Goal: Task Accomplishment & Management: Use online tool/utility

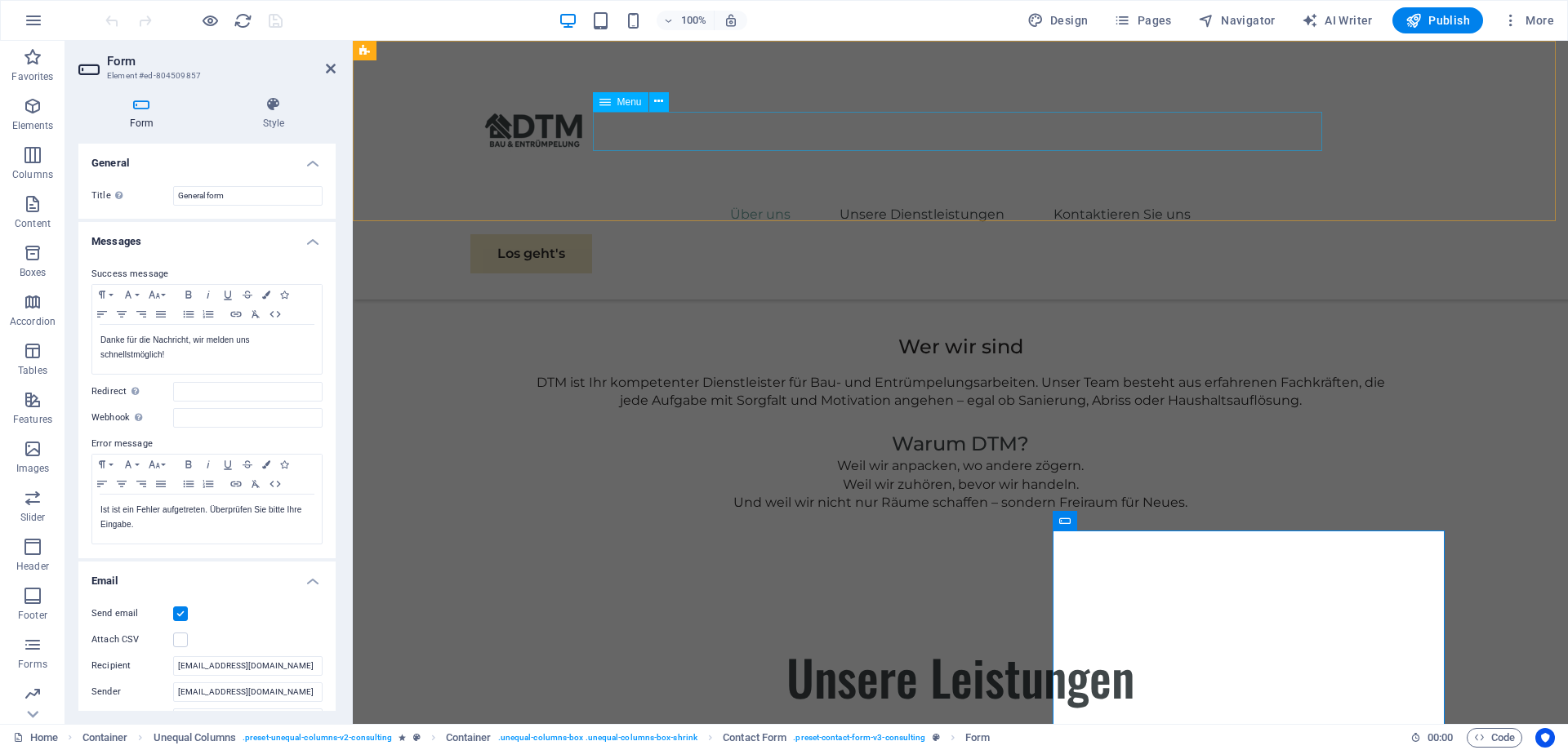
scroll to position [264, 0]
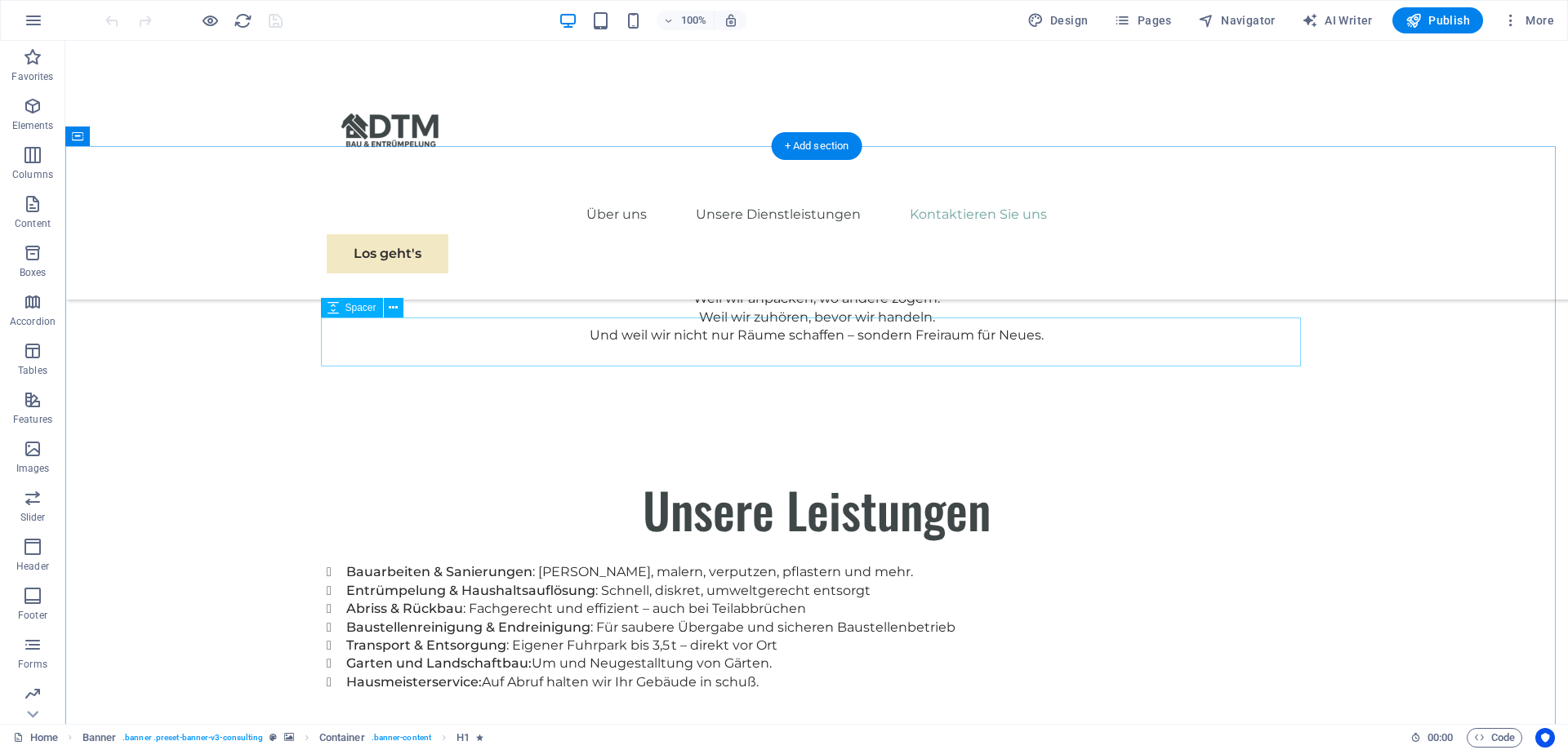
scroll to position [2323, 0]
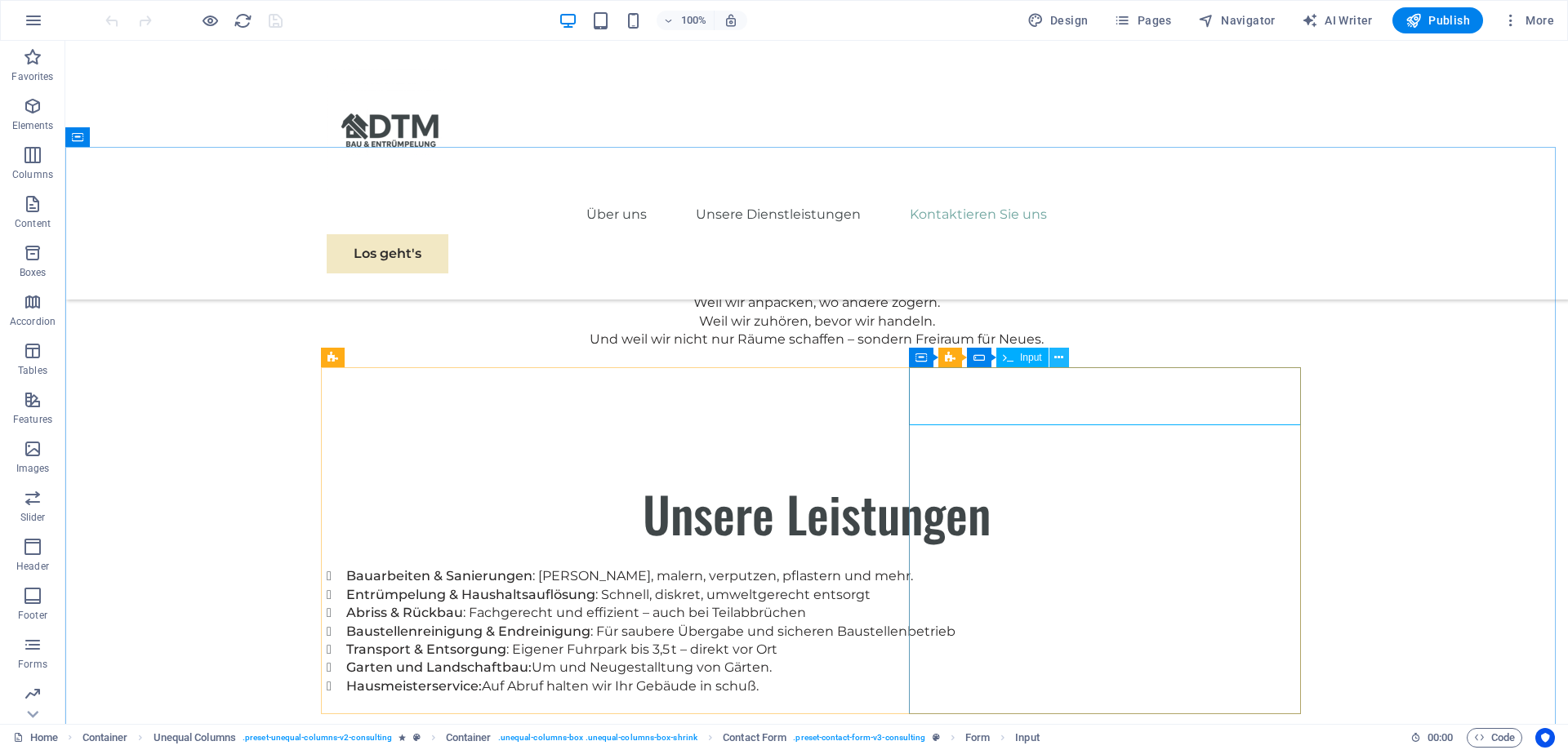
click at [1062, 364] on icon at bounding box center [1059, 358] width 9 height 17
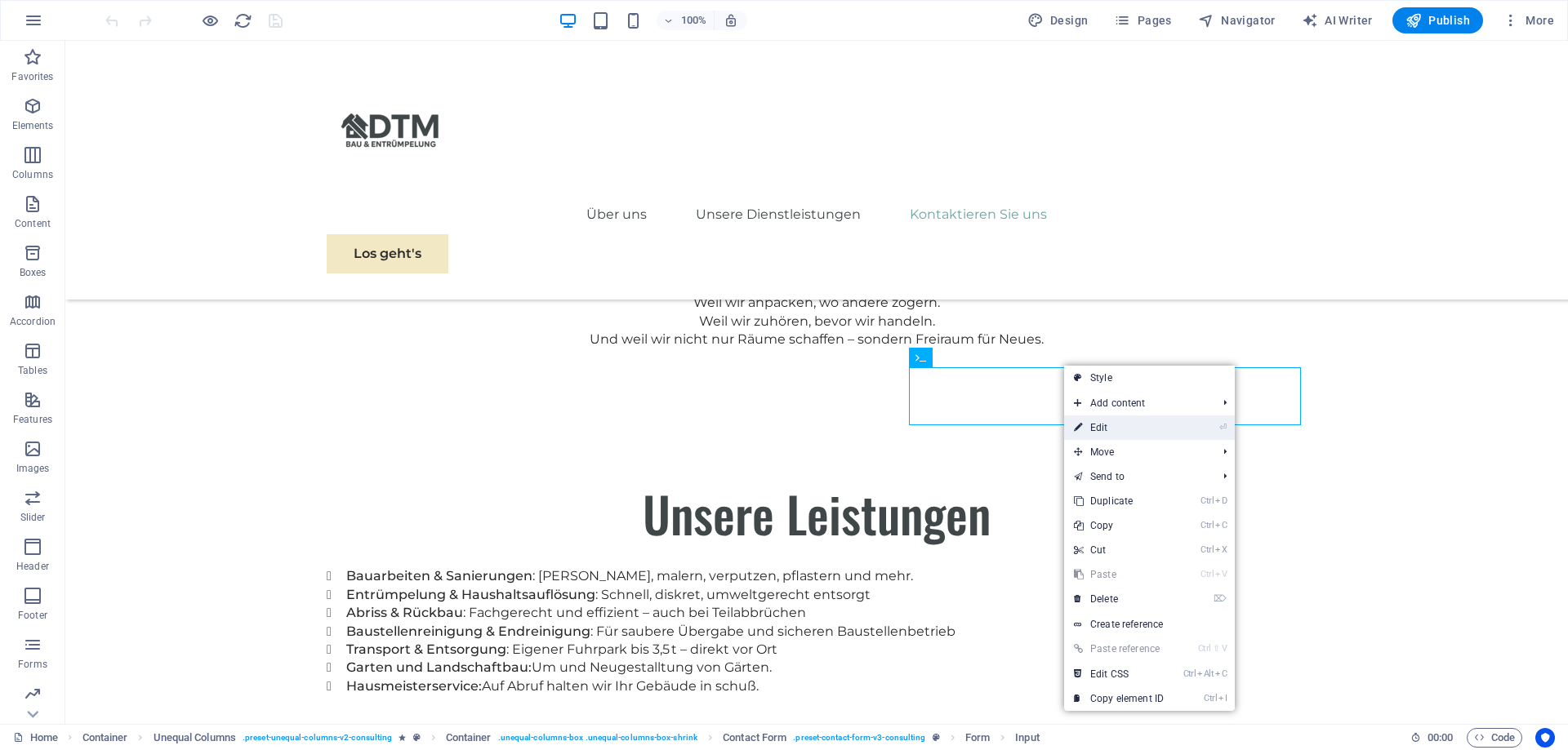
click at [1112, 423] on link "⏎ Edit" at bounding box center [1119, 427] width 109 height 24
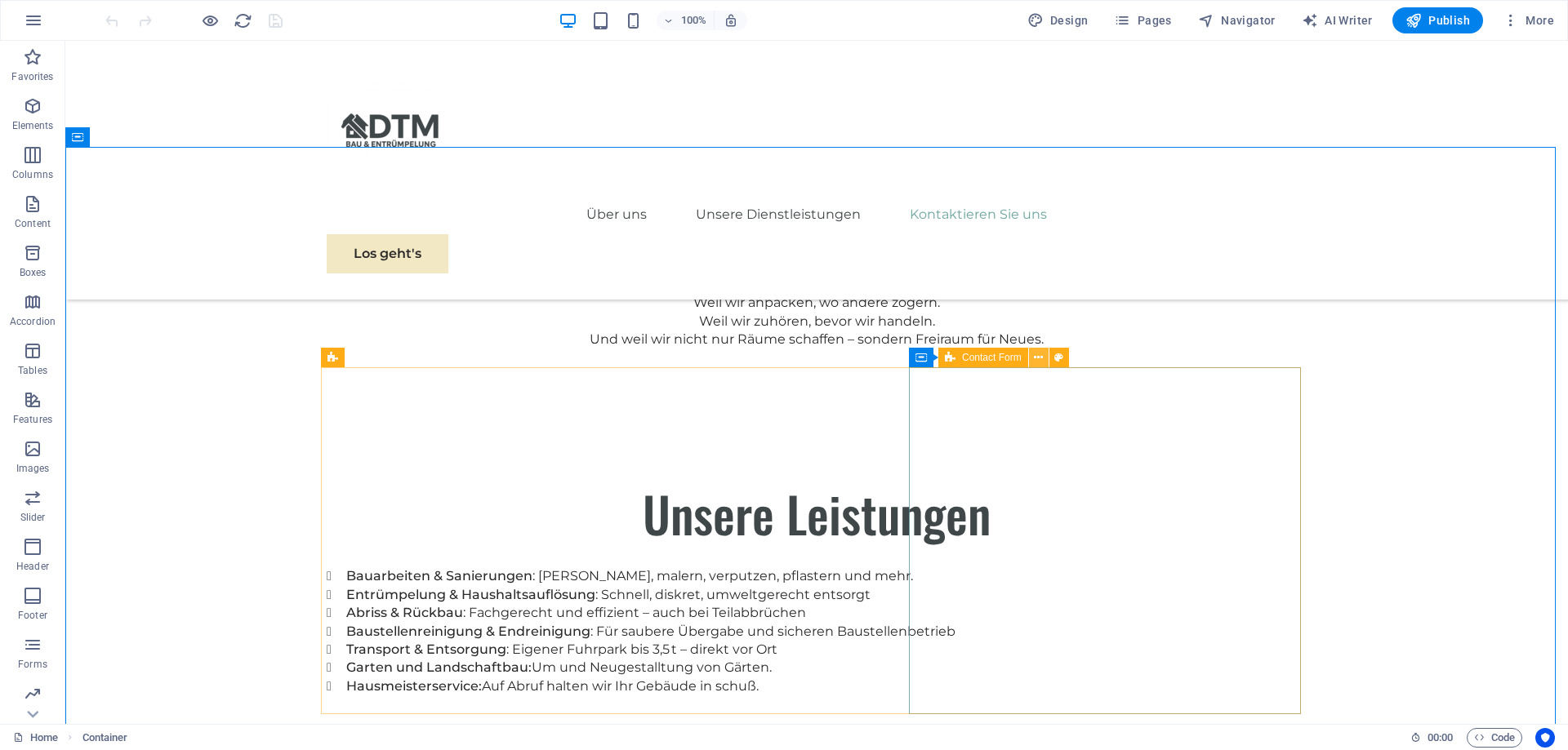
click at [1035, 359] on icon at bounding box center [1039, 358] width 9 height 17
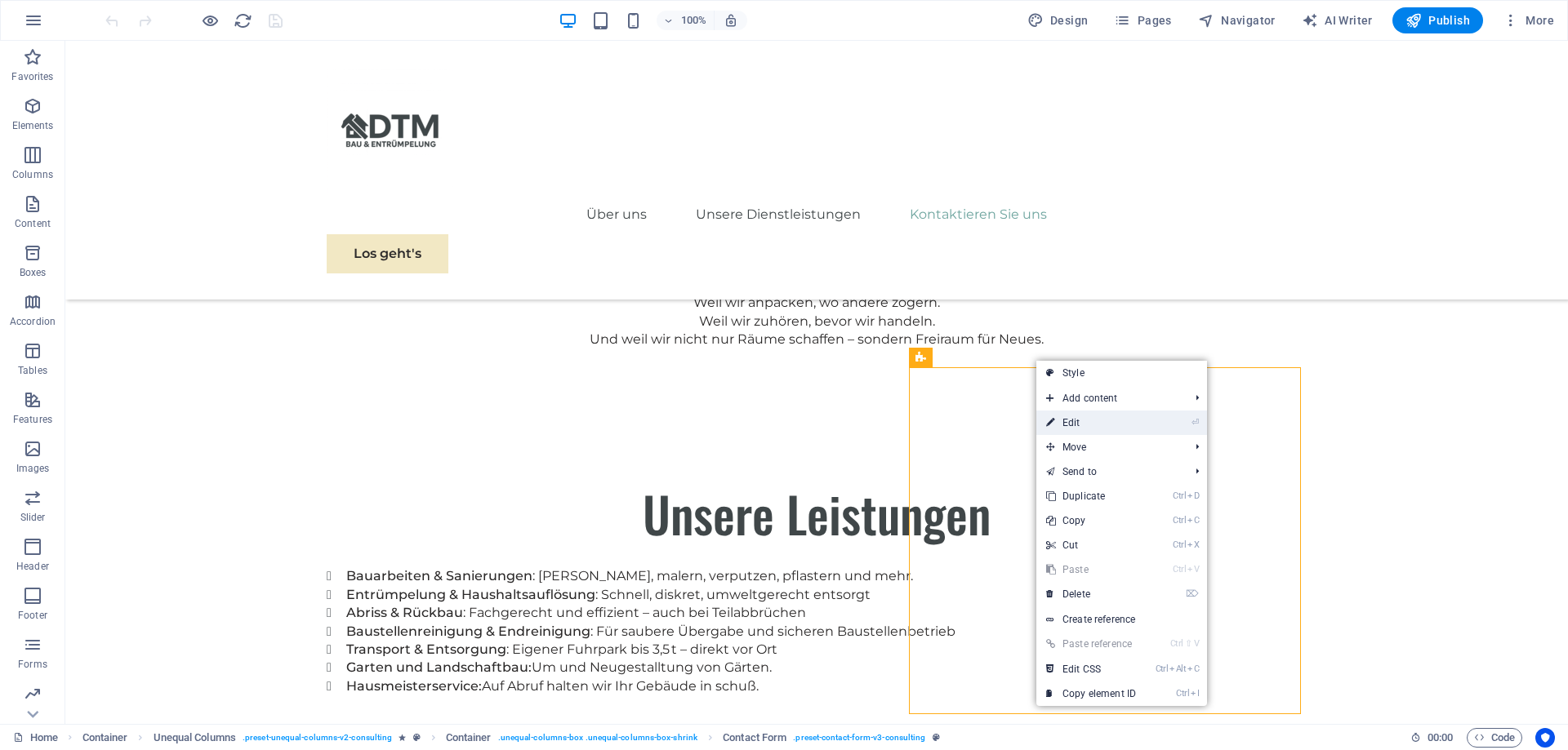
click at [1081, 417] on link "⏎ Edit" at bounding box center [1091, 422] width 109 height 24
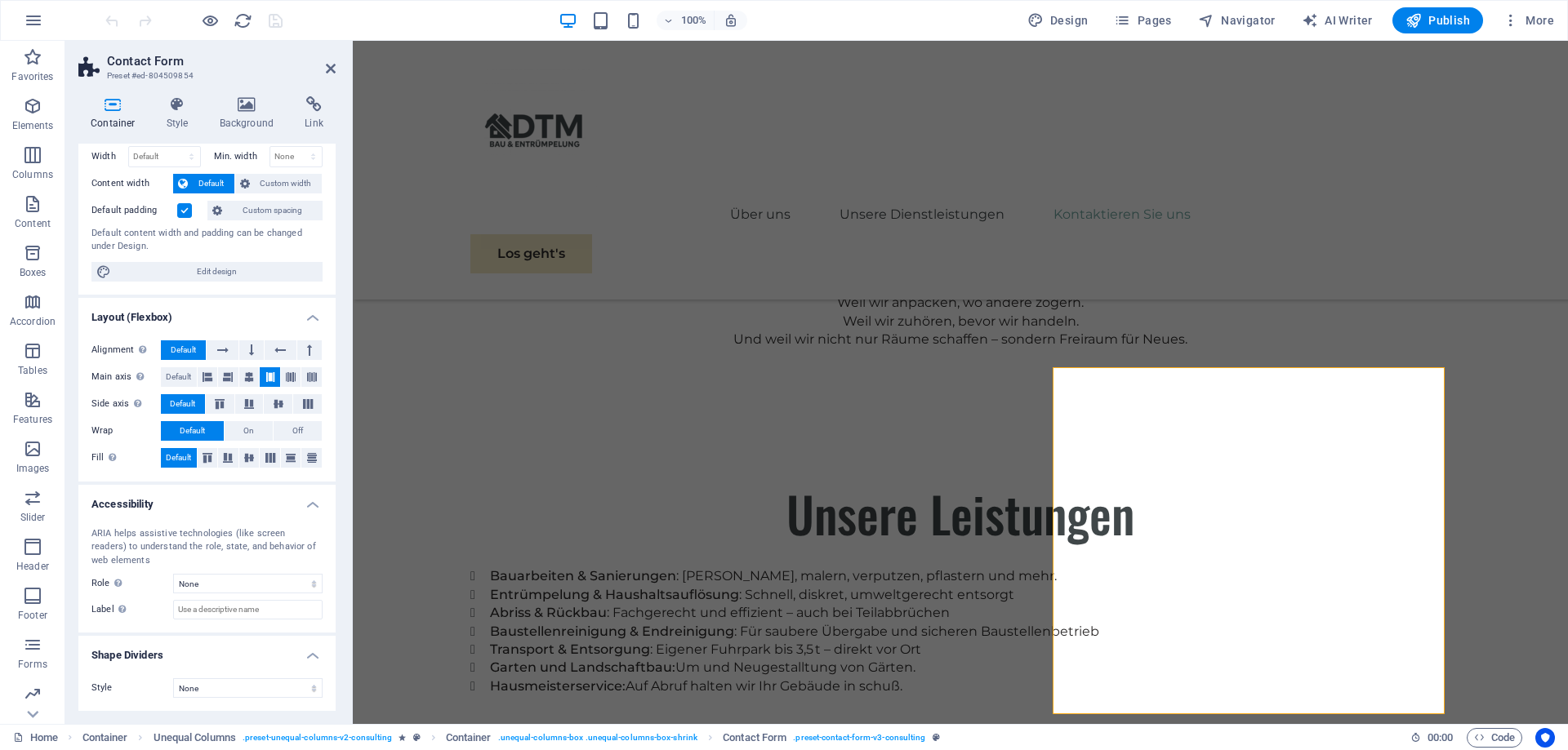
scroll to position [0, 0]
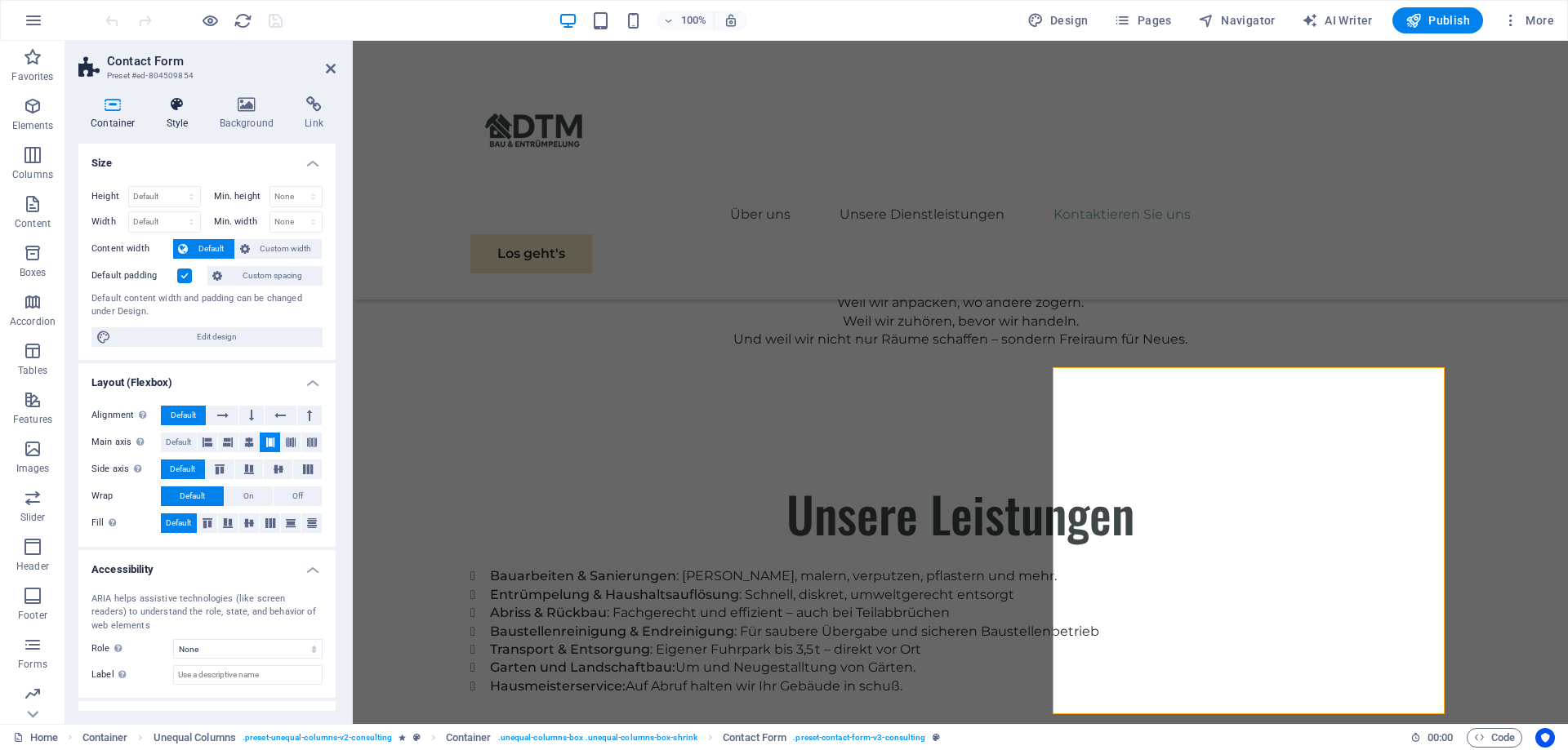
click at [175, 108] on icon at bounding box center [178, 105] width 47 height 16
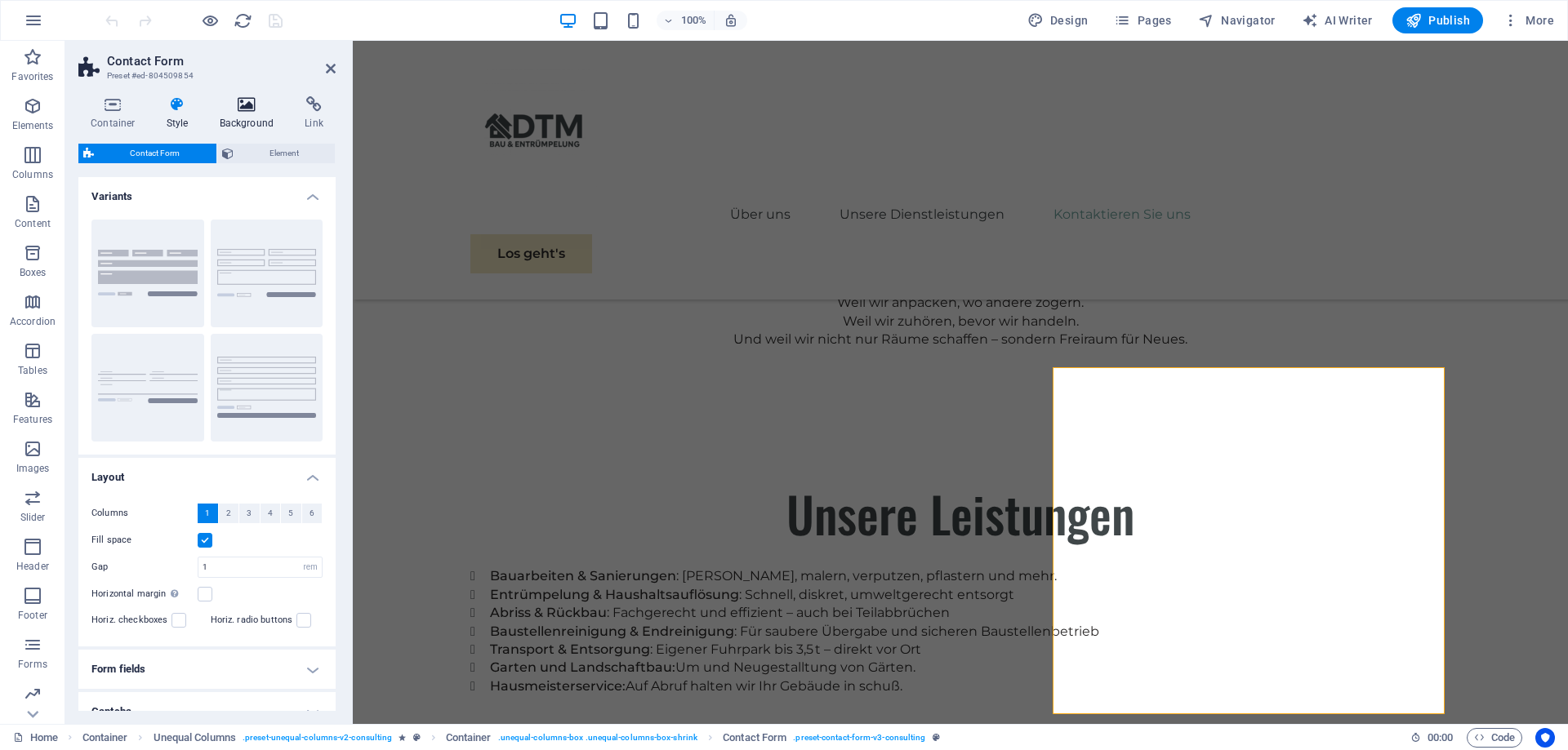
click at [249, 108] on icon at bounding box center [247, 105] width 79 height 16
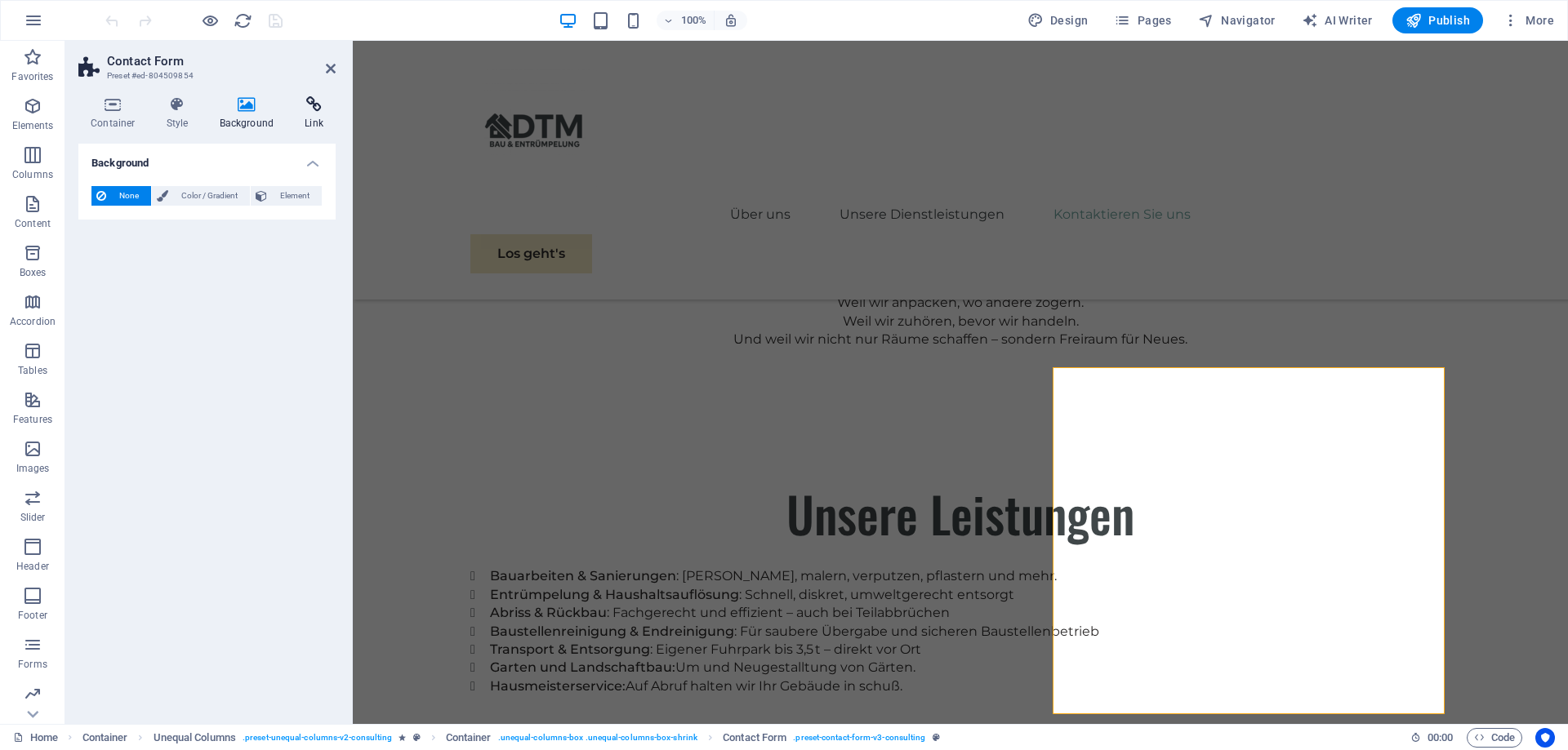
click at [314, 106] on icon at bounding box center [314, 105] width 43 height 16
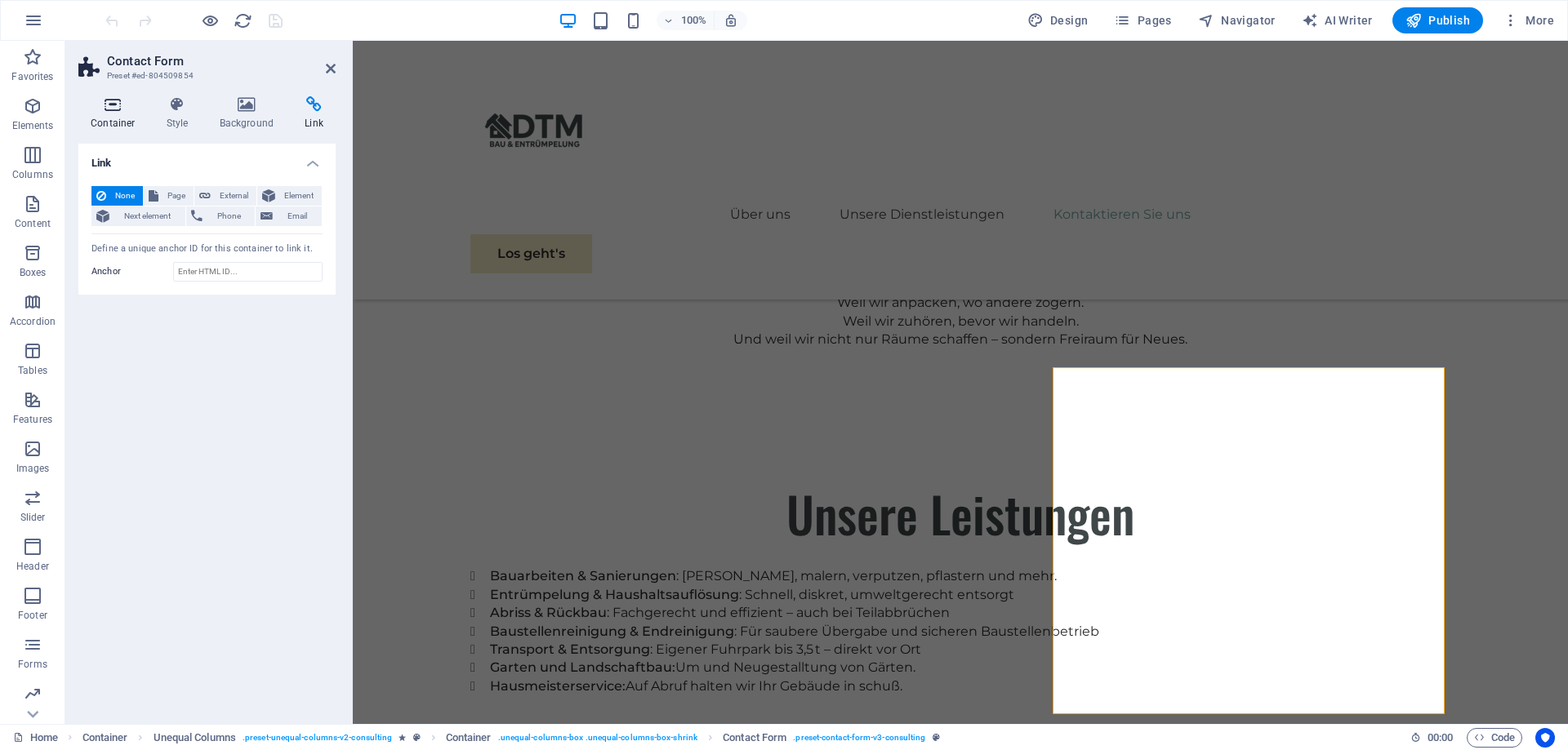
click at [93, 109] on icon at bounding box center [112, 105] width 69 height 16
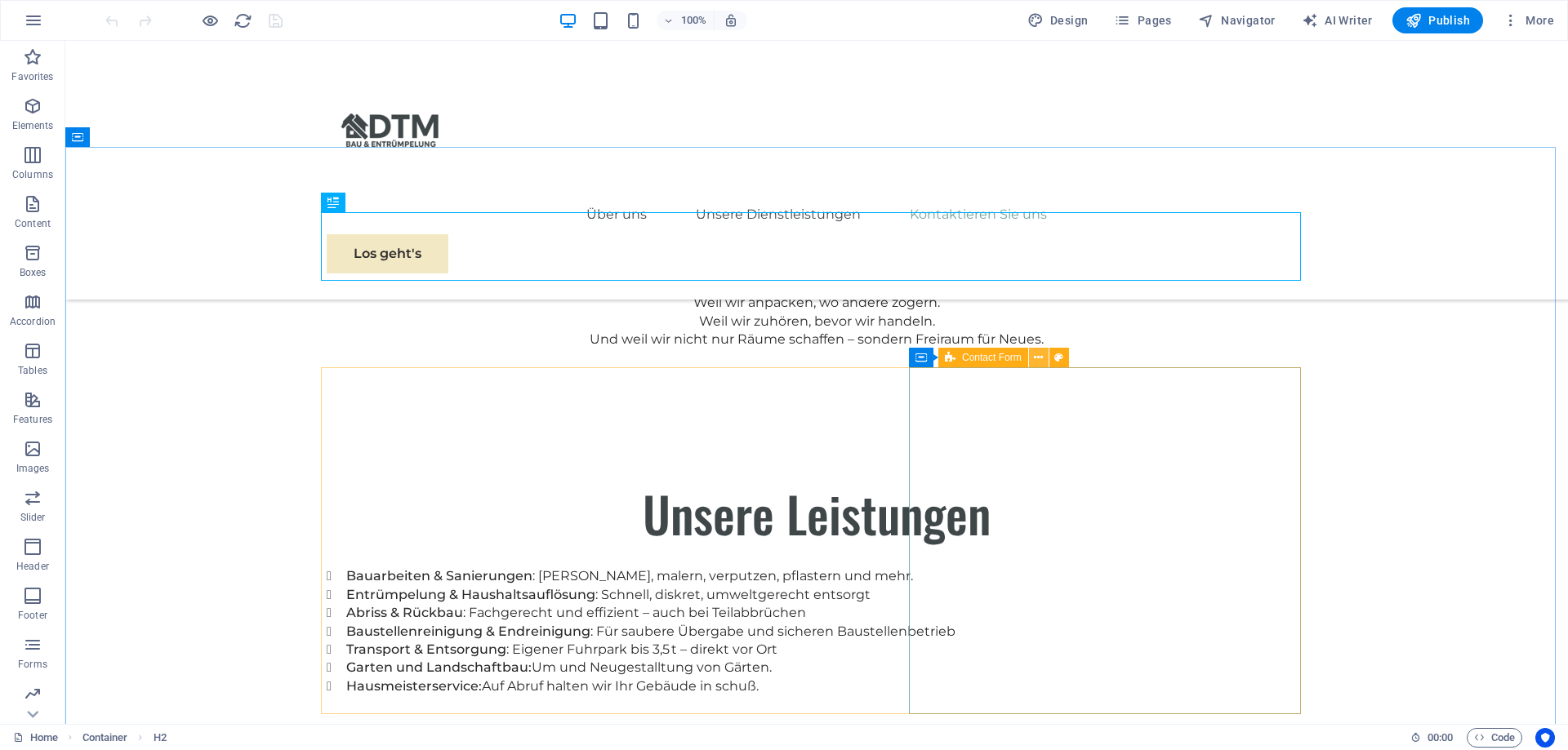
click at [1044, 358] on button at bounding box center [1039, 358] width 20 height 20
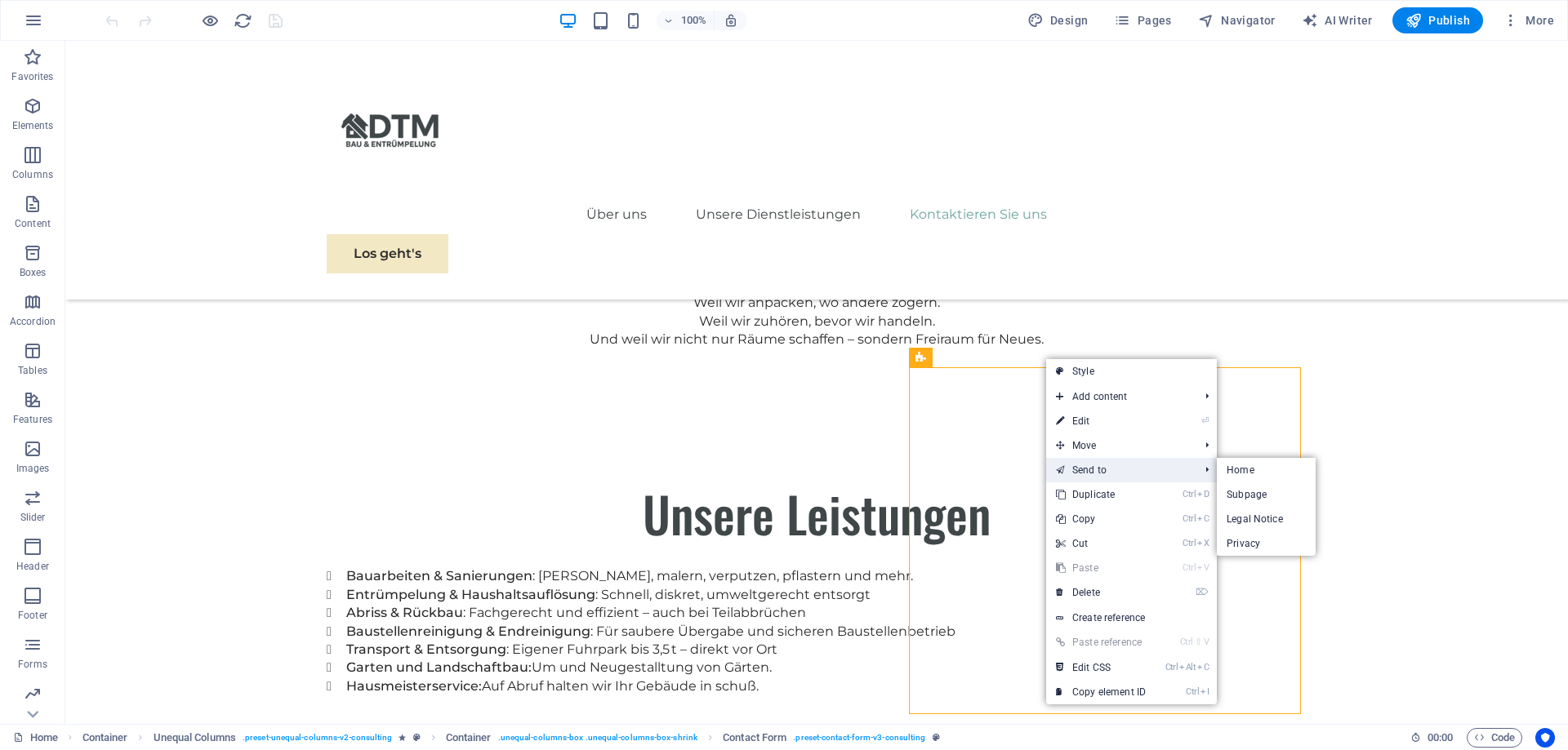
drag, startPoint x: 1096, startPoint y: 471, endPoint x: 1029, endPoint y: 430, distance: 78.5
click at [1096, 471] on link "Send to" at bounding box center [1119, 470] width 146 height 24
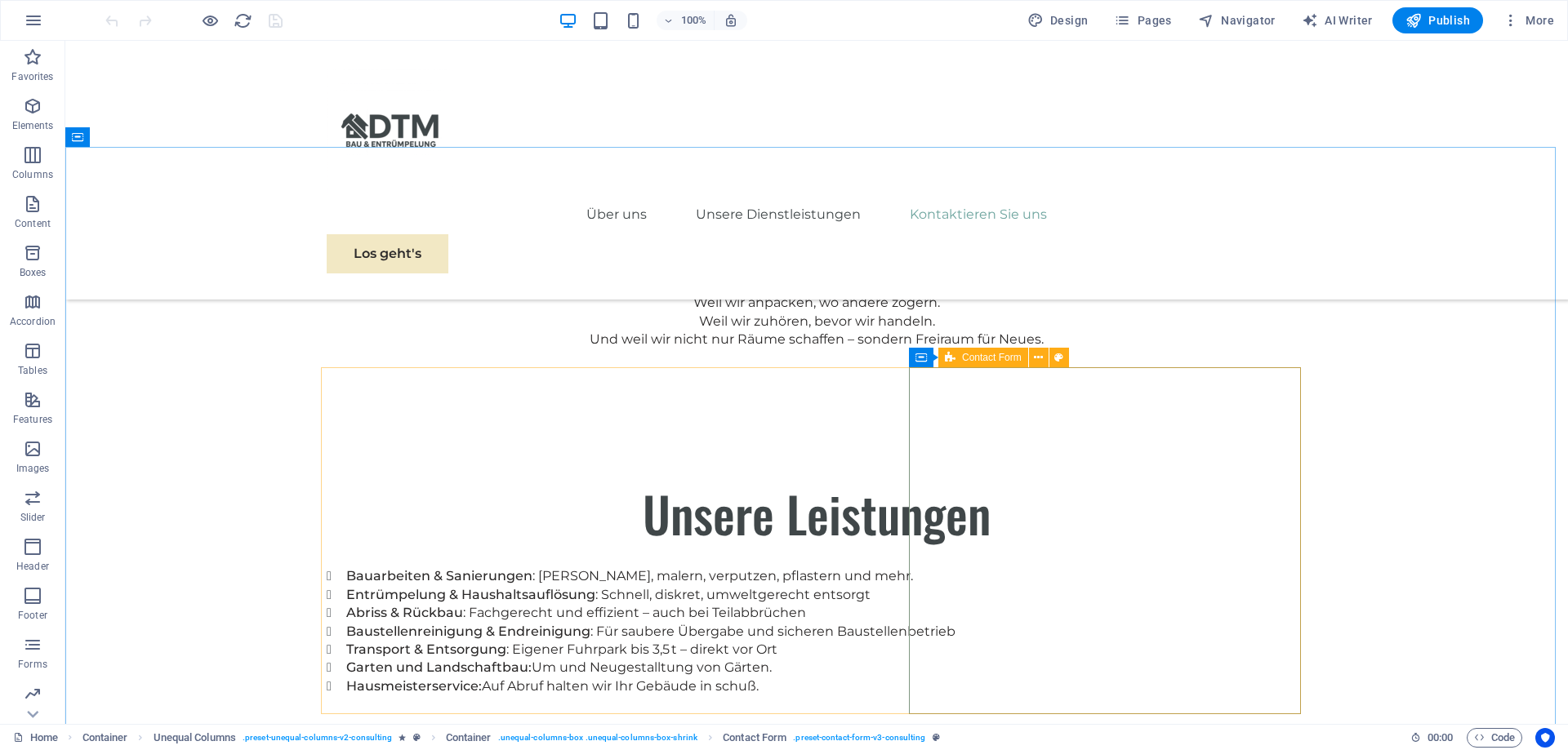
click at [1005, 360] on span "Contact Form" at bounding box center [992, 358] width 60 height 10
click at [1040, 360] on icon at bounding box center [1039, 358] width 9 height 17
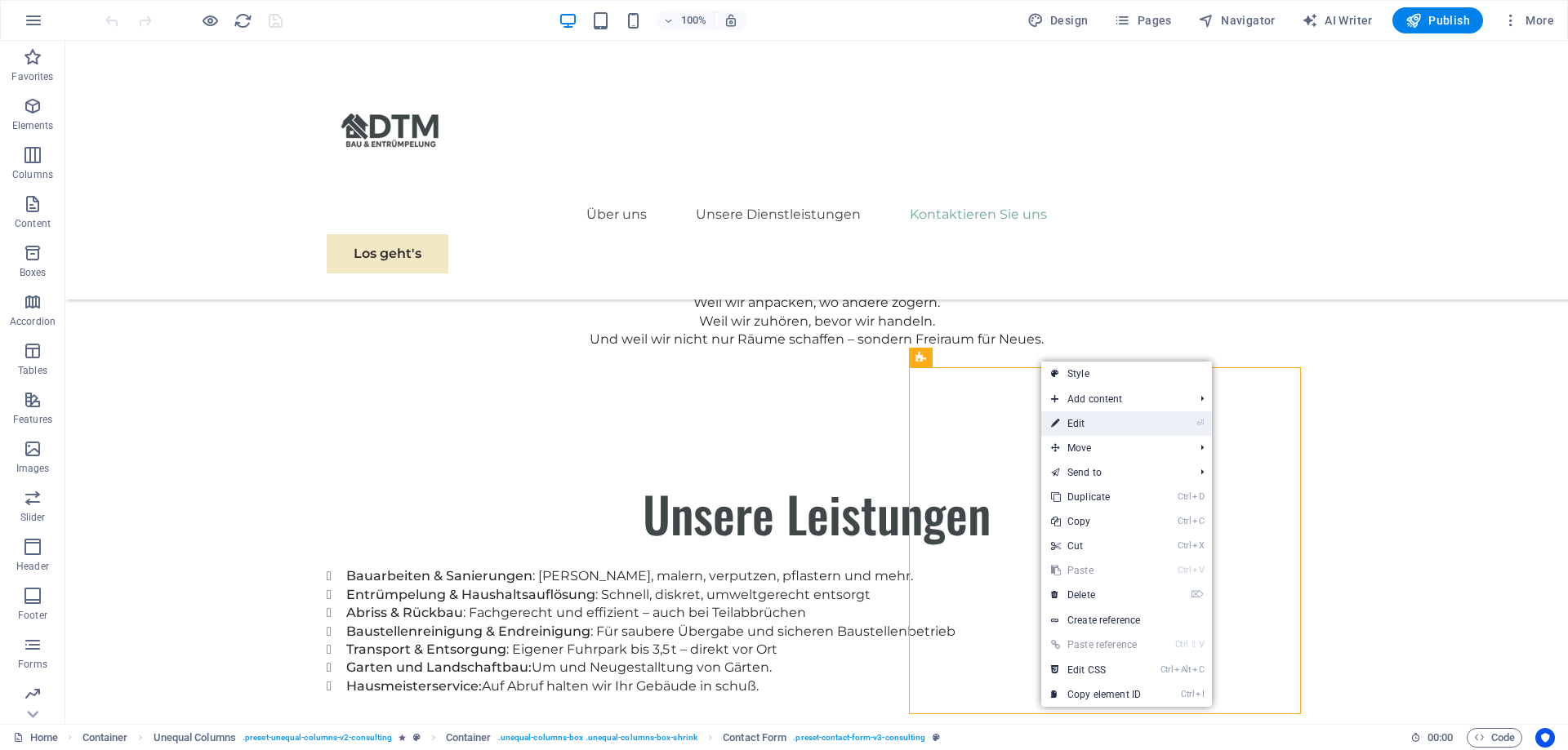
click at [1085, 419] on link "⏎ Edit" at bounding box center [1096, 423] width 109 height 24
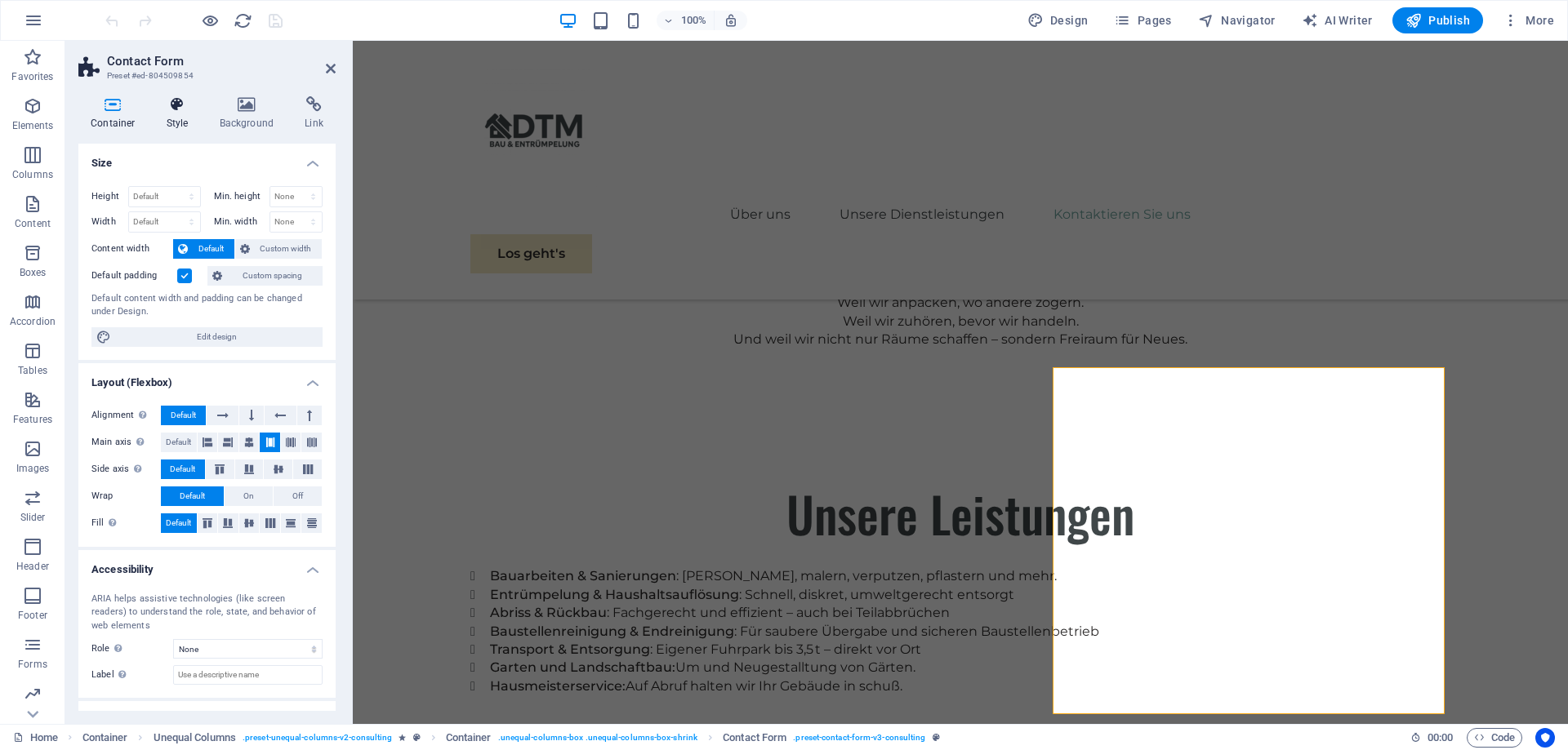
click at [174, 109] on icon at bounding box center [178, 105] width 47 height 16
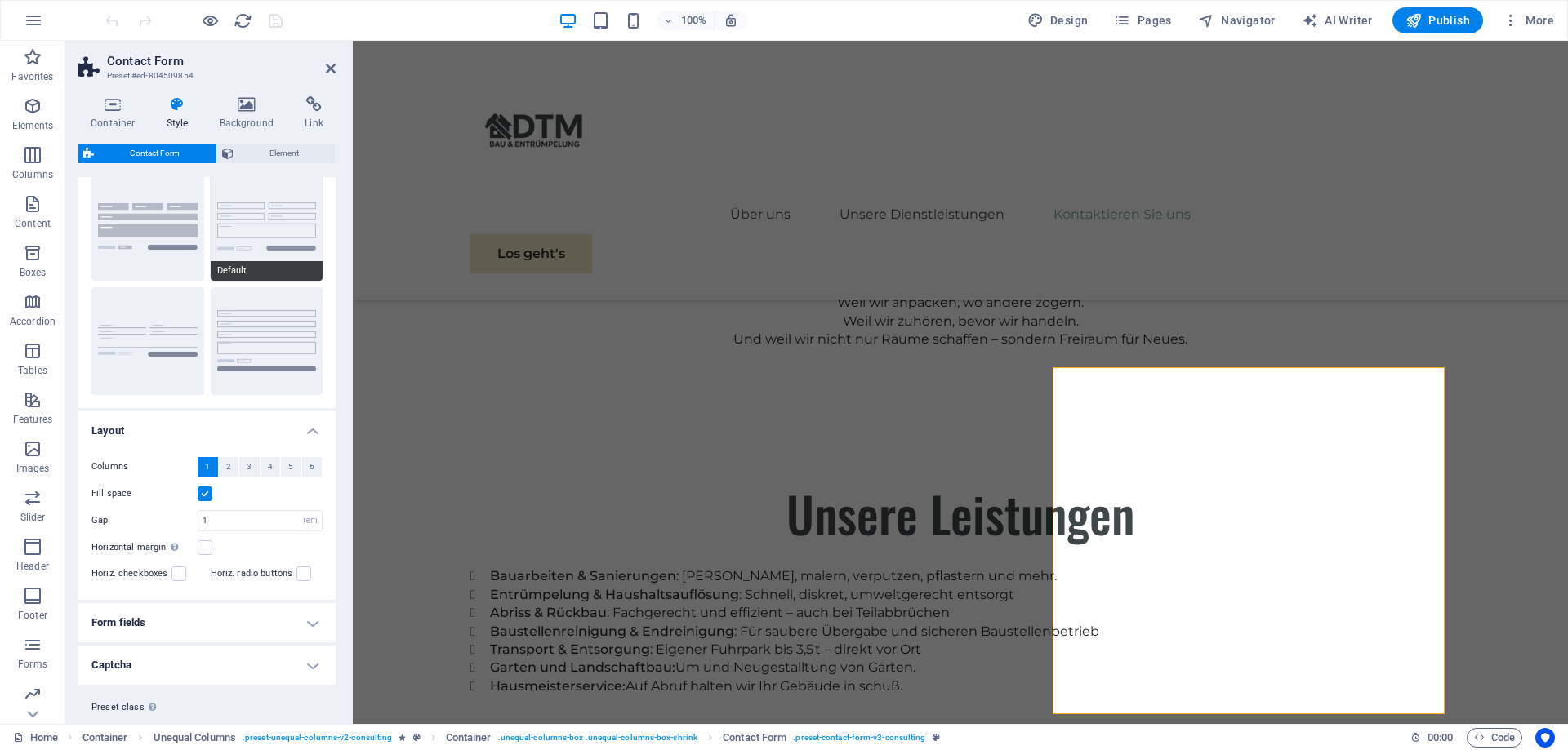
scroll to position [86, 0]
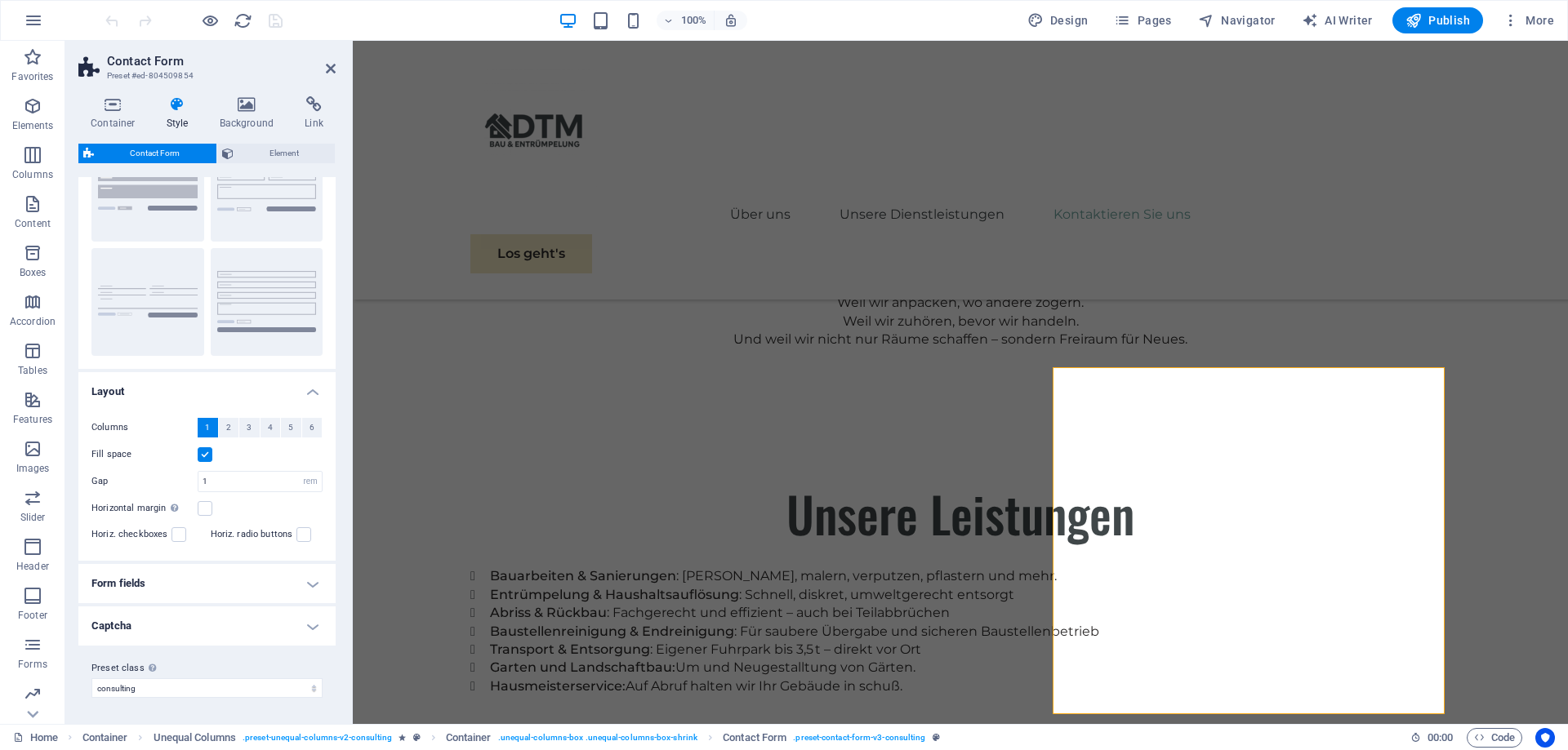
click at [193, 584] on h4 "Form fields" at bounding box center [206, 584] width 257 height 39
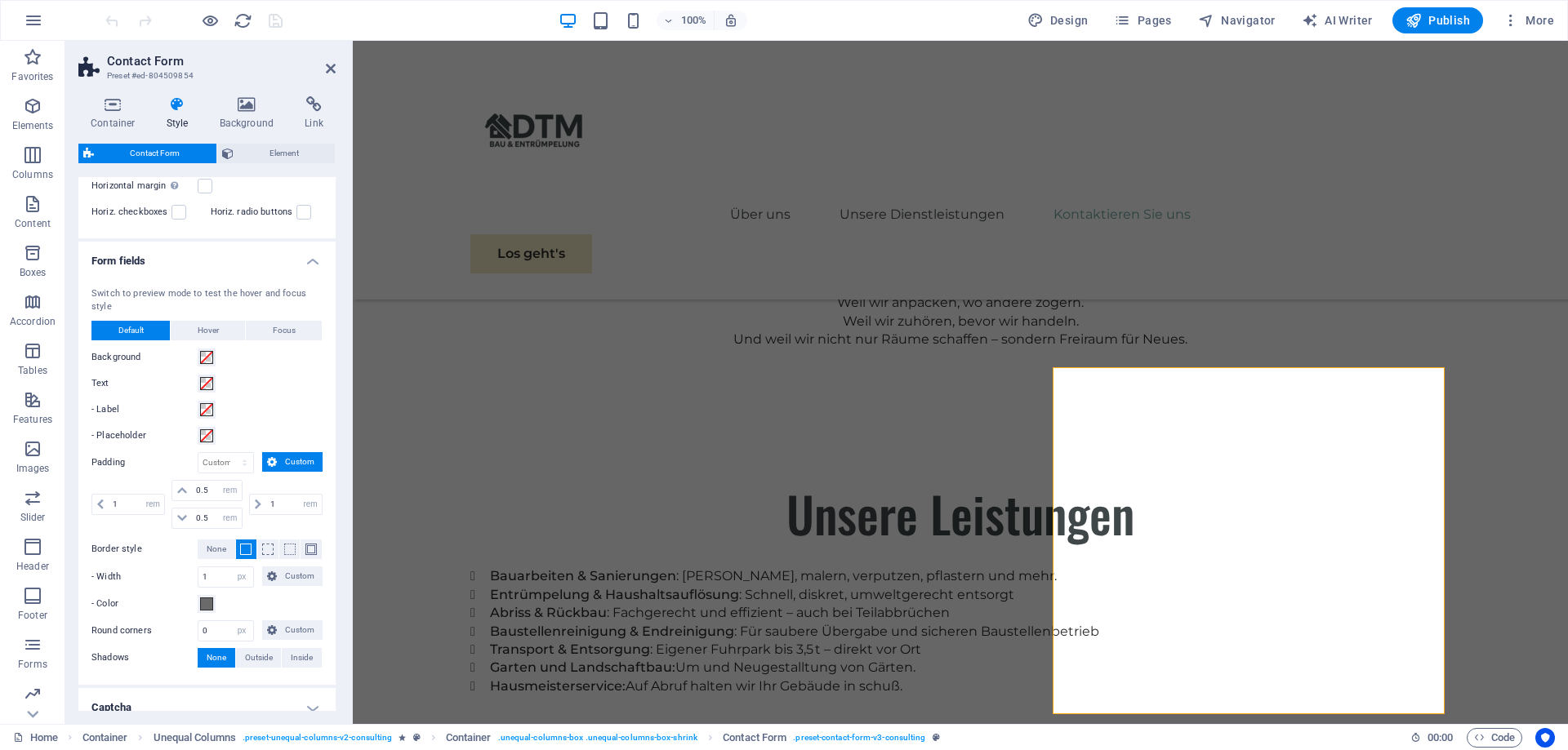
scroll to position [490, 0]
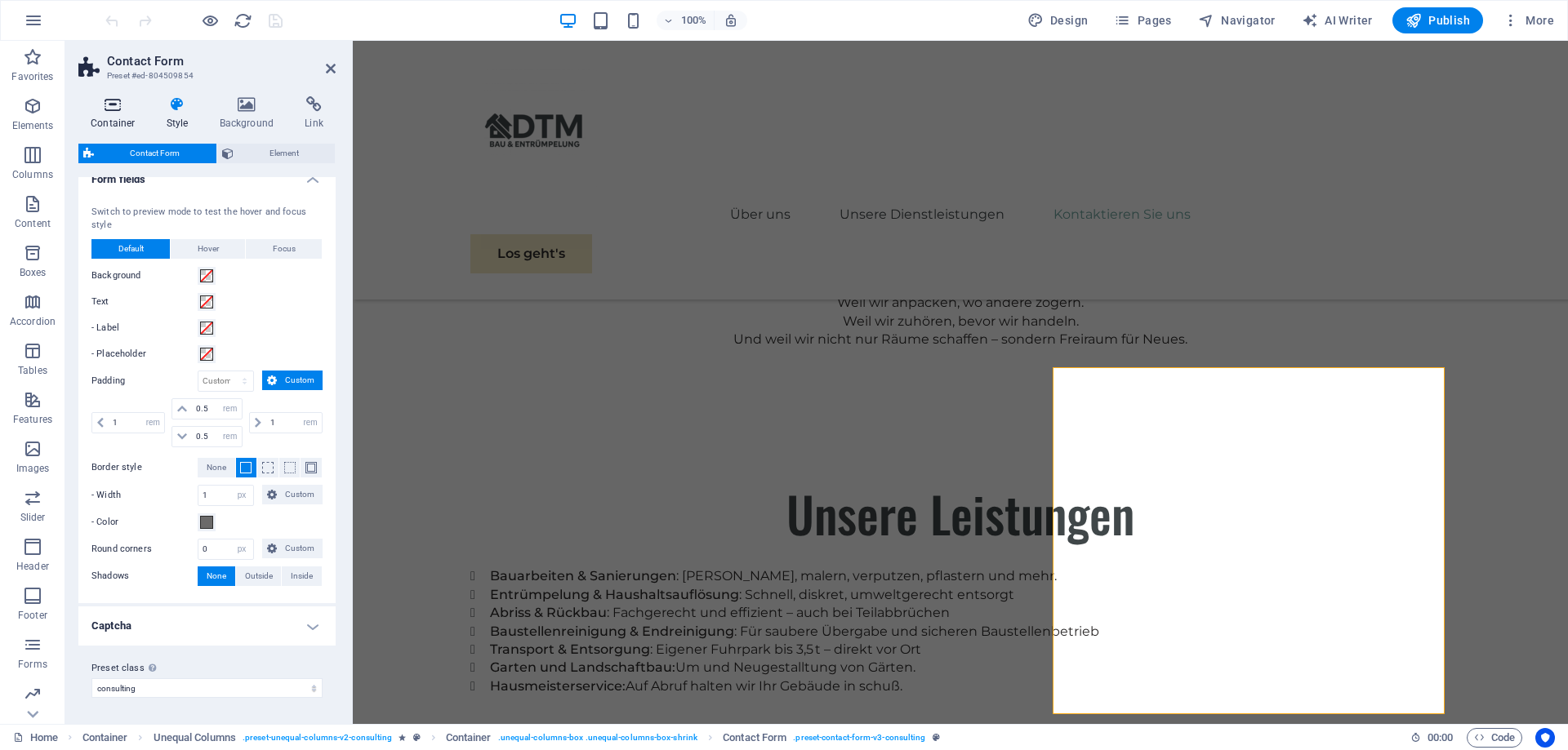
click at [120, 112] on icon at bounding box center [112, 105] width 69 height 16
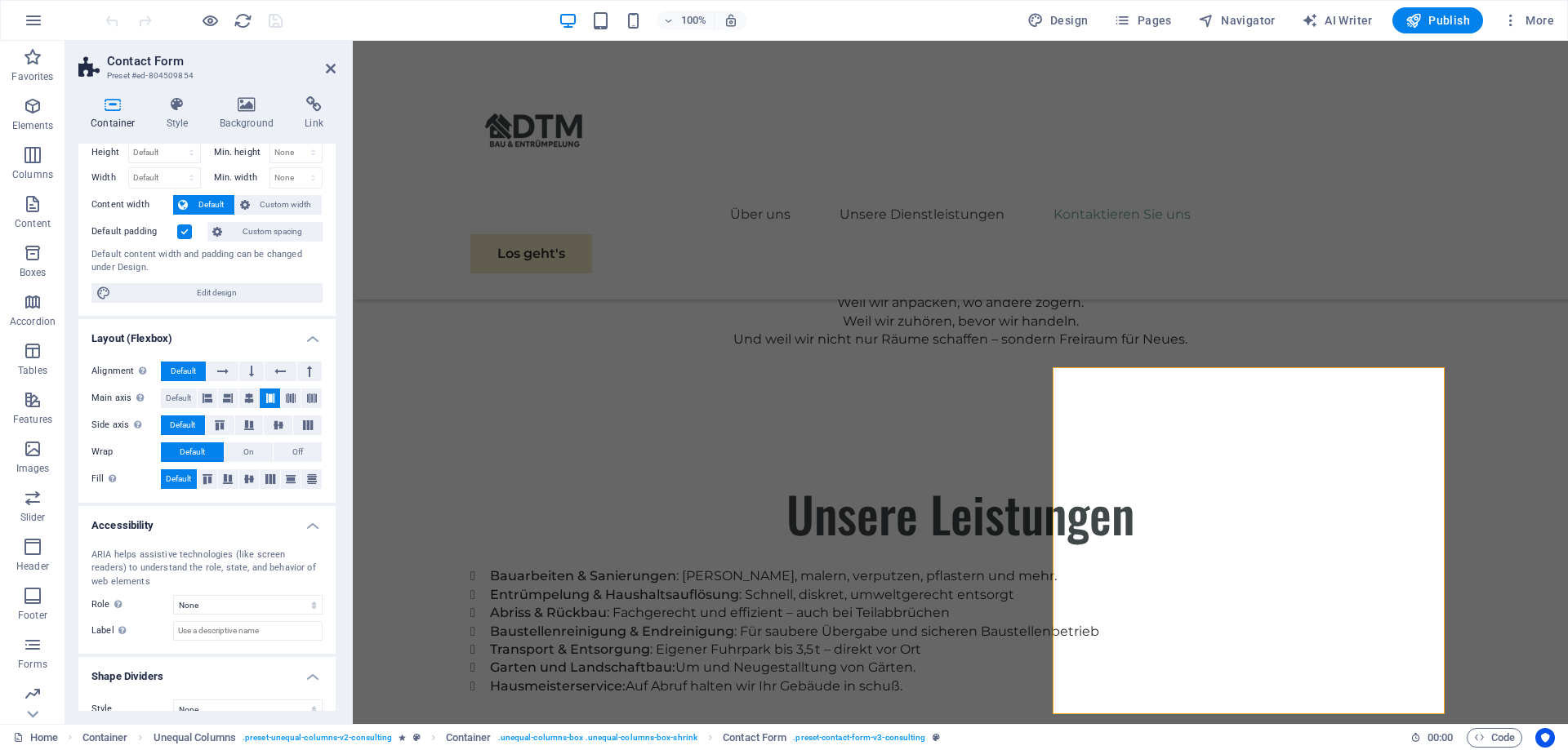
scroll to position [65, 0]
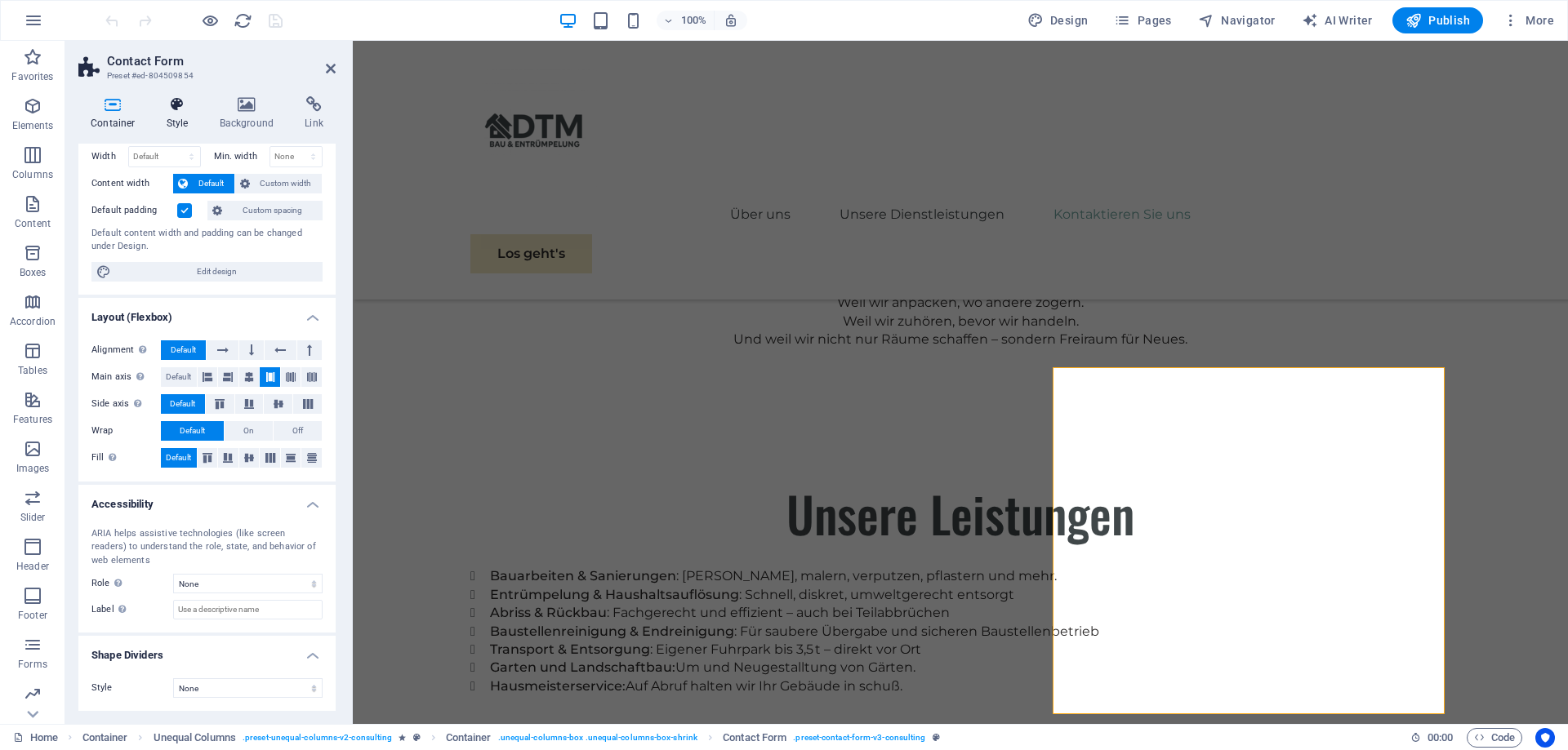
click at [185, 106] on icon at bounding box center [178, 105] width 47 height 16
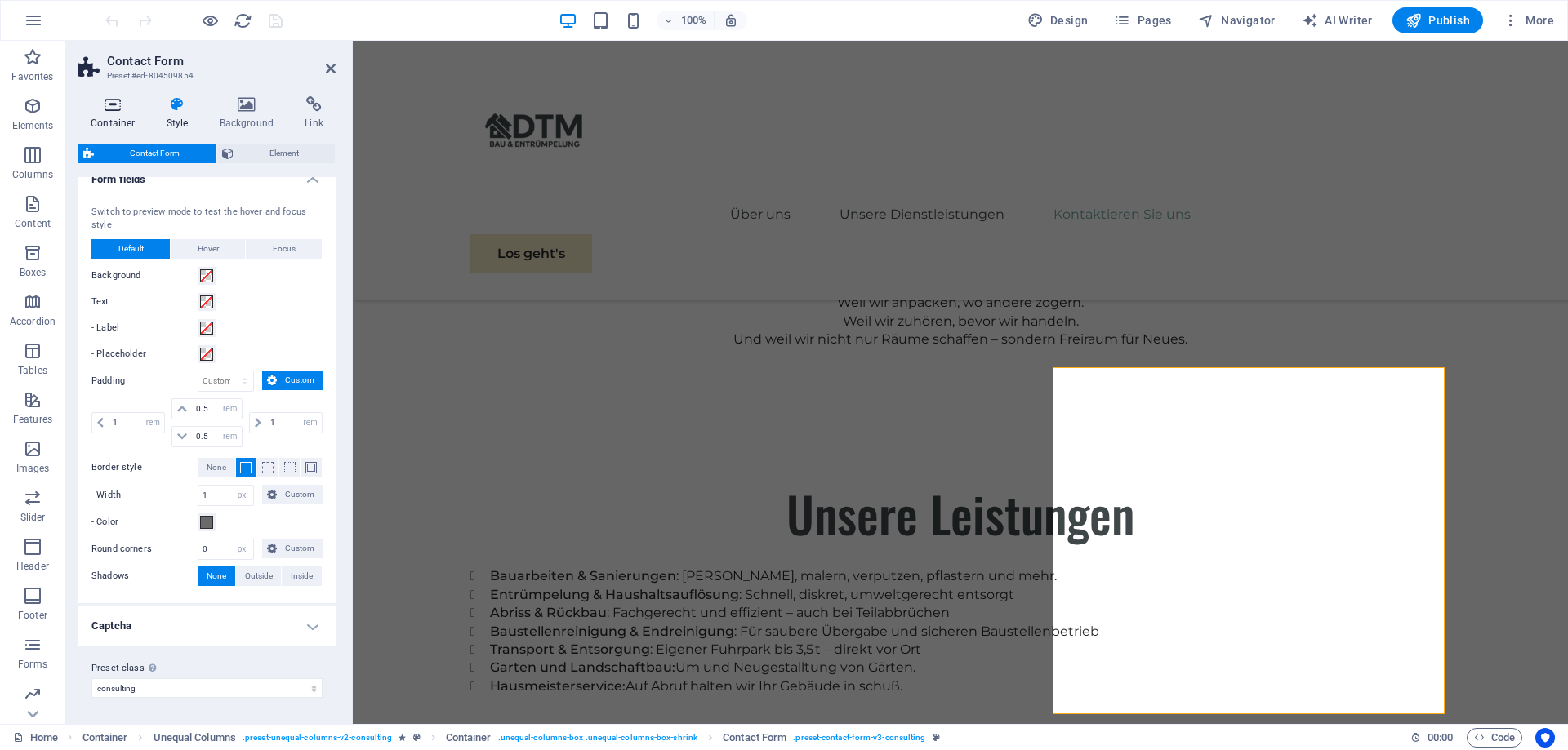
click at [115, 108] on icon at bounding box center [112, 105] width 69 height 16
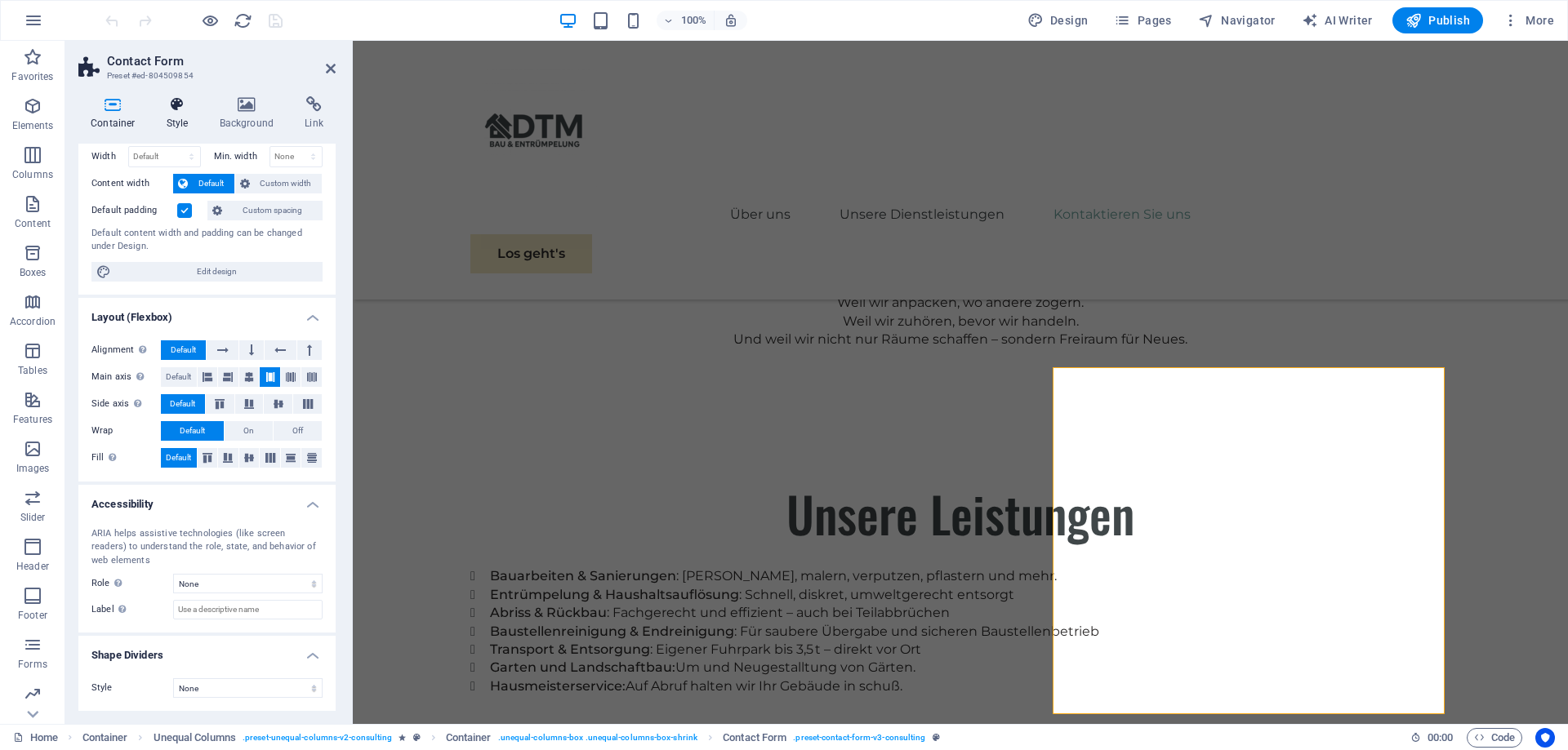
click at [180, 106] on icon at bounding box center [178, 105] width 47 height 16
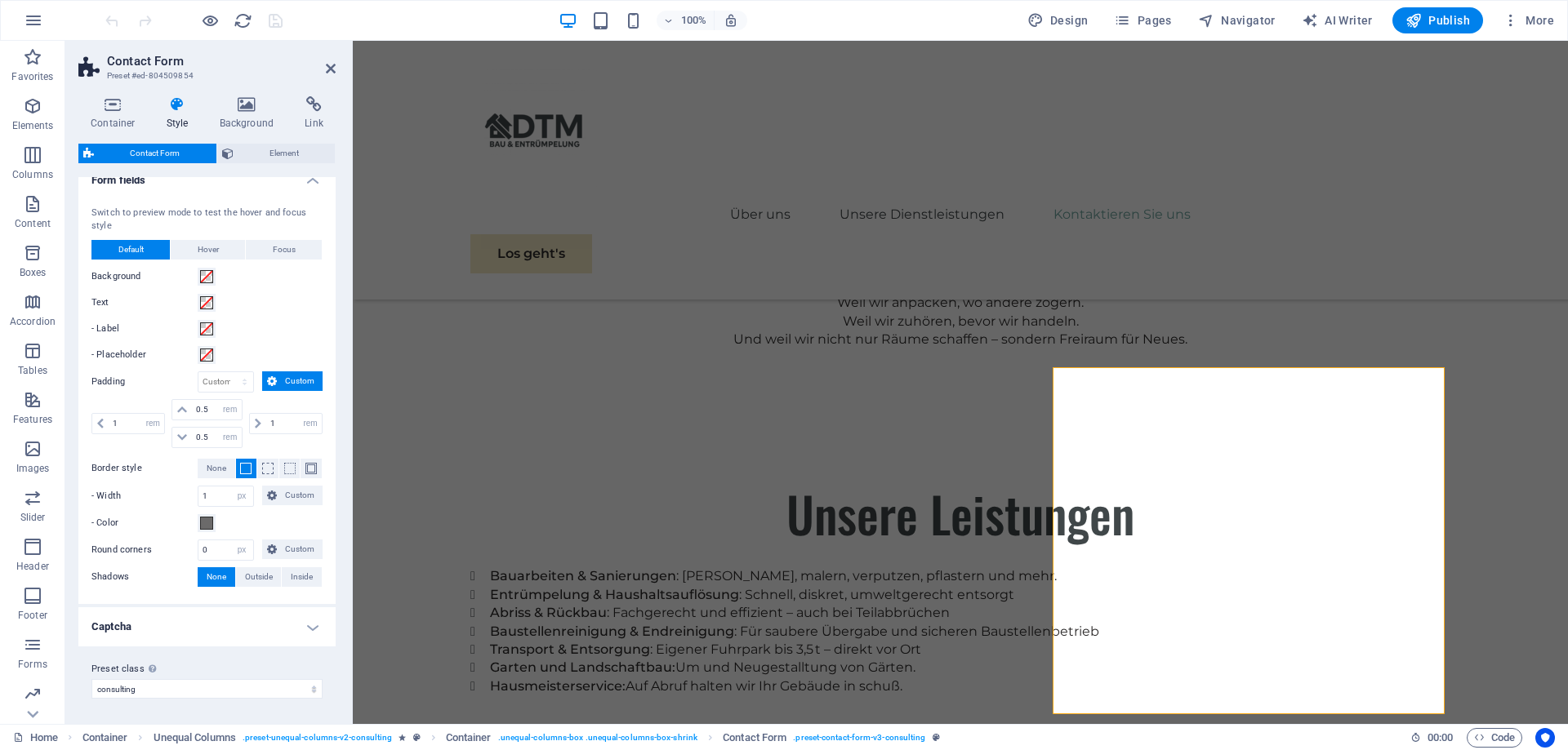
scroll to position [490, 0]
click at [317, 618] on h4 "Captcha" at bounding box center [206, 626] width 257 height 39
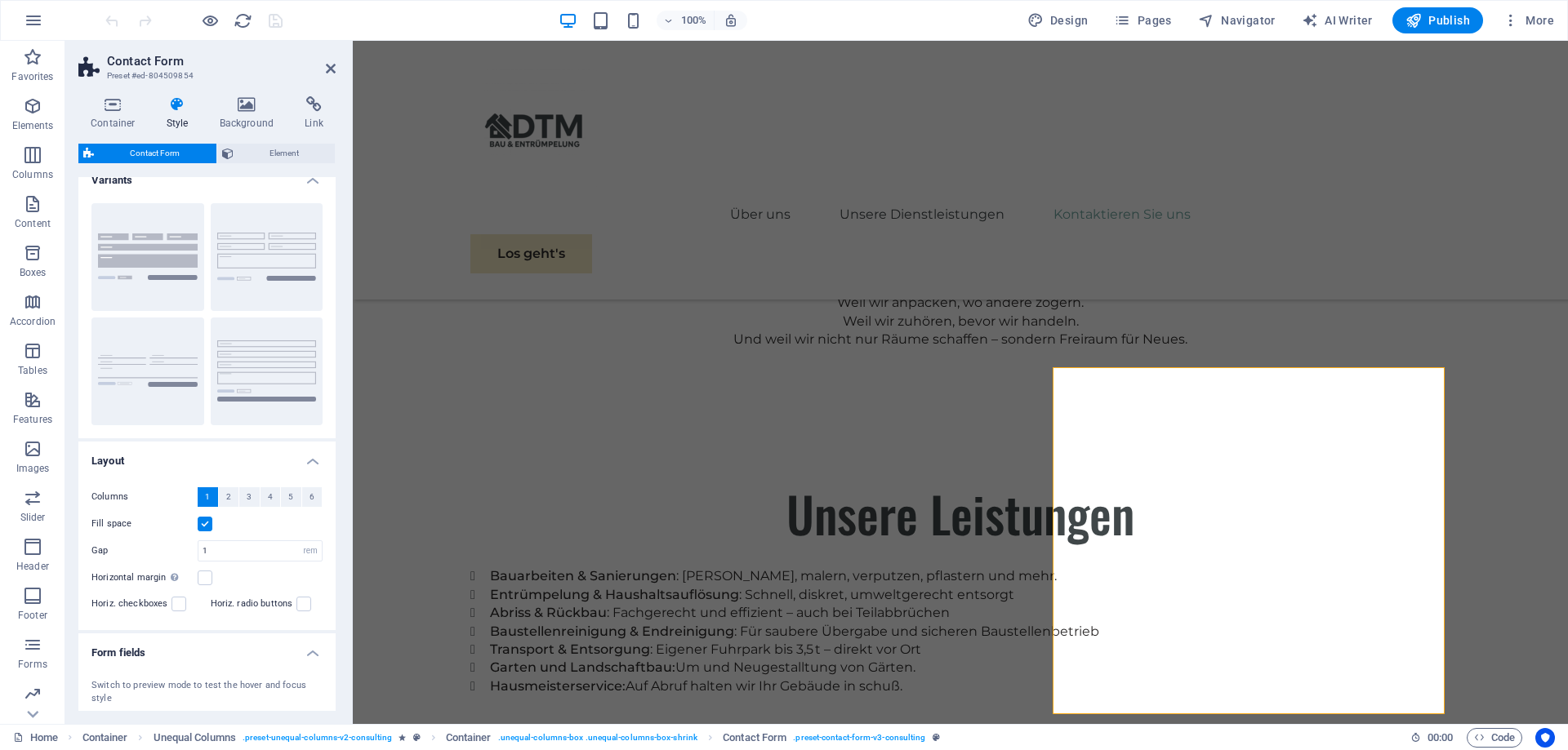
scroll to position [0, 0]
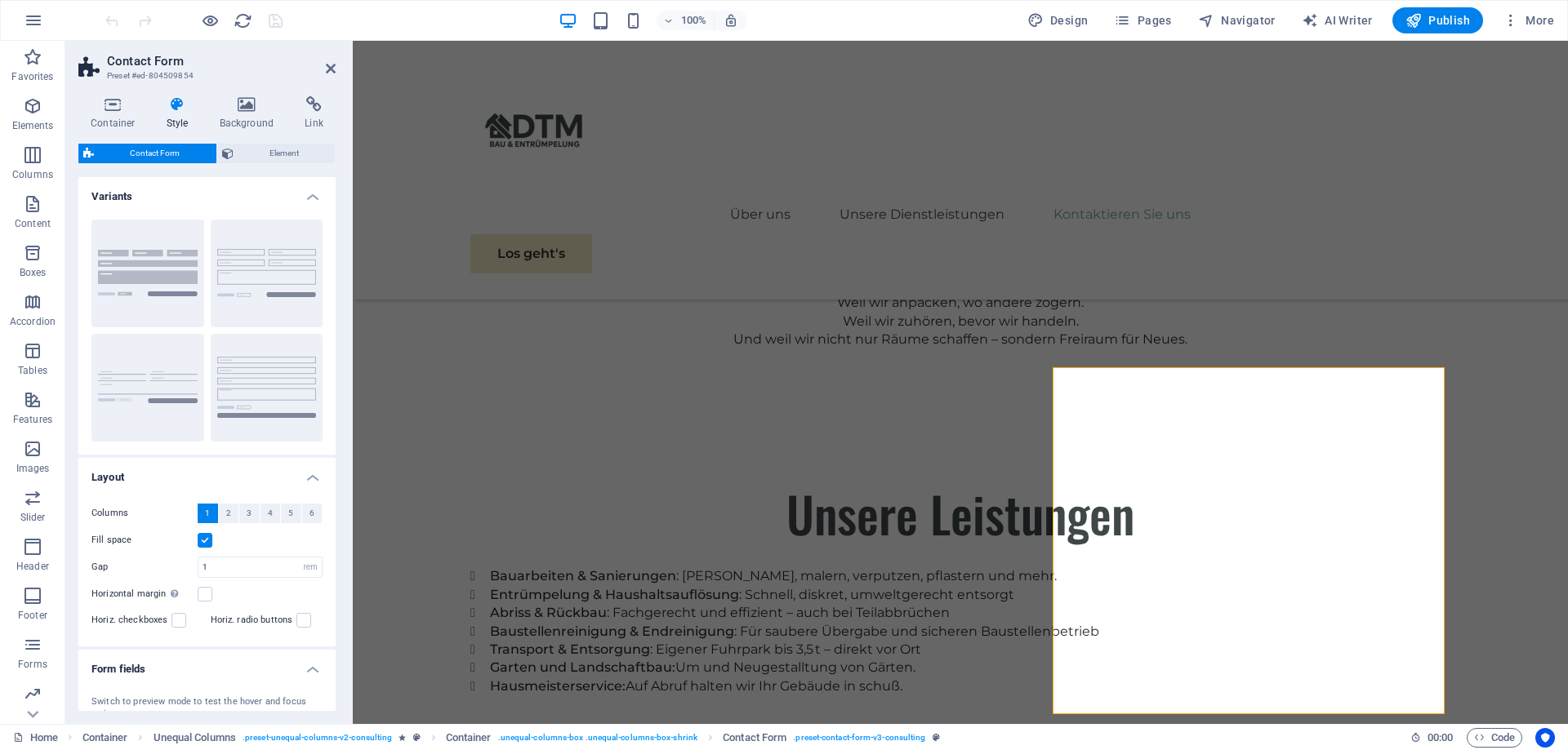
click at [313, 196] on h4 "Variants" at bounding box center [206, 192] width 257 height 30
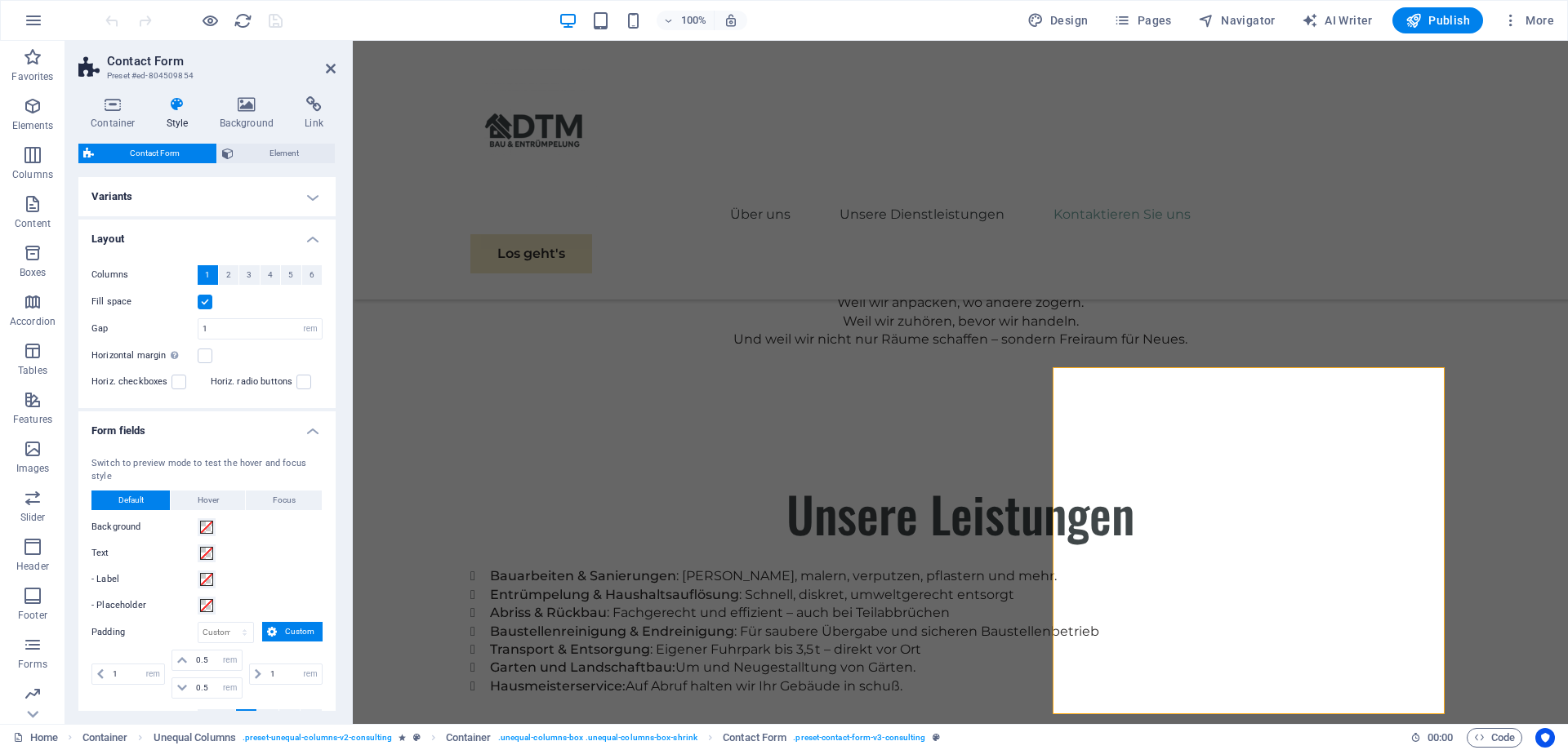
click at [314, 229] on h4 "Layout" at bounding box center [206, 234] width 257 height 30
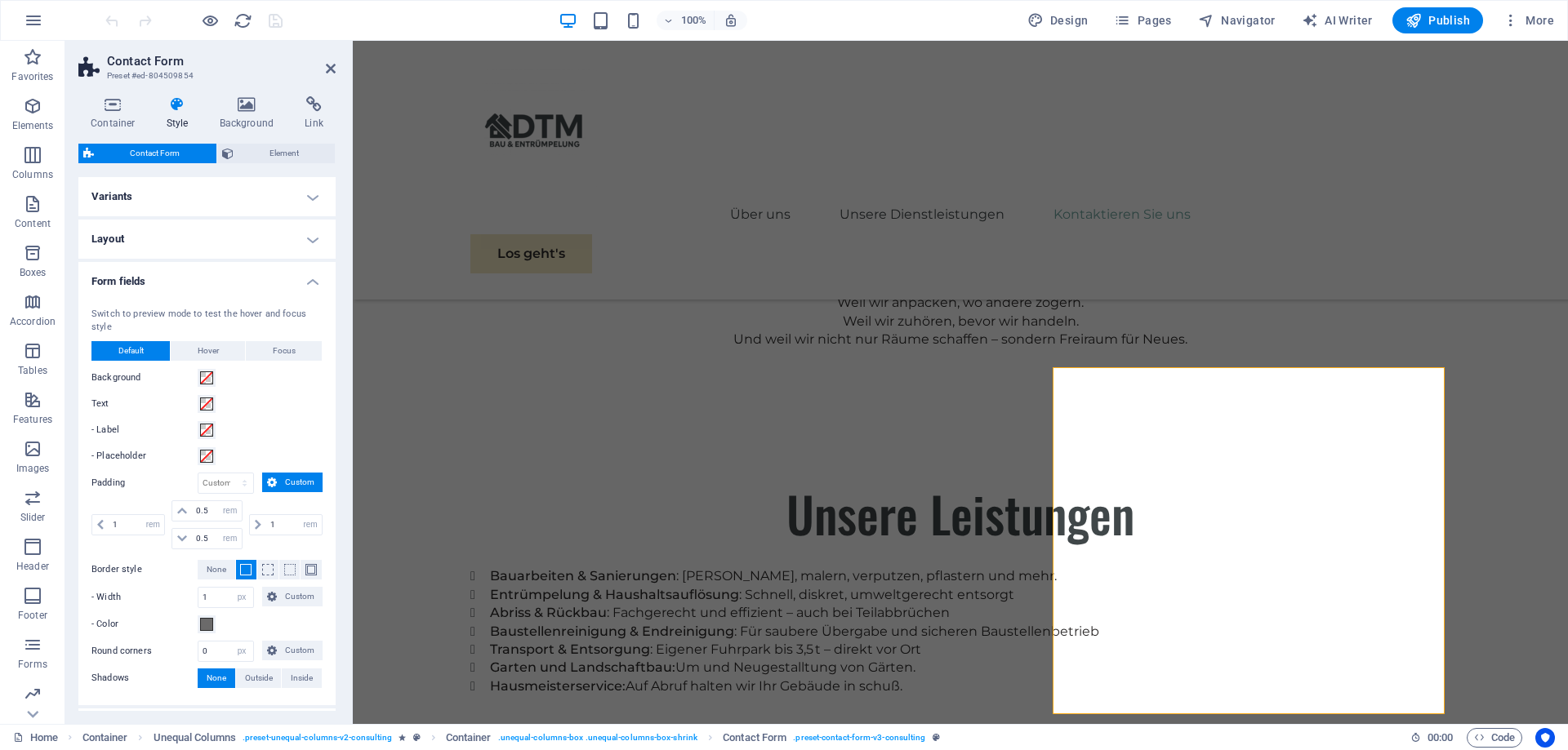
click at [310, 288] on h4 "Form fields" at bounding box center [206, 276] width 257 height 30
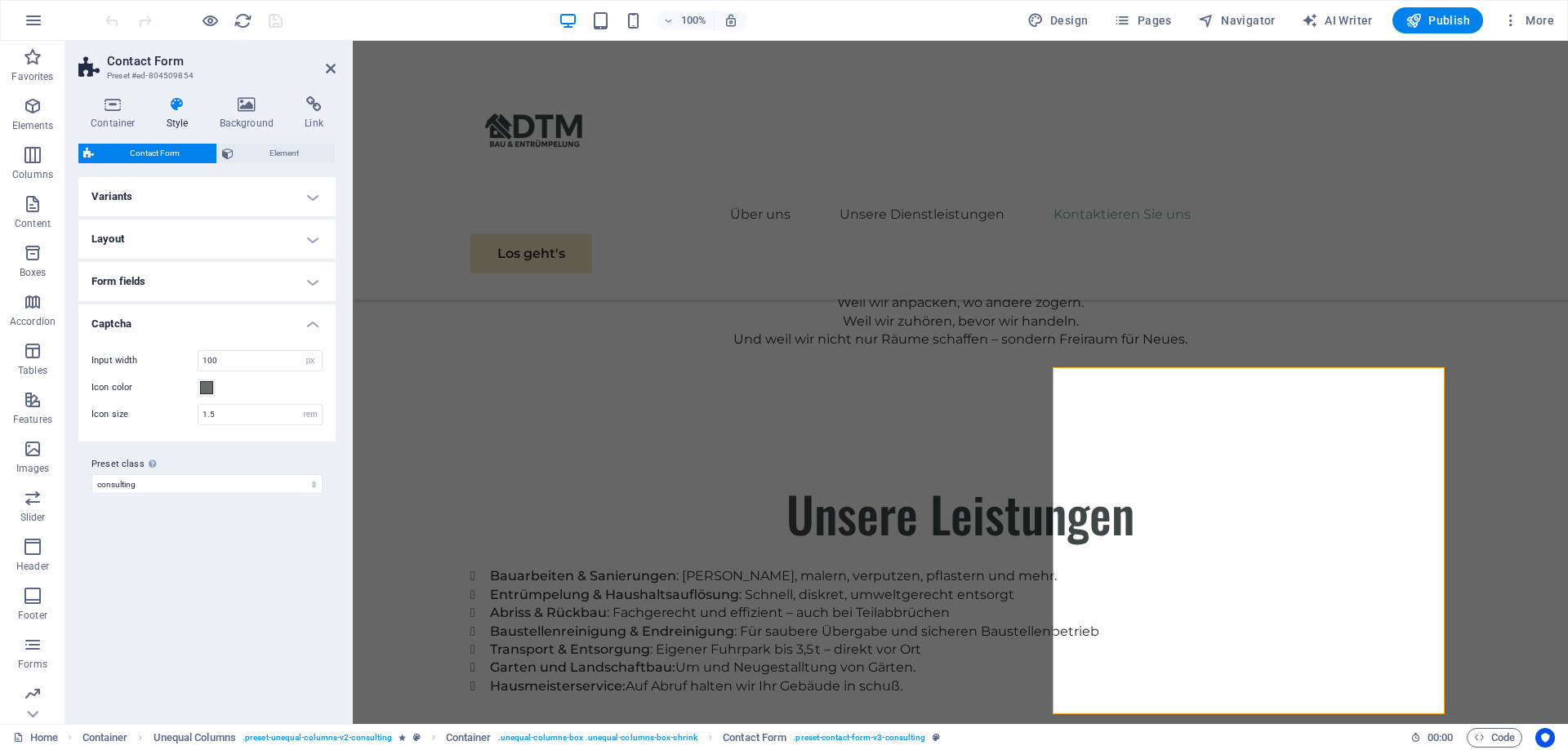
click at [312, 273] on h4 "Form fields" at bounding box center [206, 281] width 257 height 39
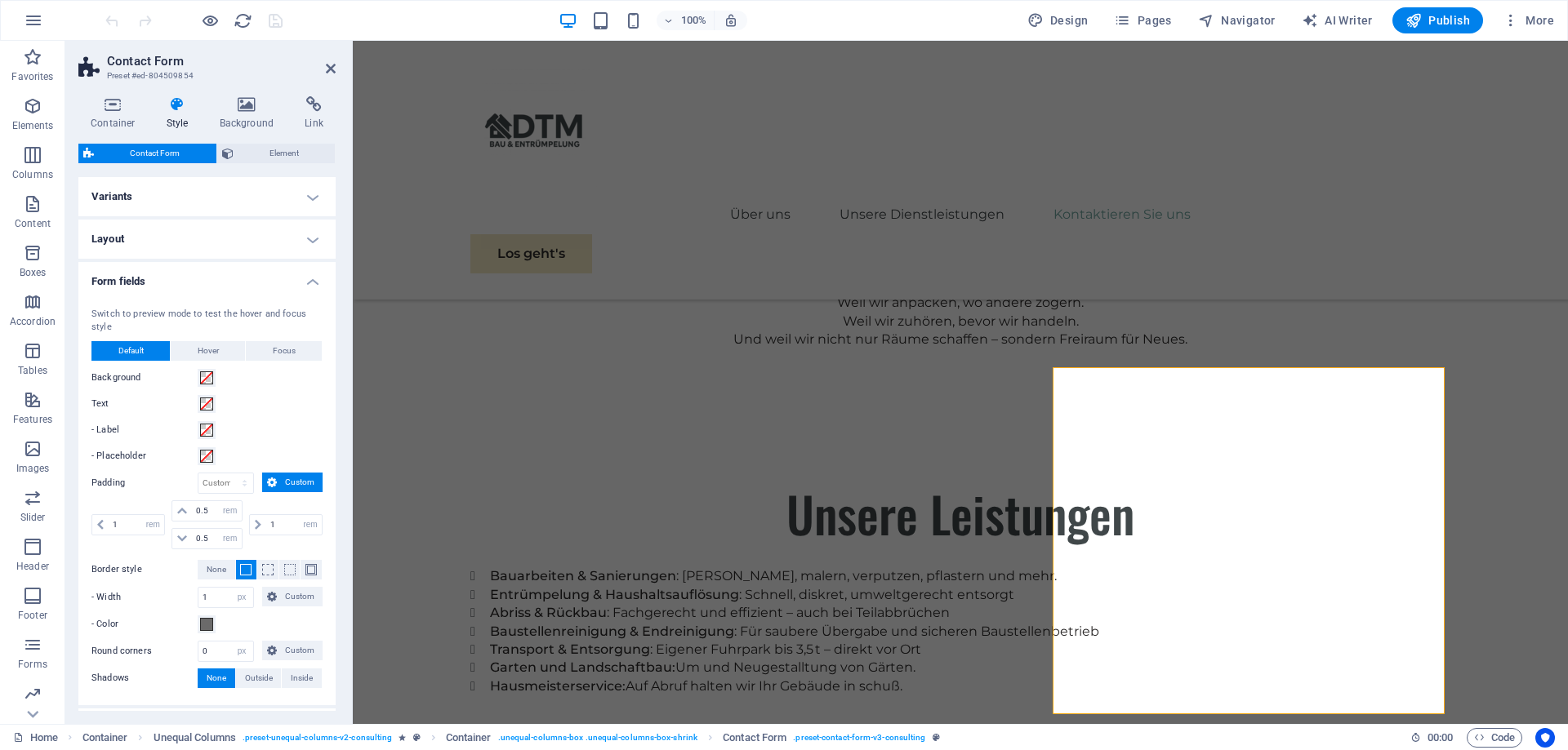
click at [312, 277] on h4 "Form fields" at bounding box center [206, 276] width 257 height 30
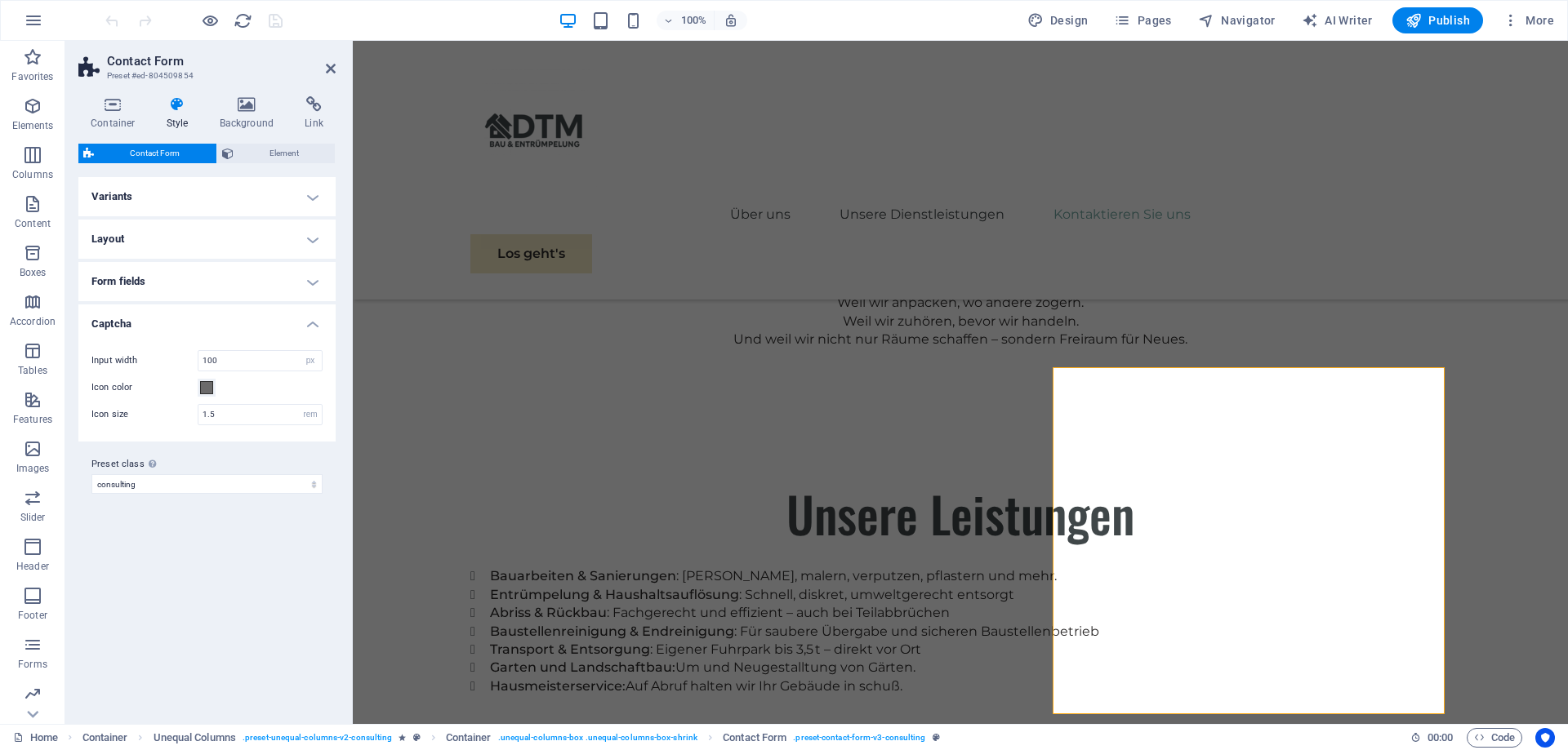
click at [310, 231] on h4 "Layout" at bounding box center [206, 239] width 257 height 39
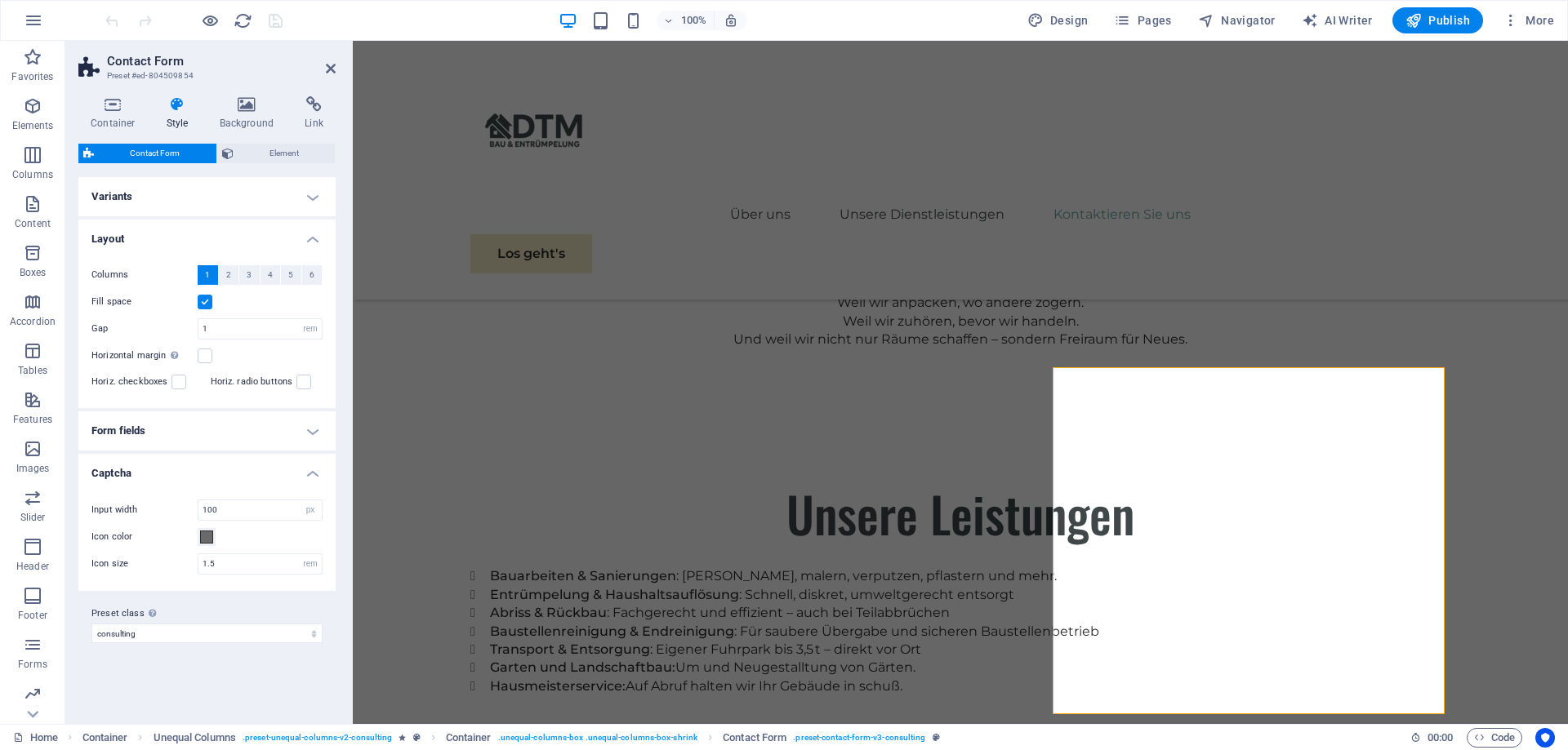
click at [317, 235] on h4 "Layout" at bounding box center [206, 234] width 257 height 30
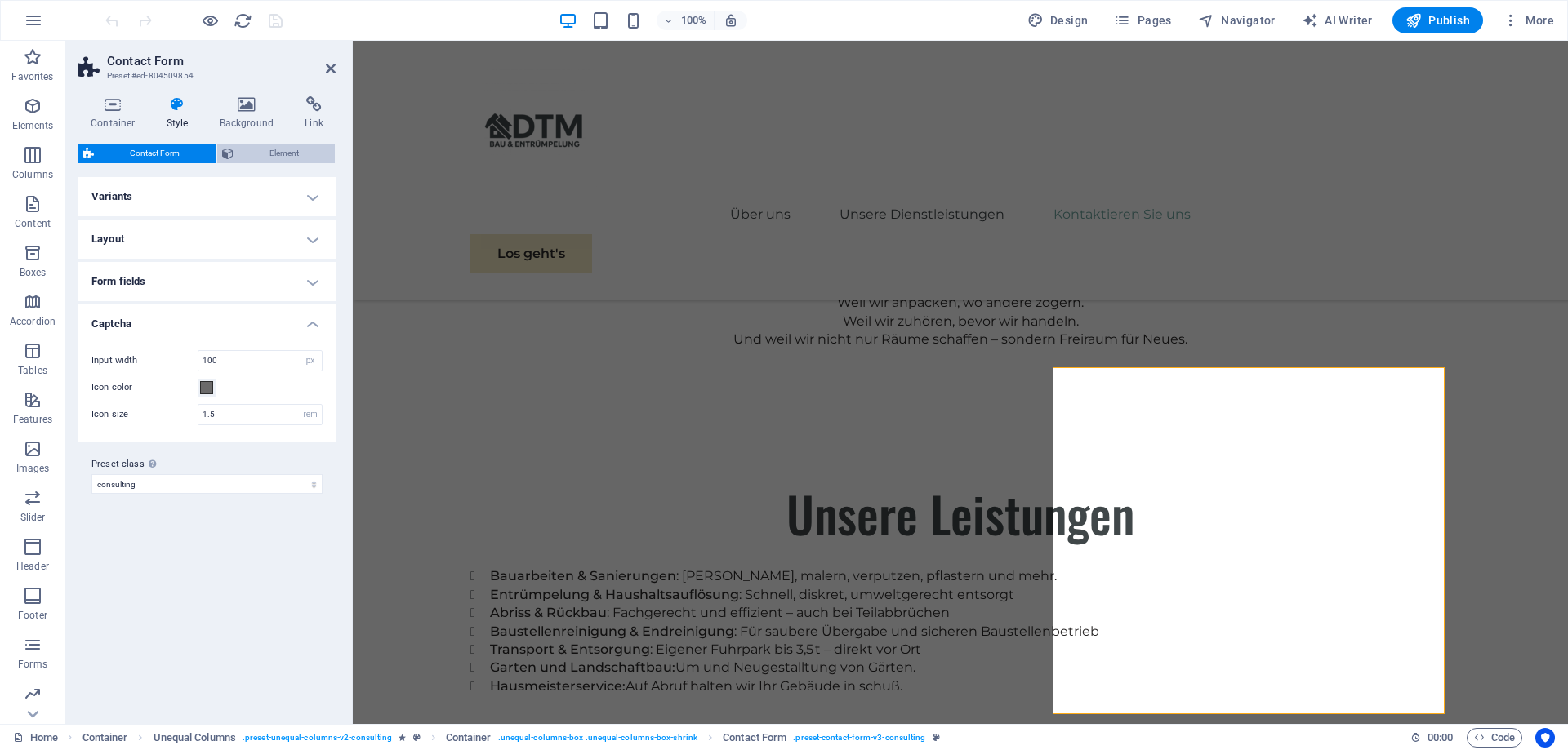
click at [295, 144] on span "Element" at bounding box center [284, 153] width 92 height 20
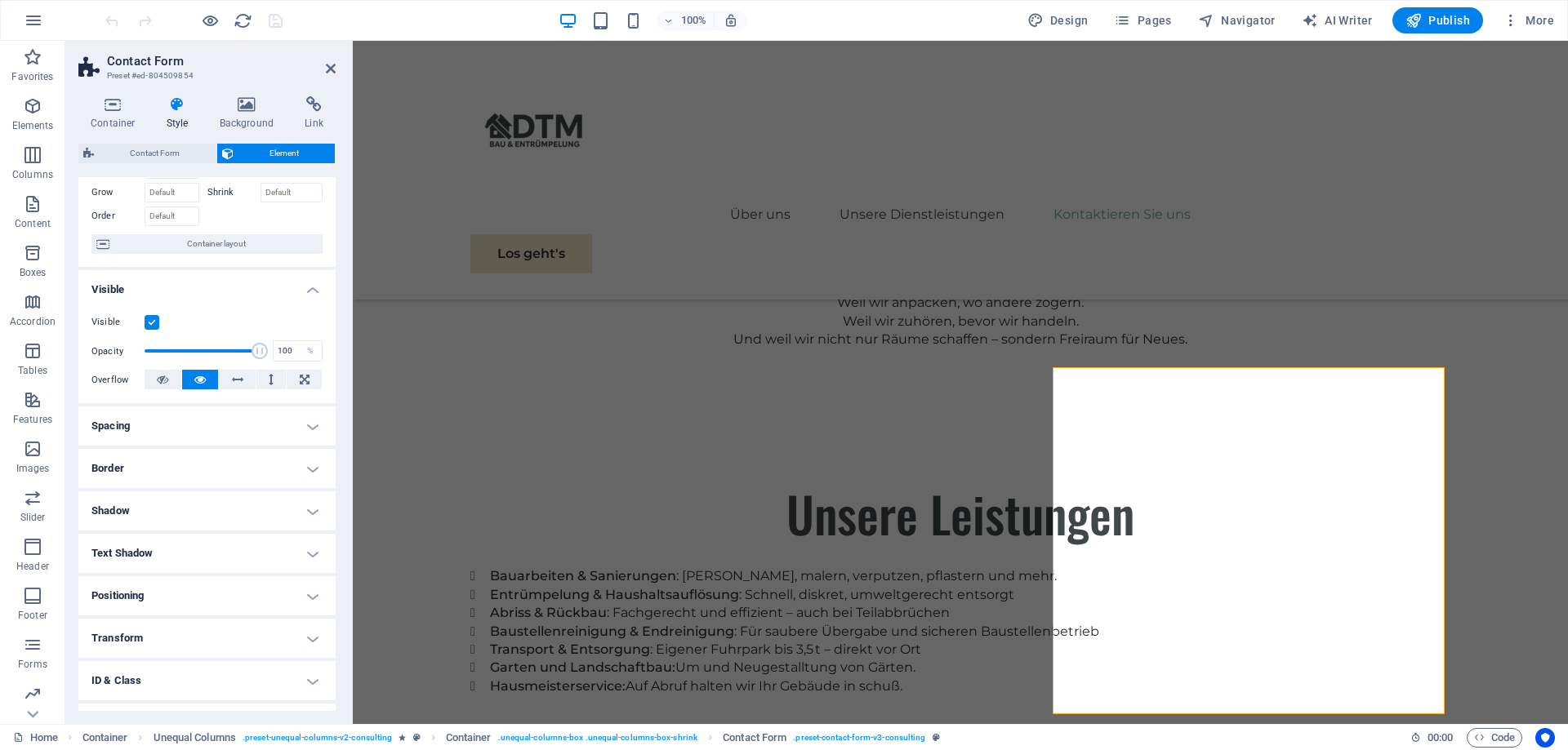
scroll to position [156, 0]
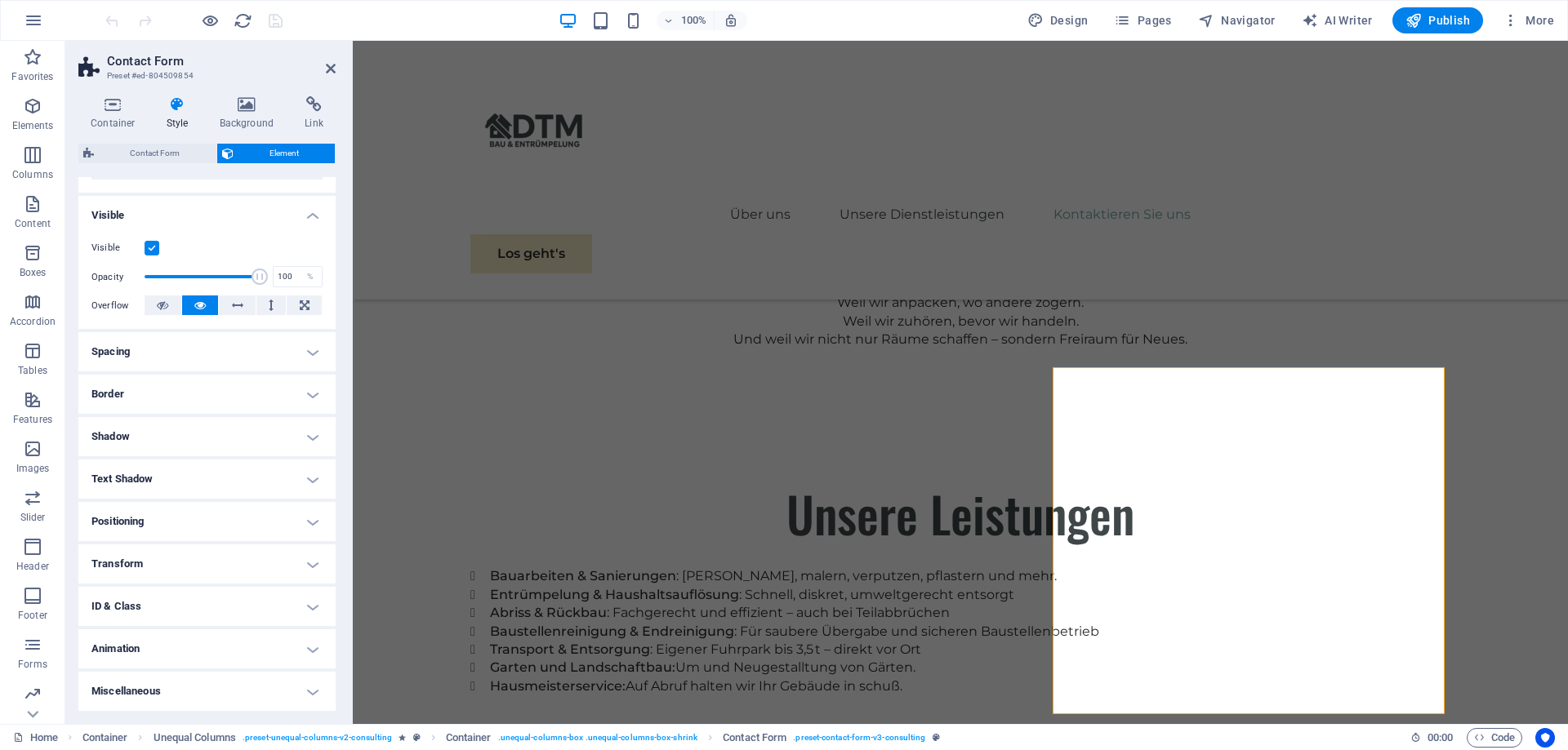
click at [203, 677] on h4 "Miscellaneous" at bounding box center [206, 692] width 257 height 39
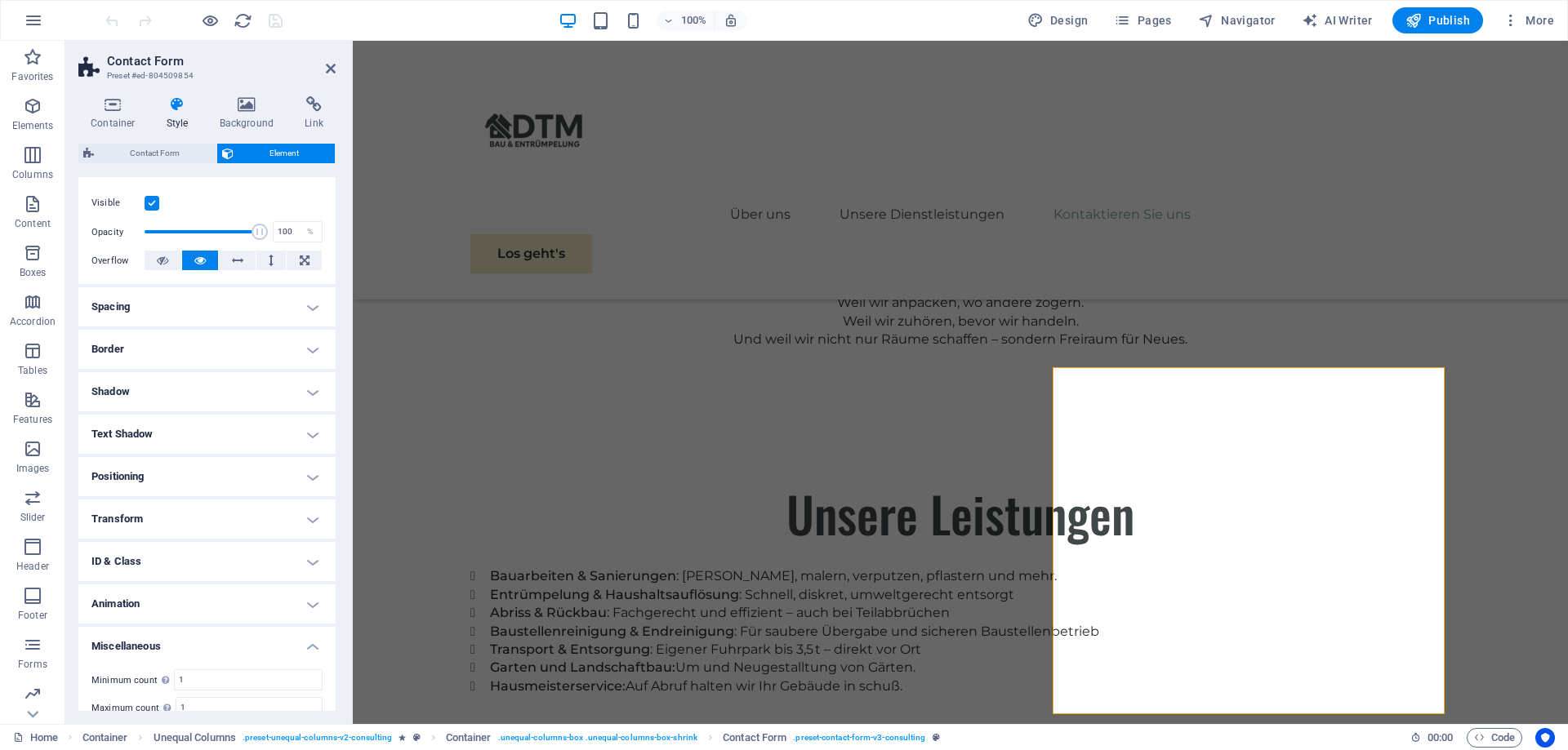
scroll to position [176, 0]
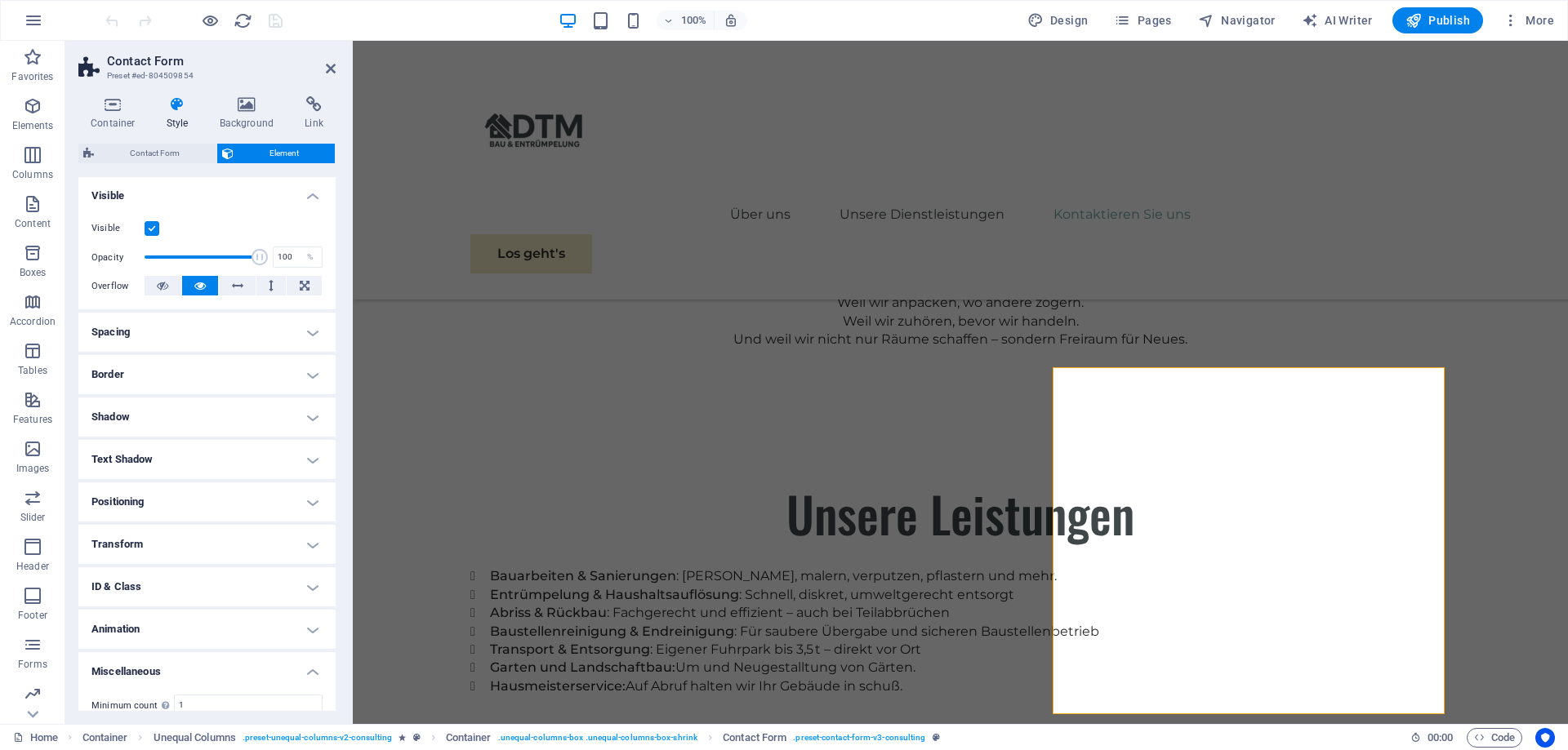
click at [310, 674] on h4 "Miscellaneous" at bounding box center [206, 667] width 257 height 30
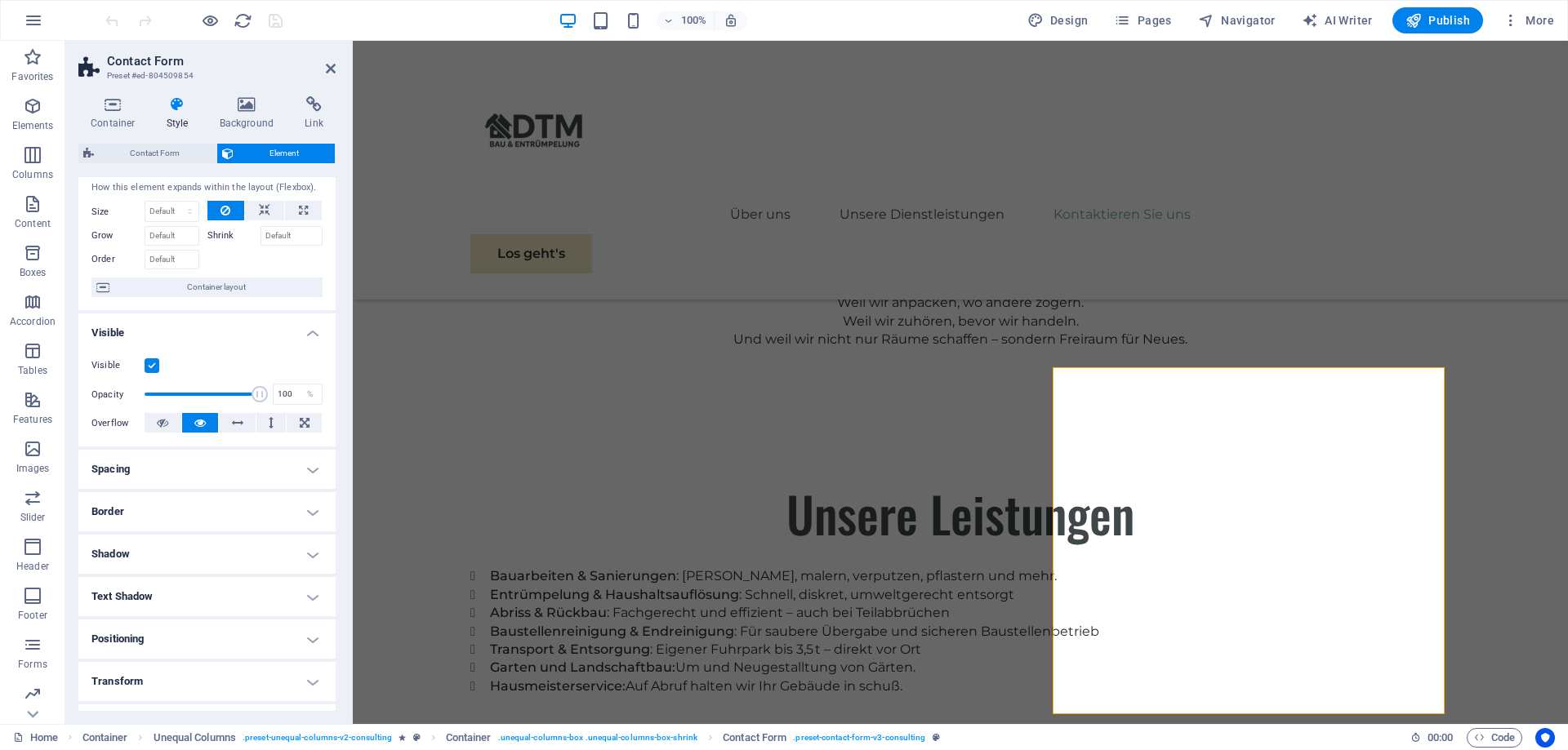
scroll to position [0, 0]
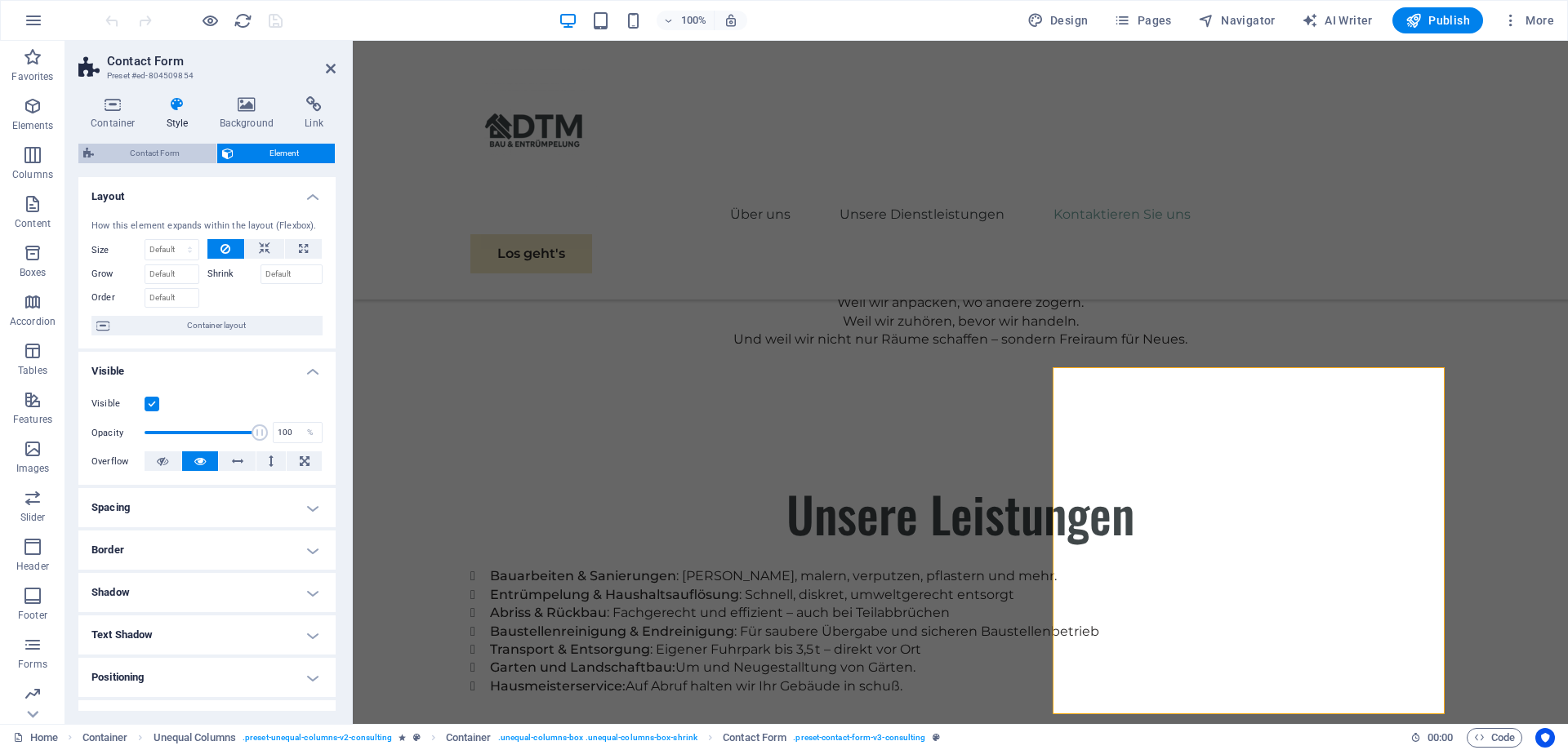
click at [179, 143] on span "Contact Form" at bounding box center [155, 153] width 113 height 20
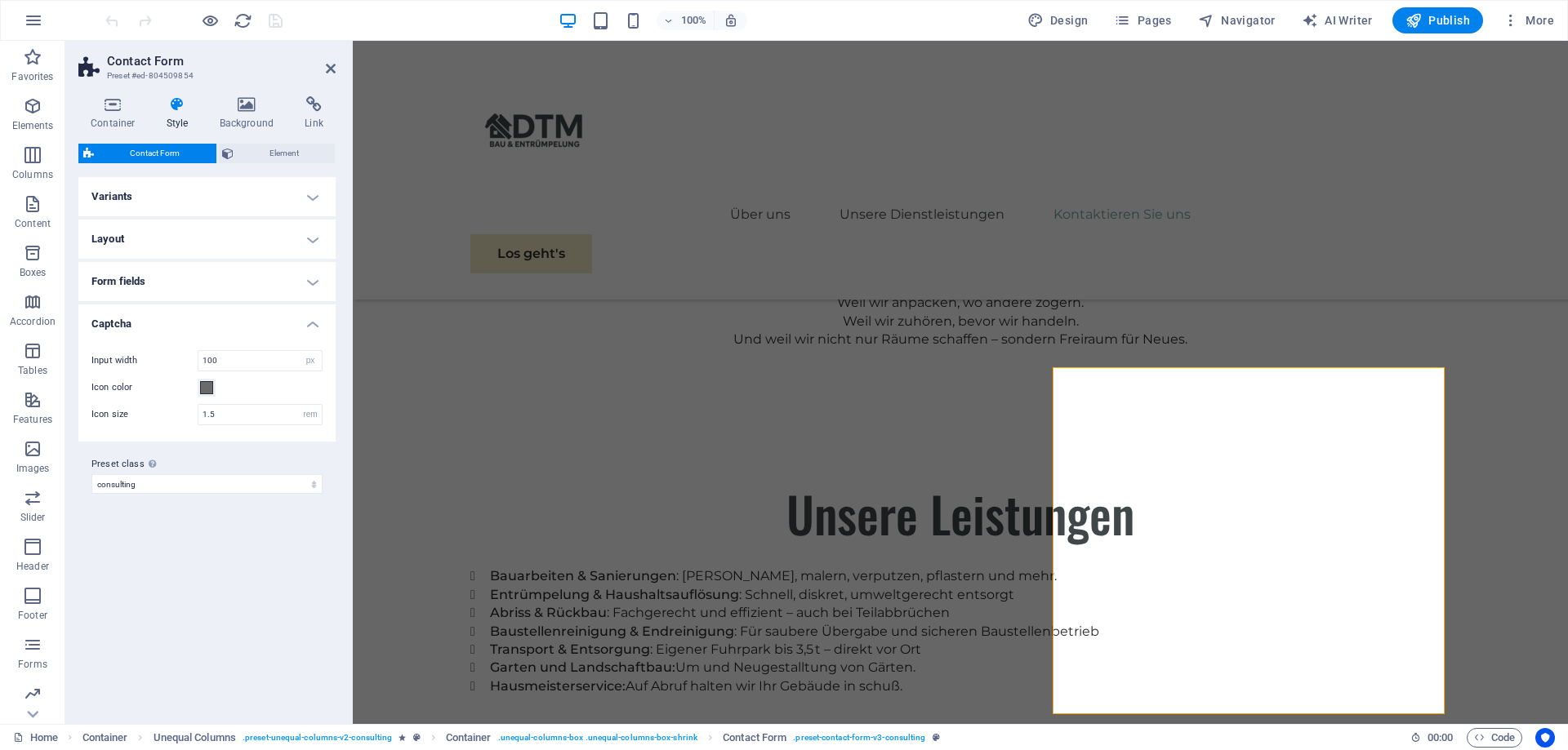
click at [317, 284] on h4 "Form fields" at bounding box center [206, 281] width 257 height 39
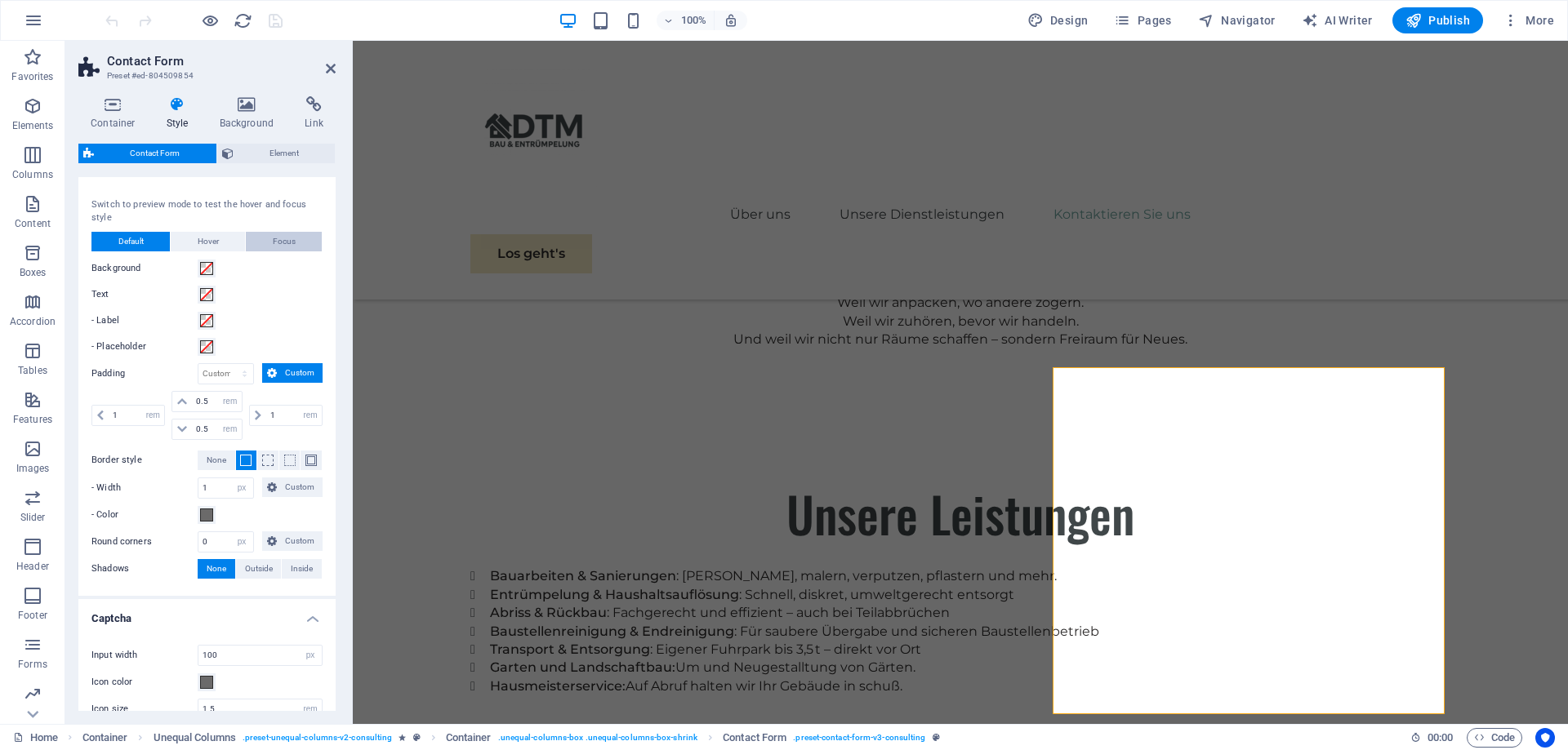
scroll to position [37, 0]
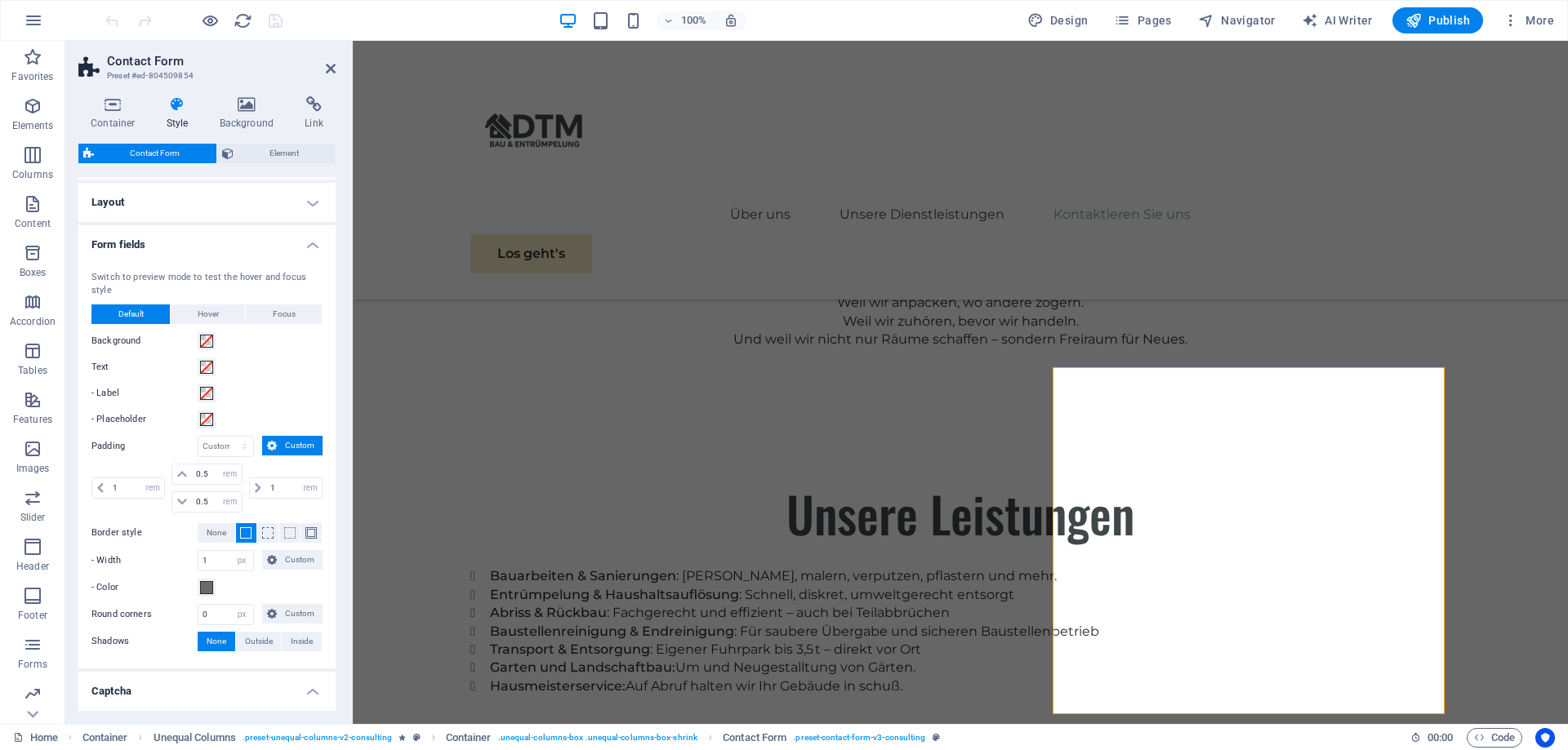
click at [302, 245] on h4 "Form fields" at bounding box center [206, 239] width 257 height 30
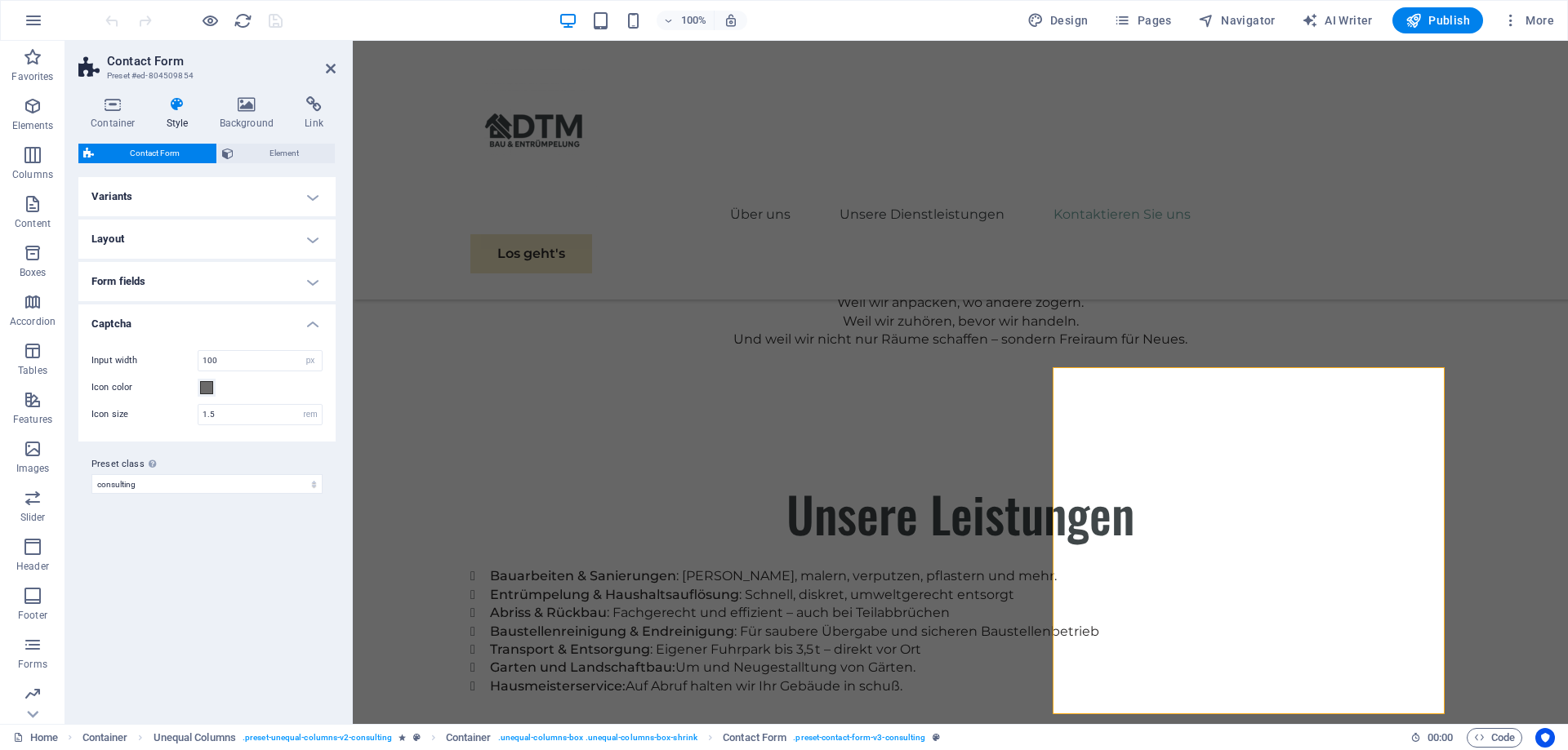
scroll to position [0, 0]
click at [308, 203] on h4 "Variants" at bounding box center [206, 197] width 257 height 39
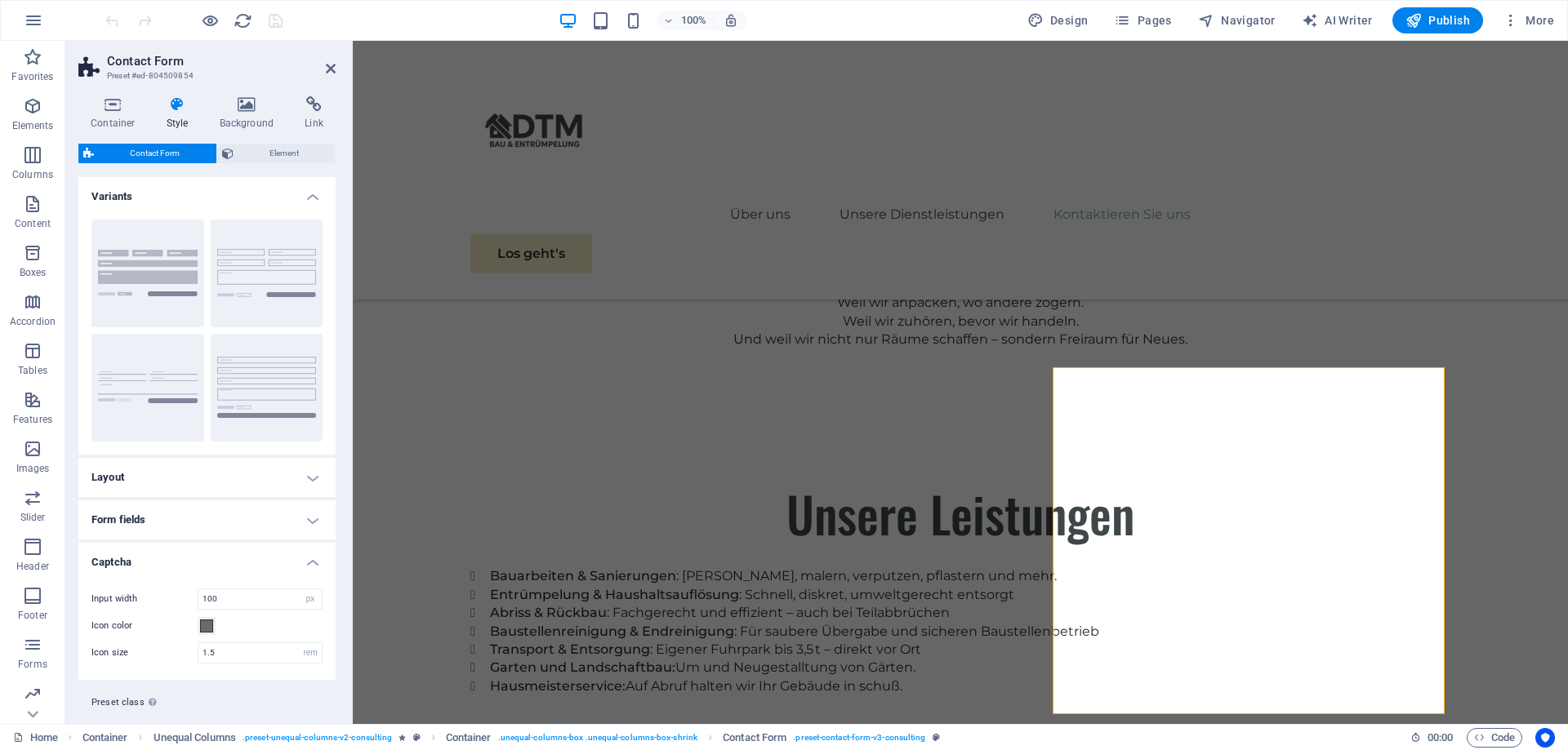
click at [308, 198] on h4 "Variants" at bounding box center [206, 192] width 257 height 30
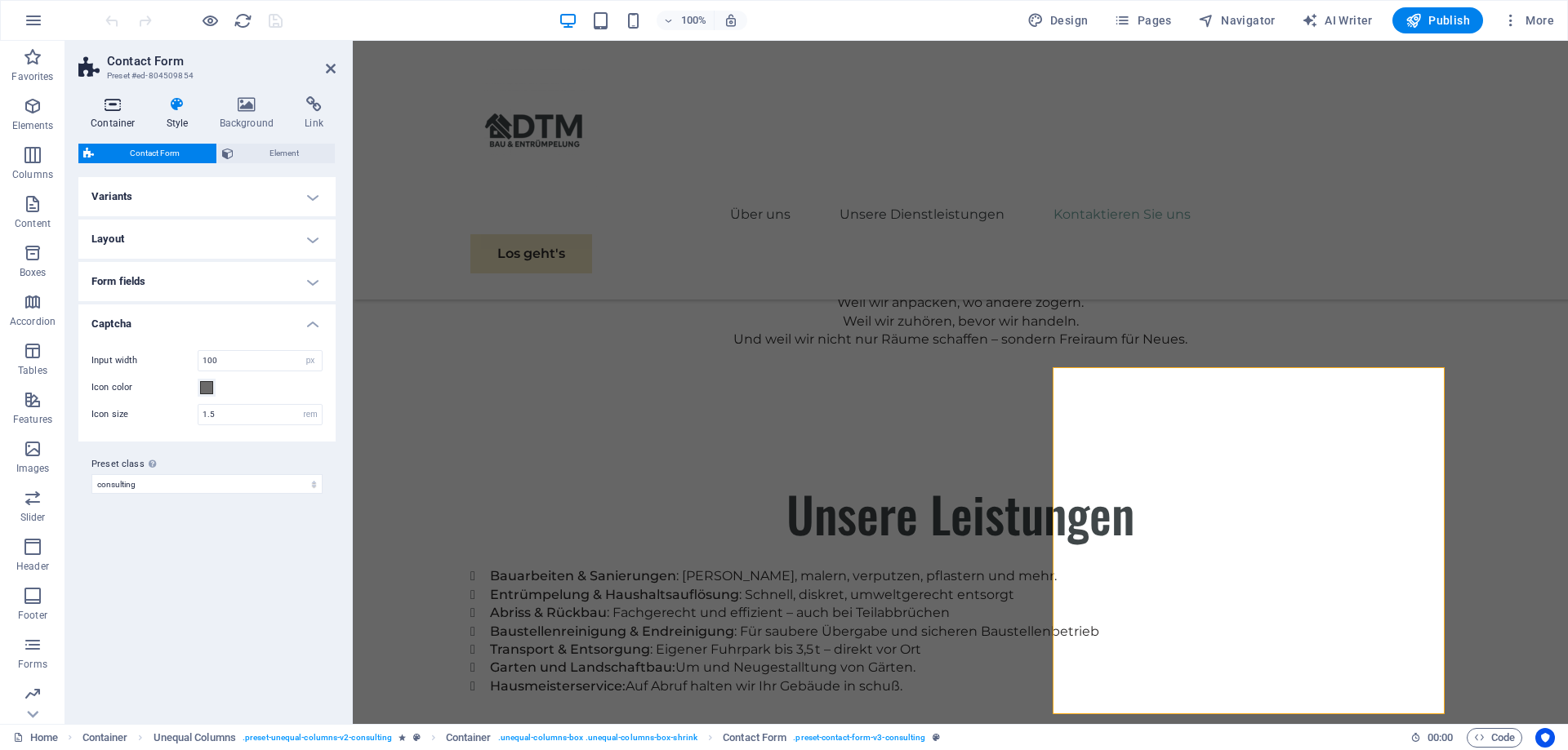
click at [125, 100] on icon at bounding box center [112, 105] width 69 height 16
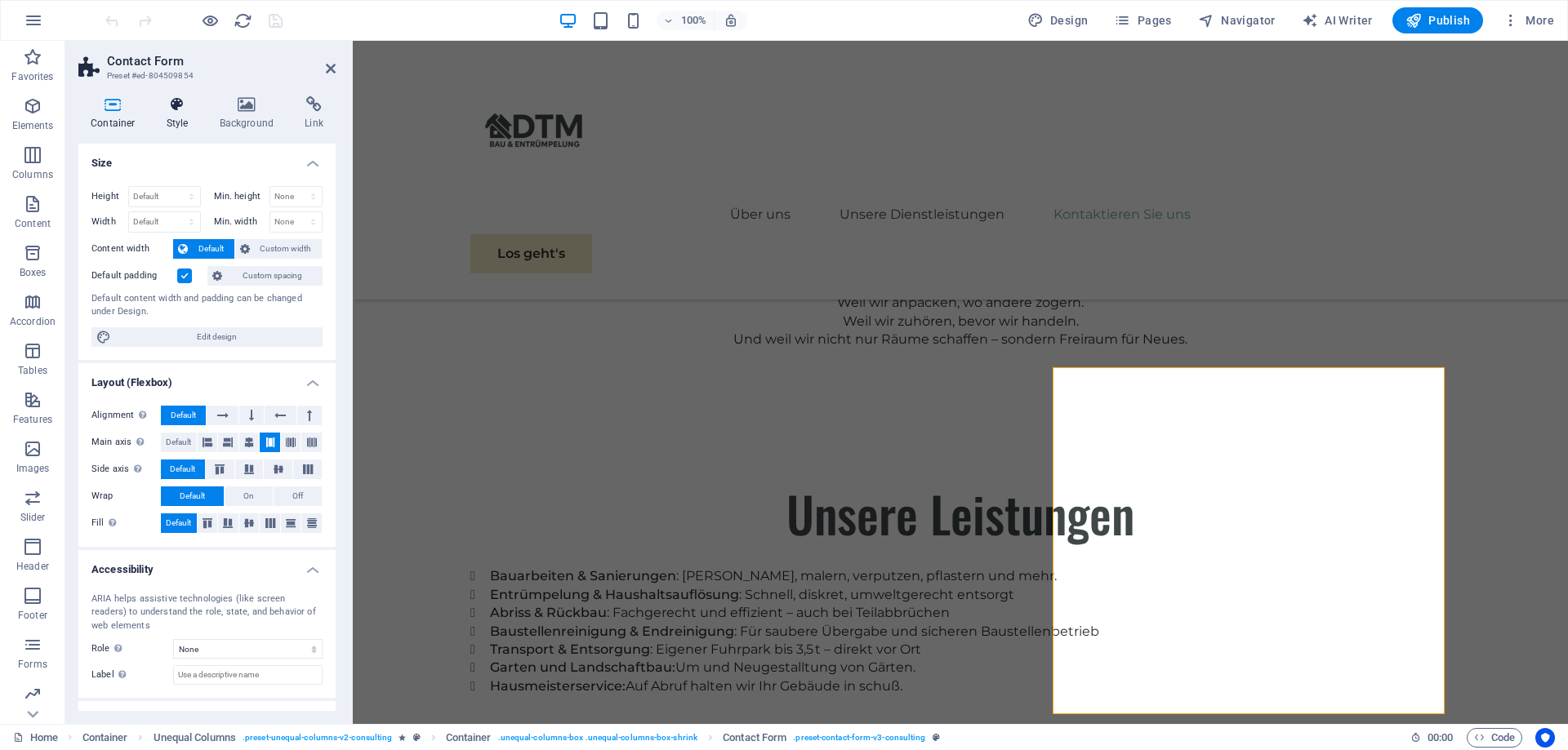
click at [188, 108] on icon at bounding box center [178, 105] width 47 height 16
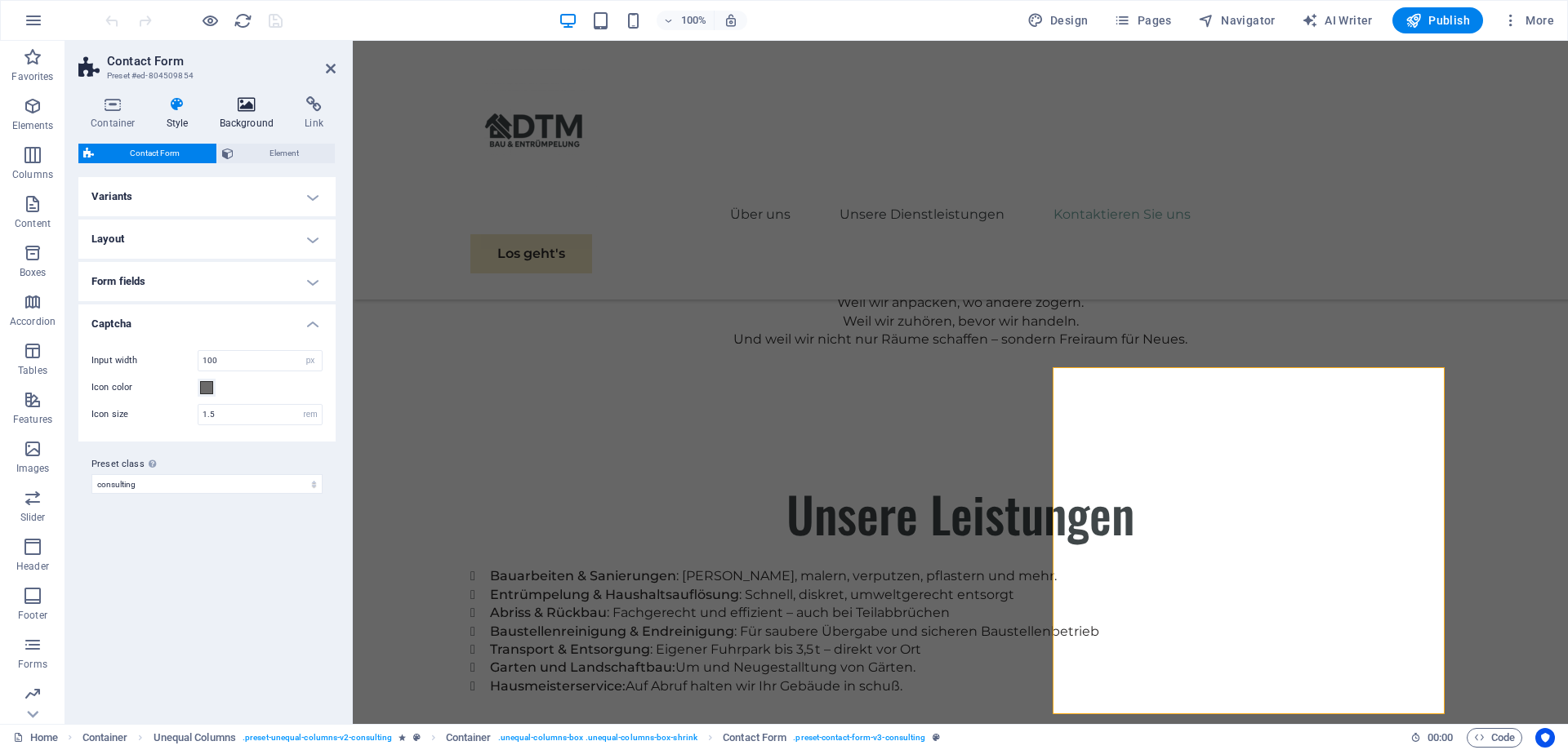
click at [239, 108] on icon at bounding box center [247, 105] width 79 height 16
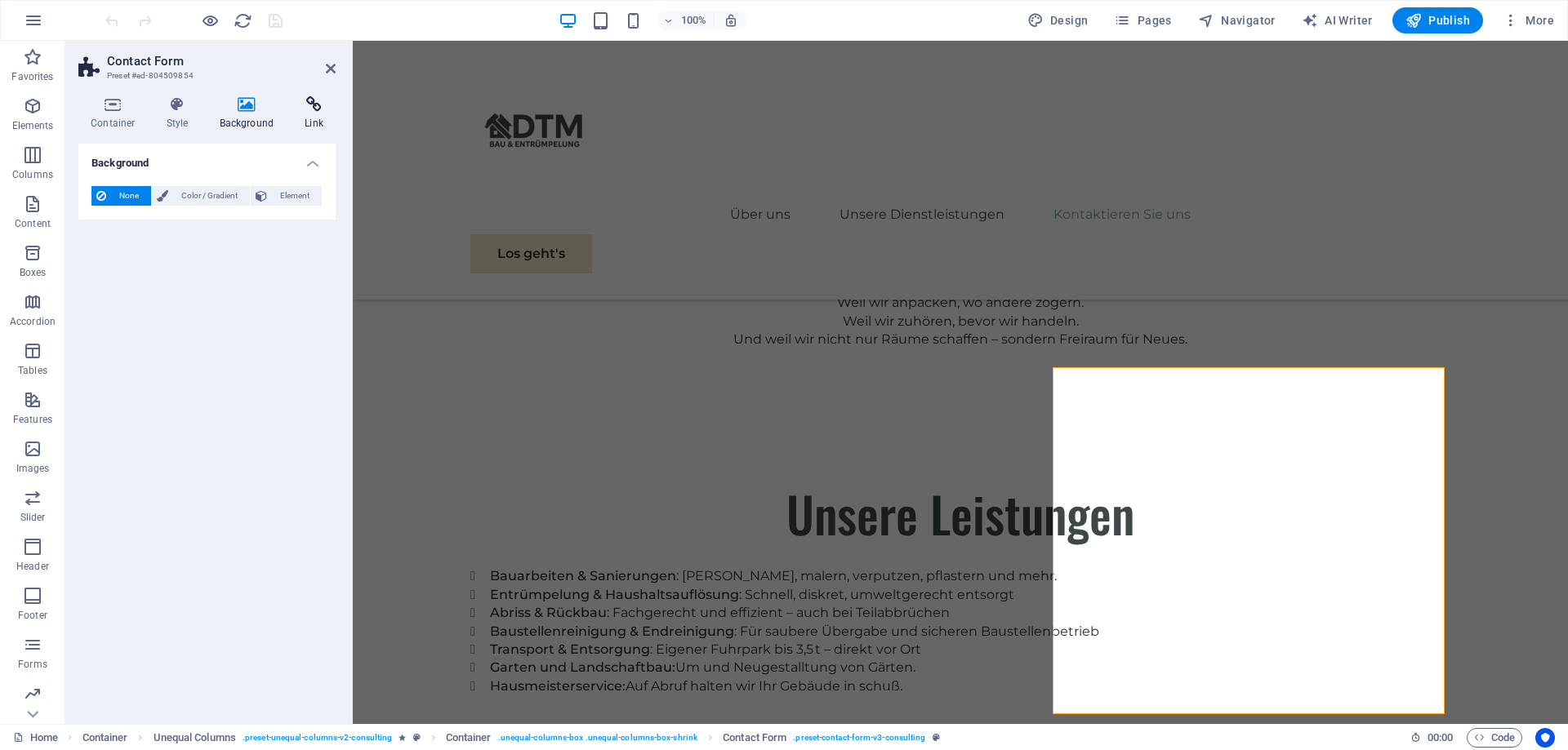
click at [308, 107] on icon at bounding box center [314, 105] width 43 height 16
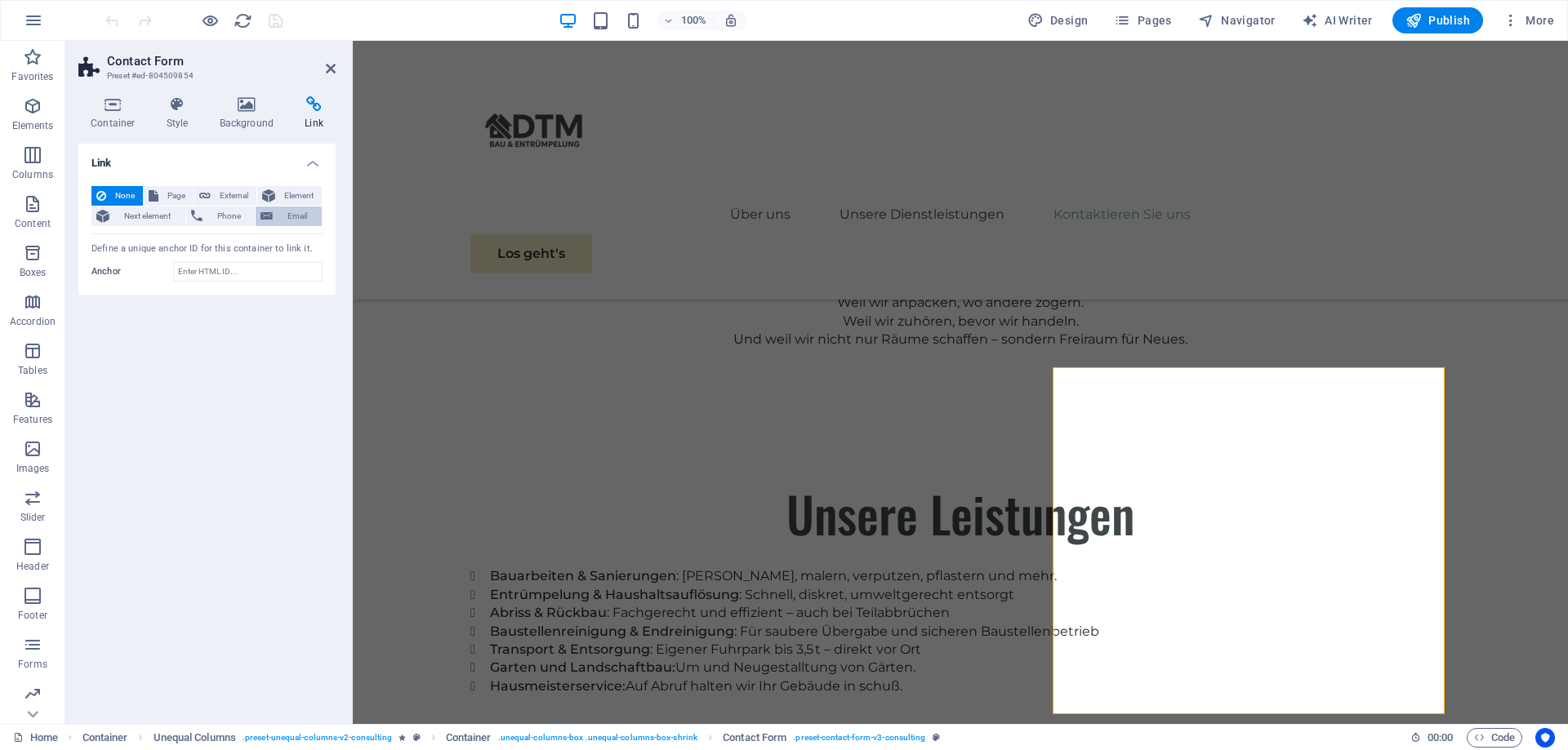
click at [299, 220] on span "Email" at bounding box center [298, 217] width 39 height 20
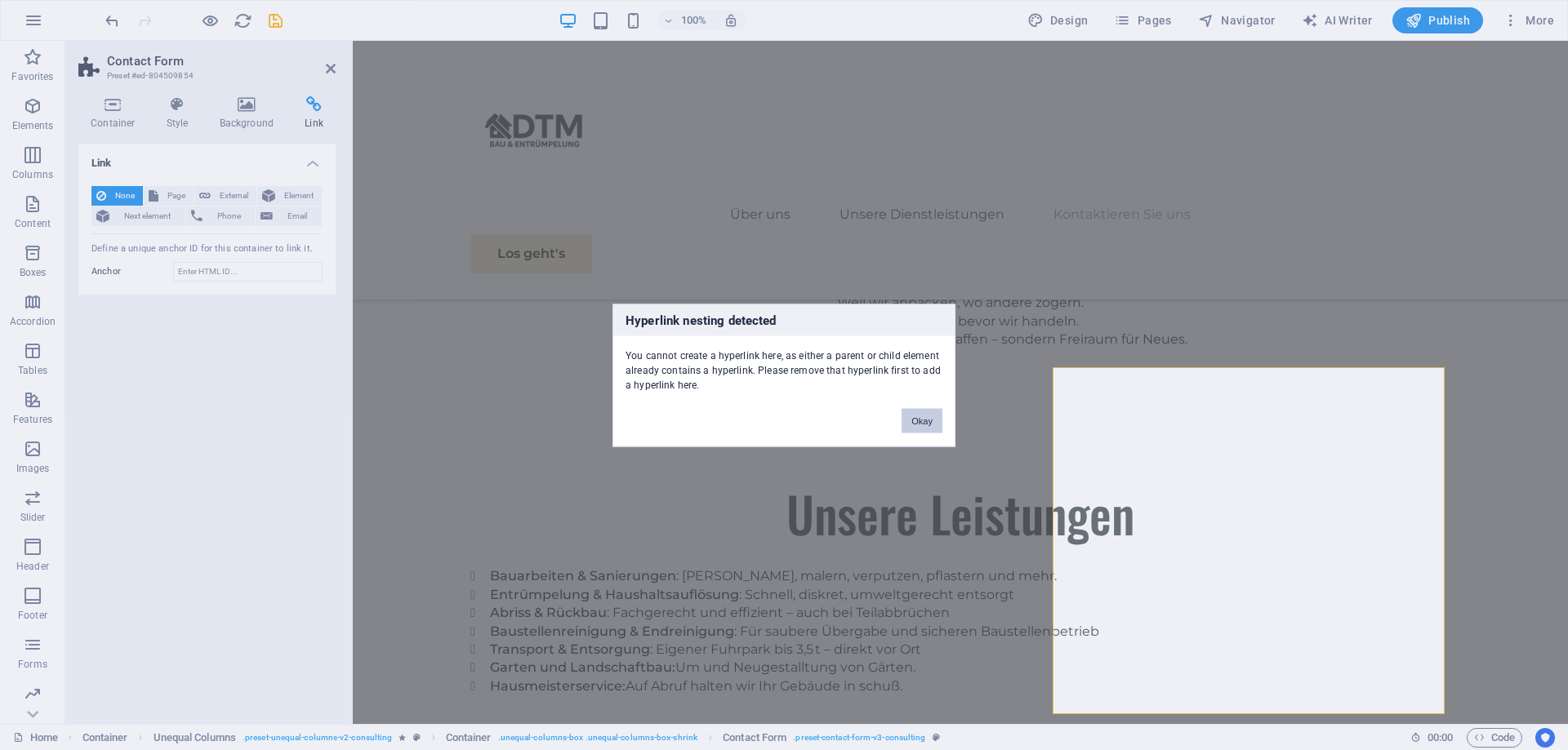
click at [930, 419] on button "Okay" at bounding box center [923, 420] width 41 height 24
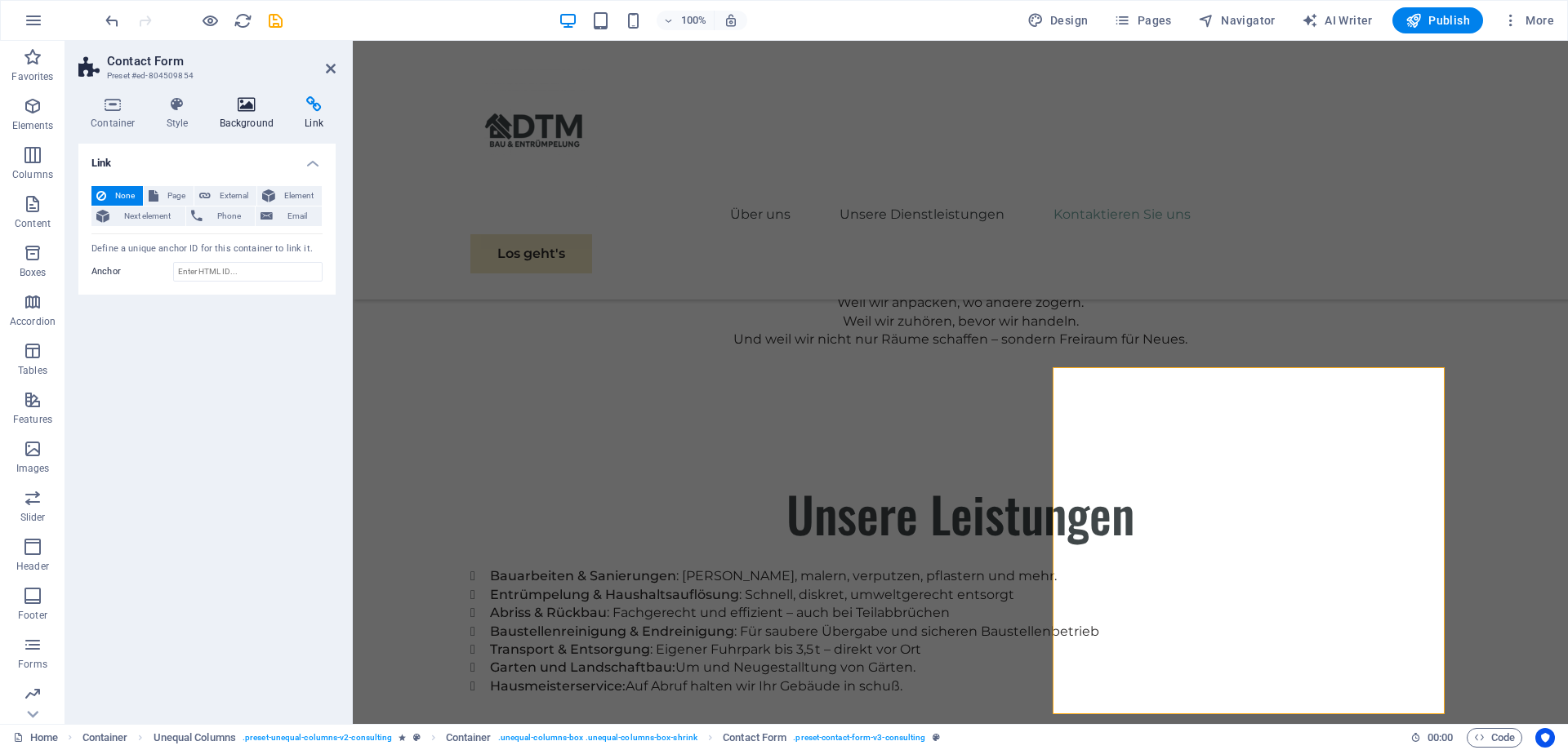
click at [251, 102] on icon at bounding box center [247, 105] width 79 height 16
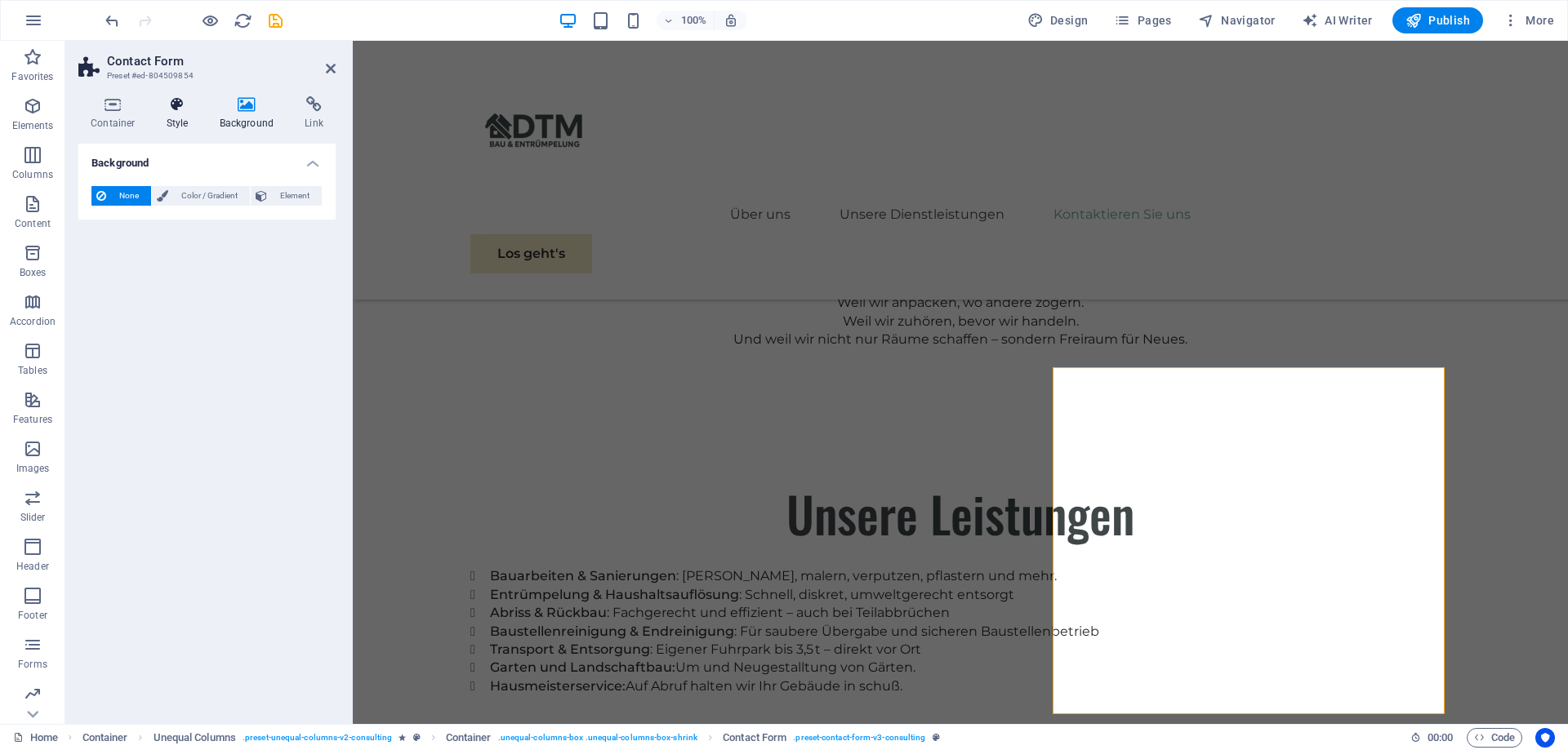
click at [186, 109] on icon at bounding box center [178, 105] width 47 height 16
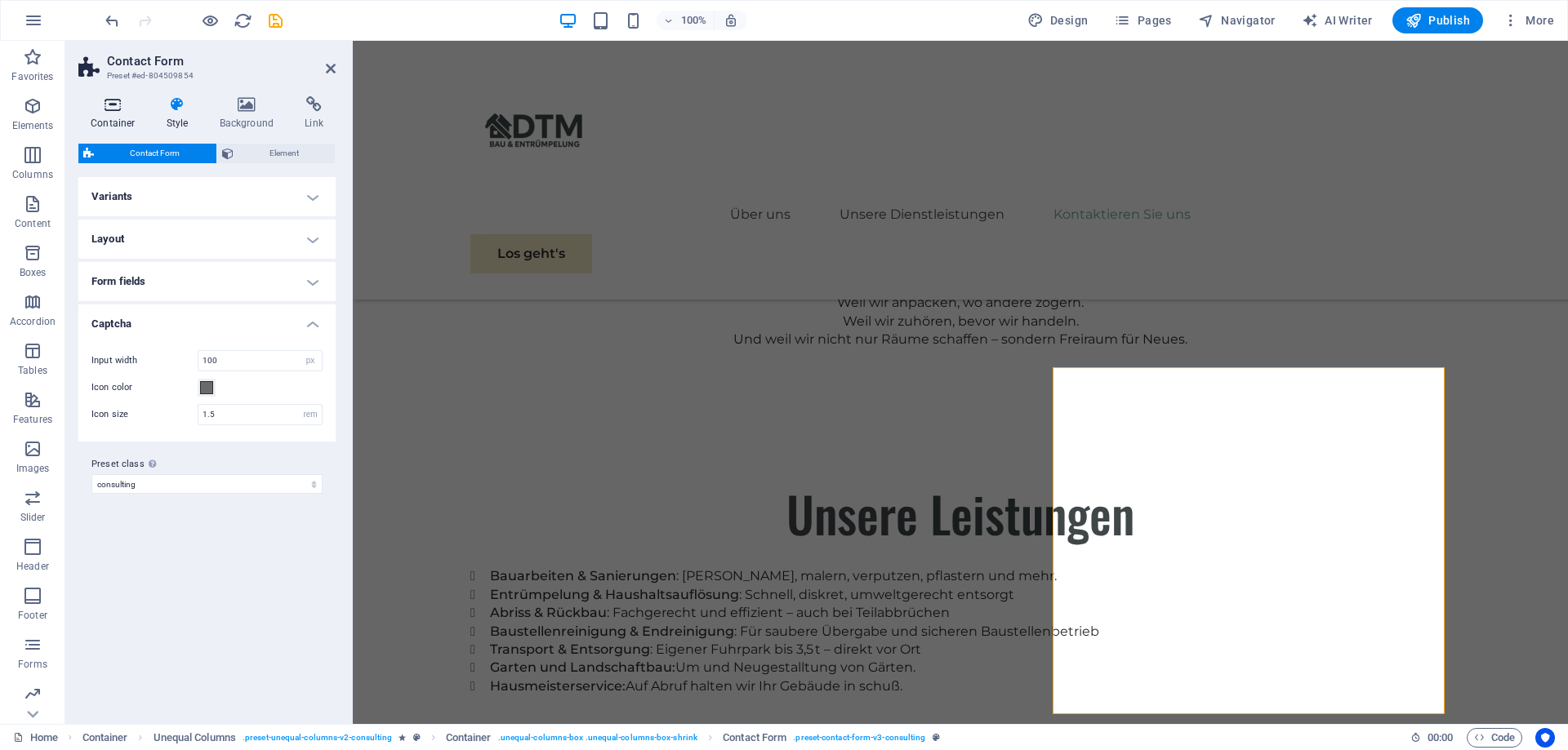
click at [106, 102] on icon at bounding box center [112, 105] width 69 height 16
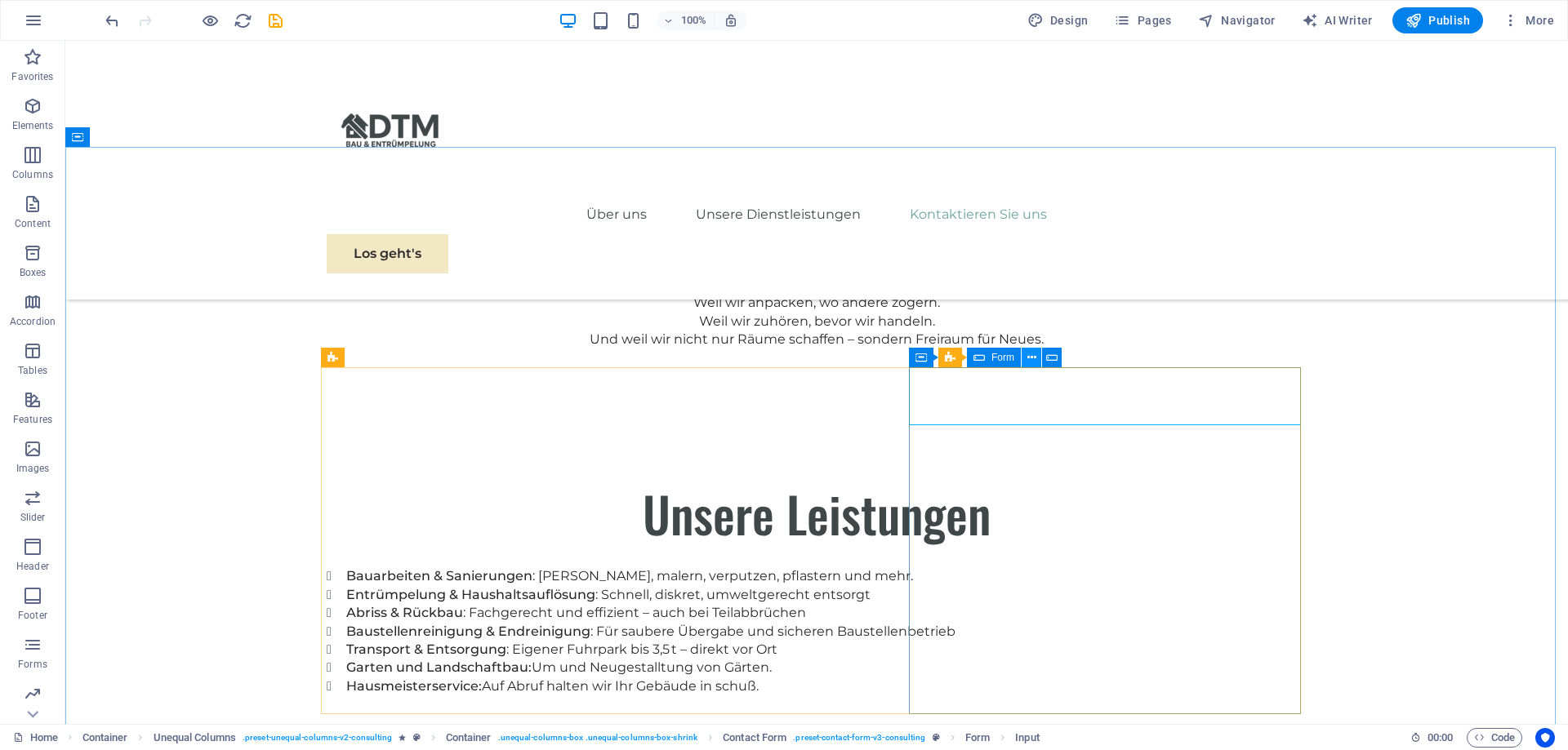
click at [1031, 362] on icon at bounding box center [1032, 358] width 9 height 17
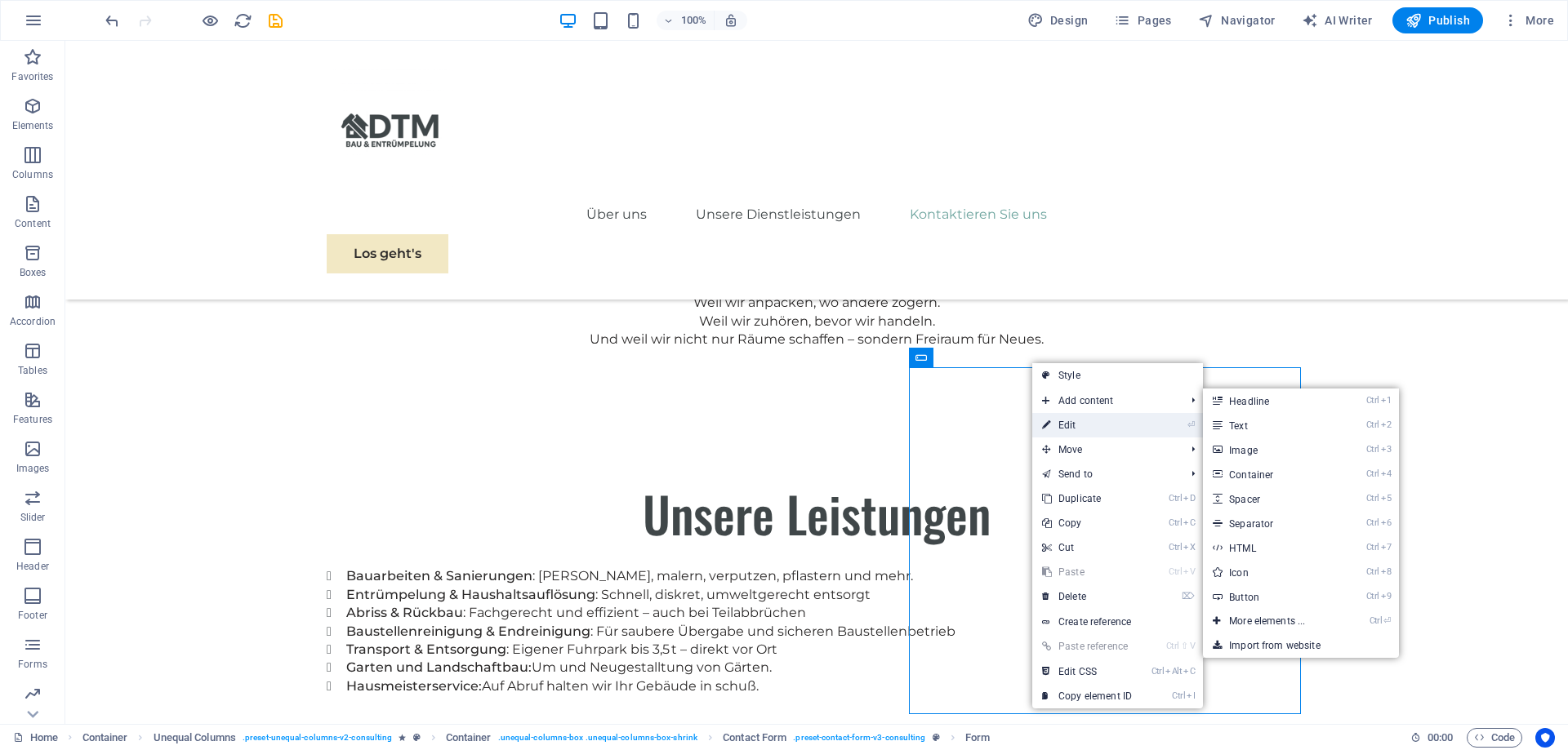
click at [1068, 418] on link "⏎ Edit" at bounding box center [1087, 425] width 109 height 24
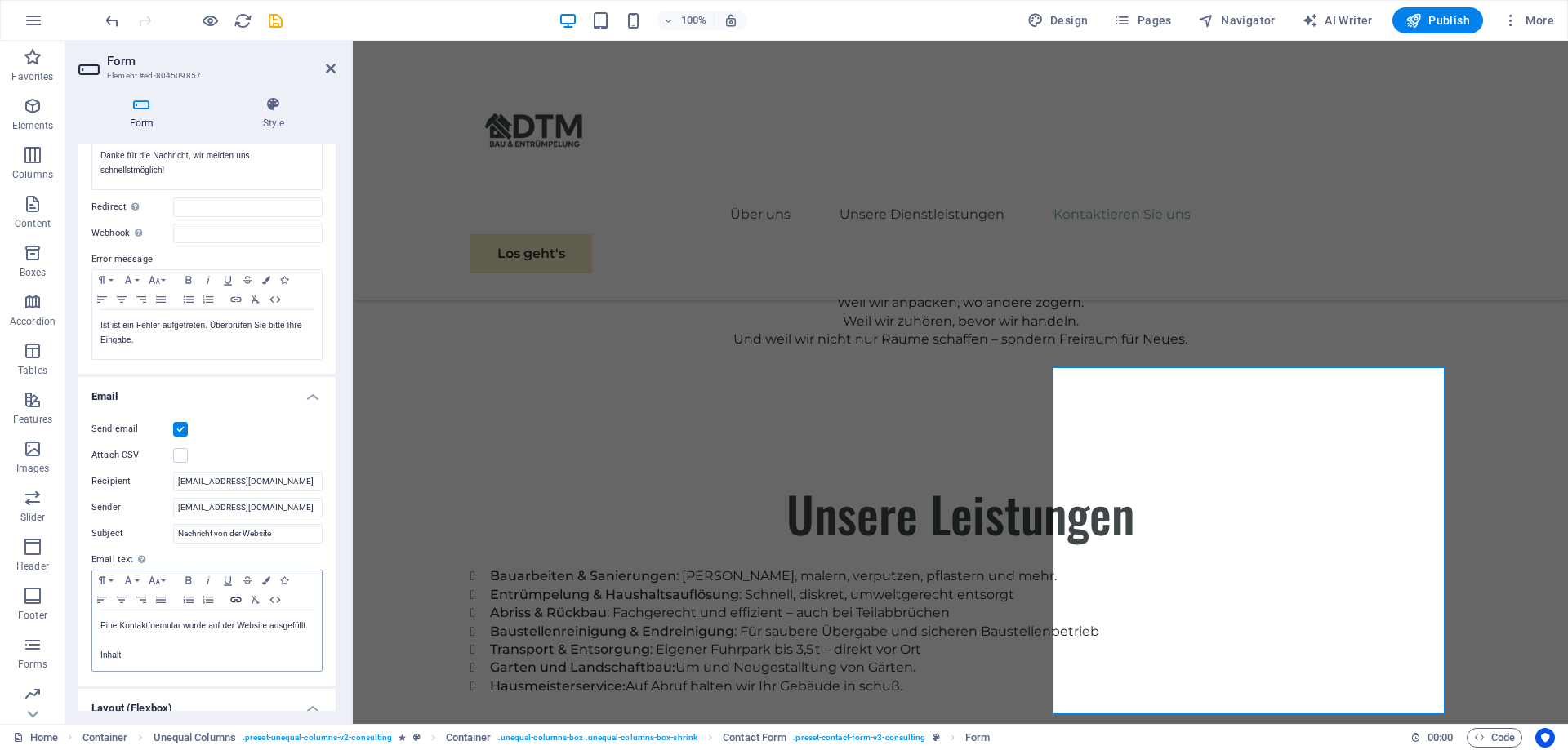
scroll to position [183, 0]
drag, startPoint x: 298, startPoint y: 506, endPoint x: 125, endPoint y: 501, distance: 173.1
click at [125, 501] on div "Sender info@dtm-dienstleistungen.de" at bounding box center [207, 510] width 231 height 20
drag, startPoint x: 290, startPoint y: 484, endPoint x: 117, endPoint y: 482, distance: 173.0
click at [117, 482] on div "Recipient aschmitt@kamin-store24.de" at bounding box center [207, 483] width 231 height 20
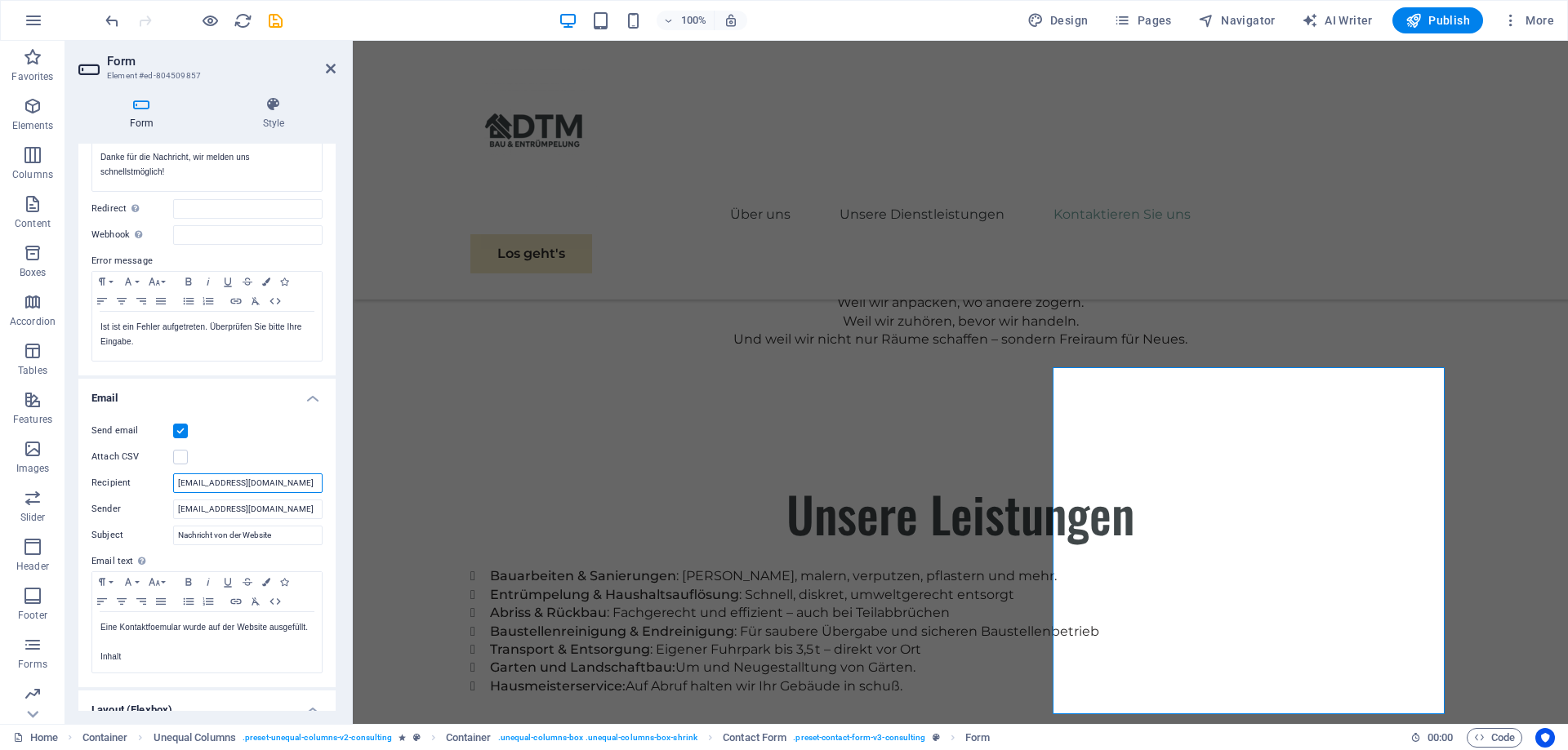
paste input "info@dtm-dienstleistungen"
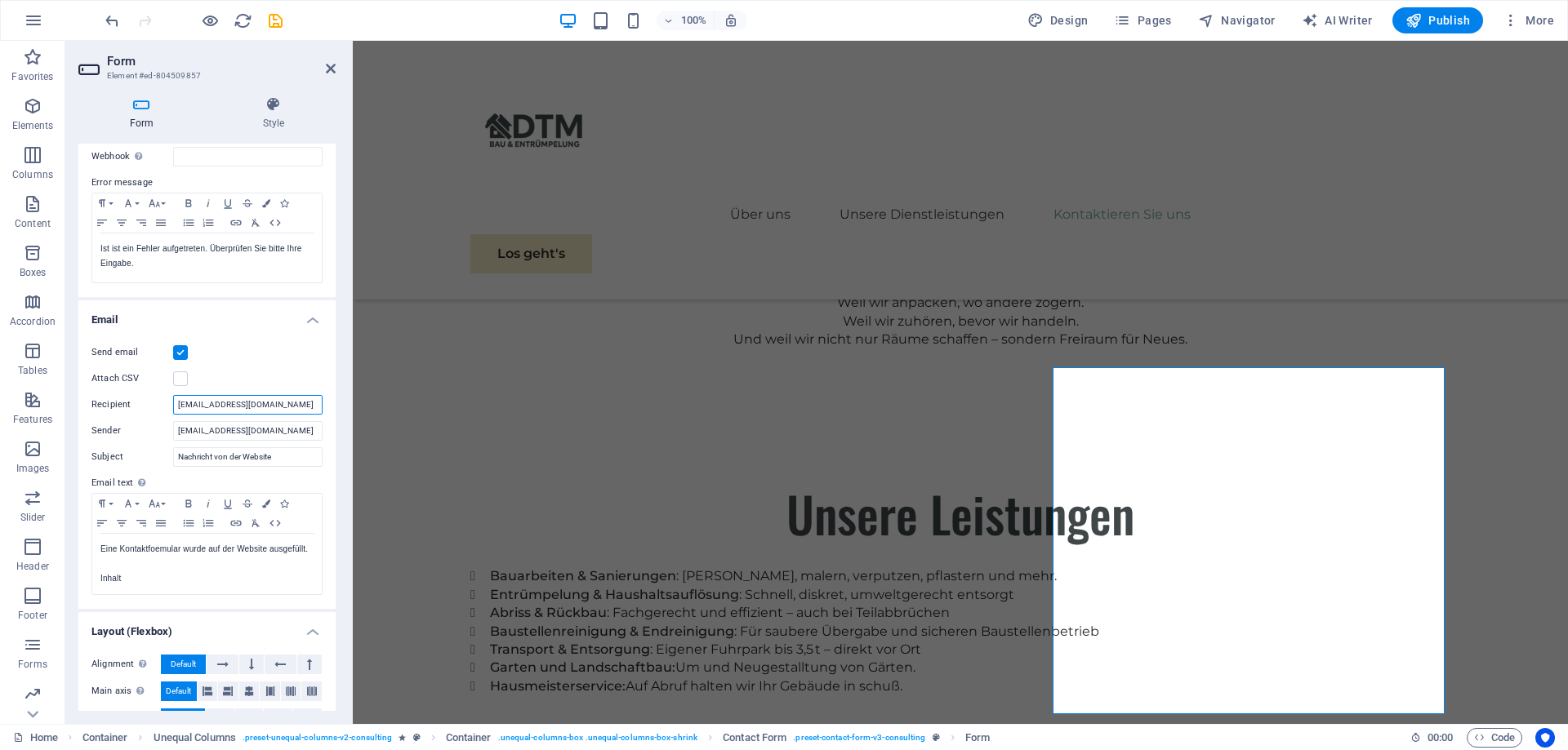
scroll to position [346, 0]
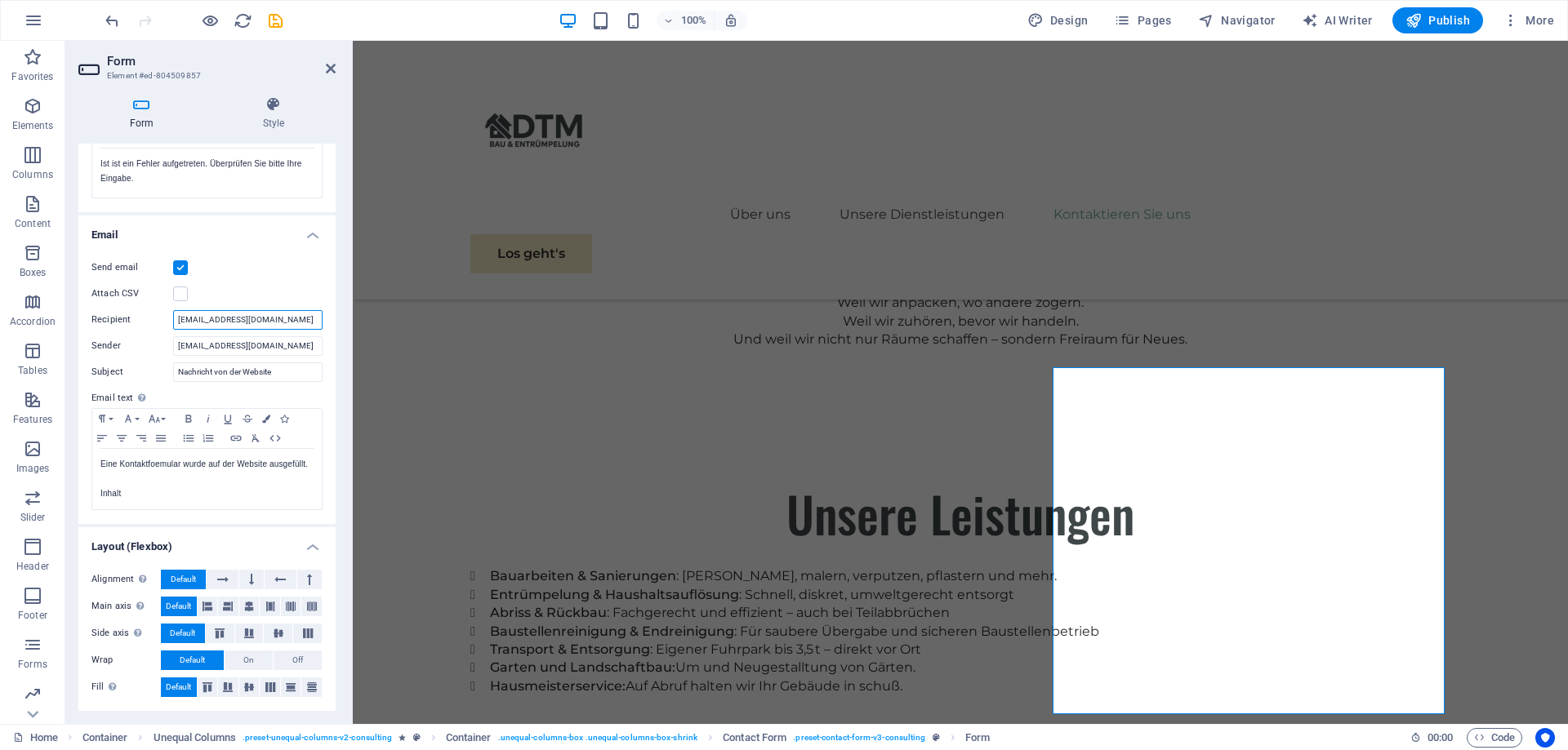
type input "[EMAIL_ADDRESS][DOMAIN_NAME]"
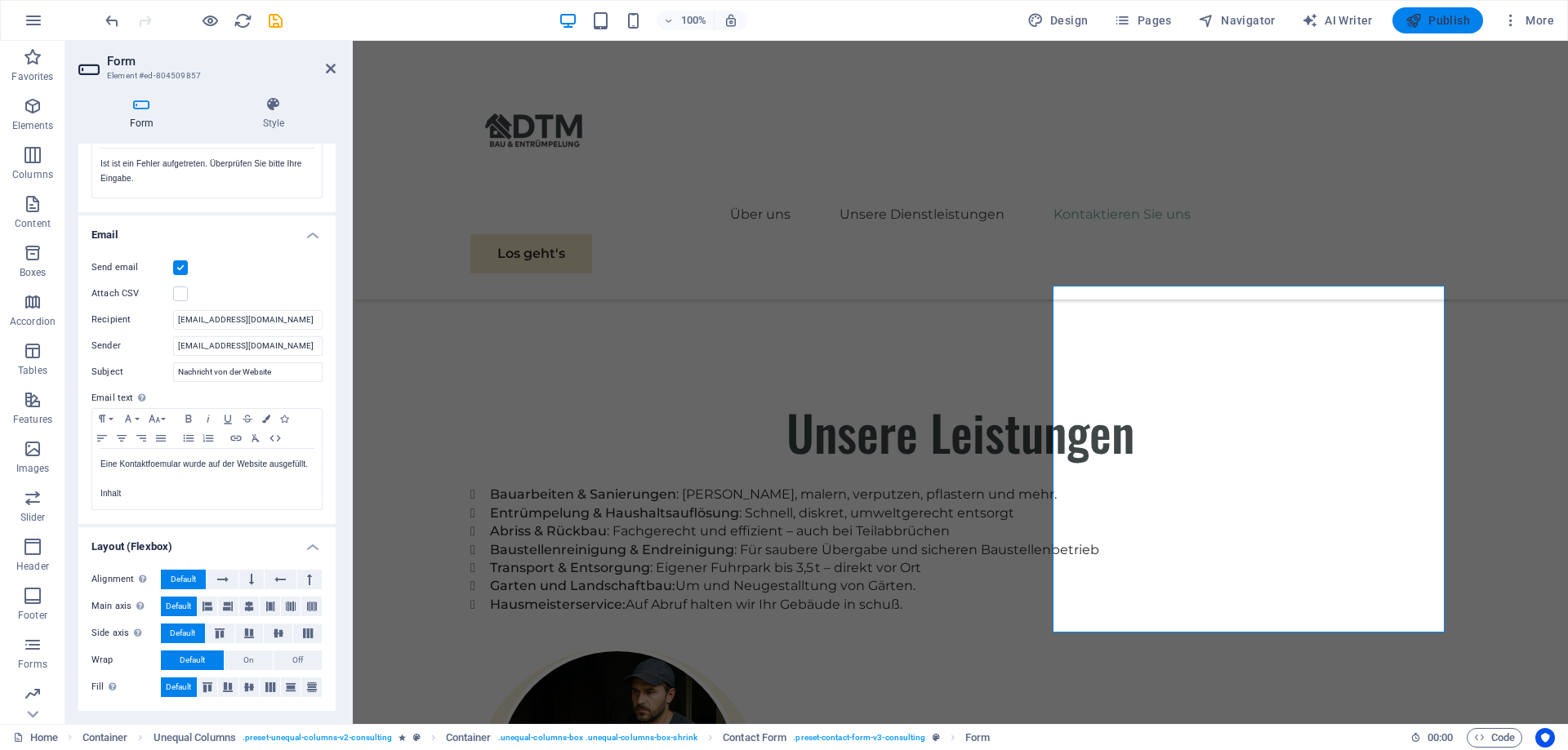
click at [1468, 14] on span "Publish" at bounding box center [1438, 21] width 65 height 16
checkbox input "false"
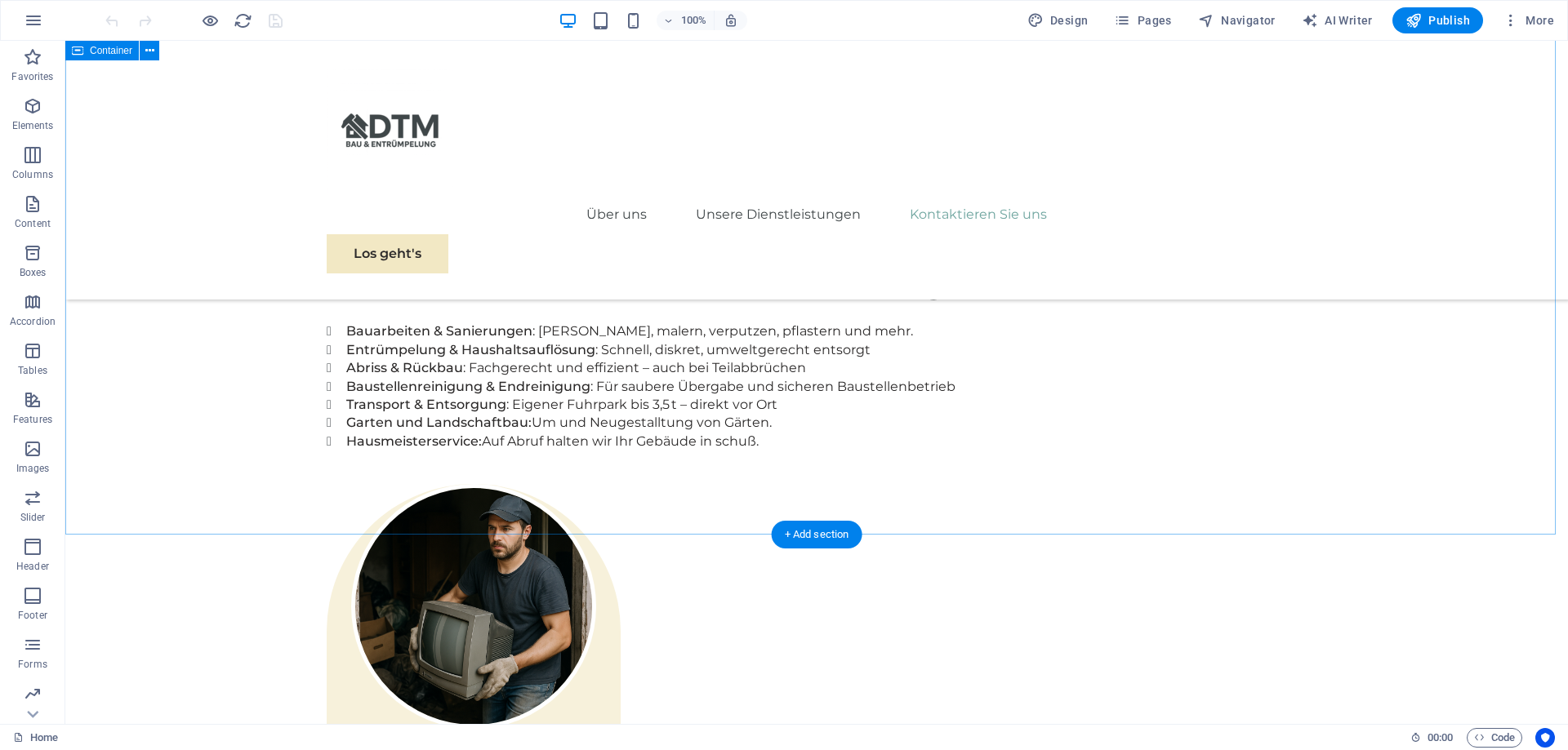
scroll to position [2404, 0]
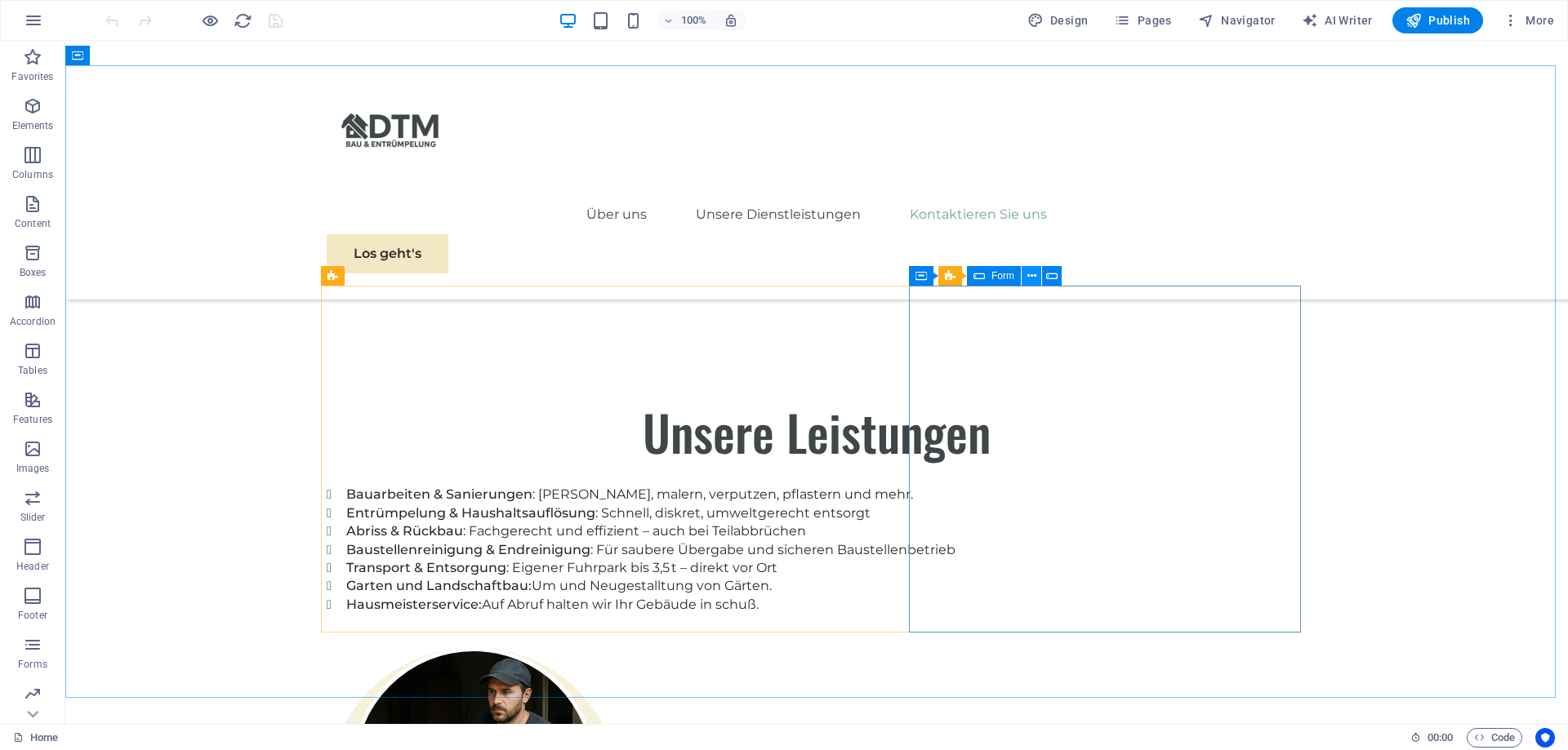
click at [1029, 278] on icon at bounding box center [1032, 276] width 9 height 17
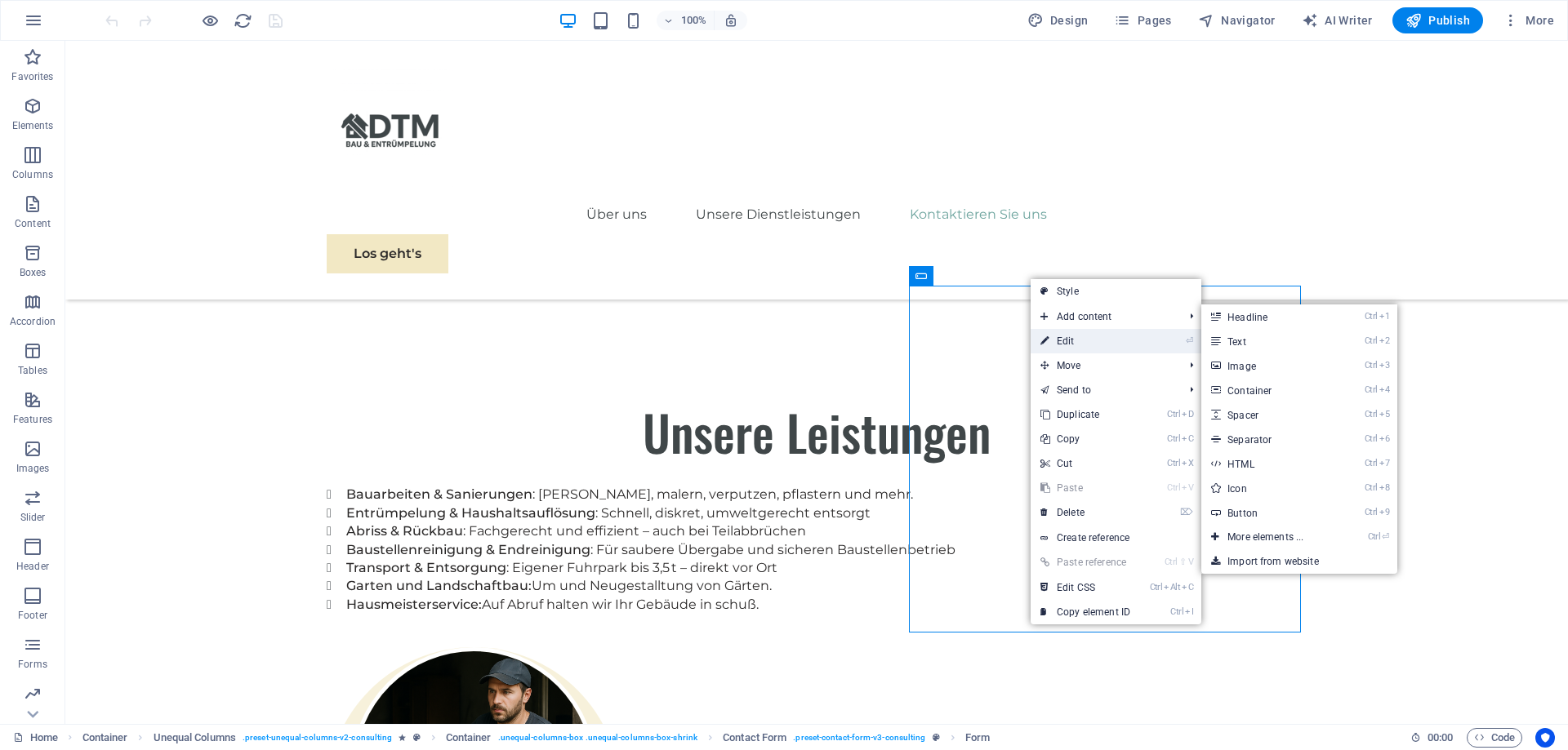
click at [1062, 335] on link "⏎ Edit" at bounding box center [1086, 341] width 109 height 24
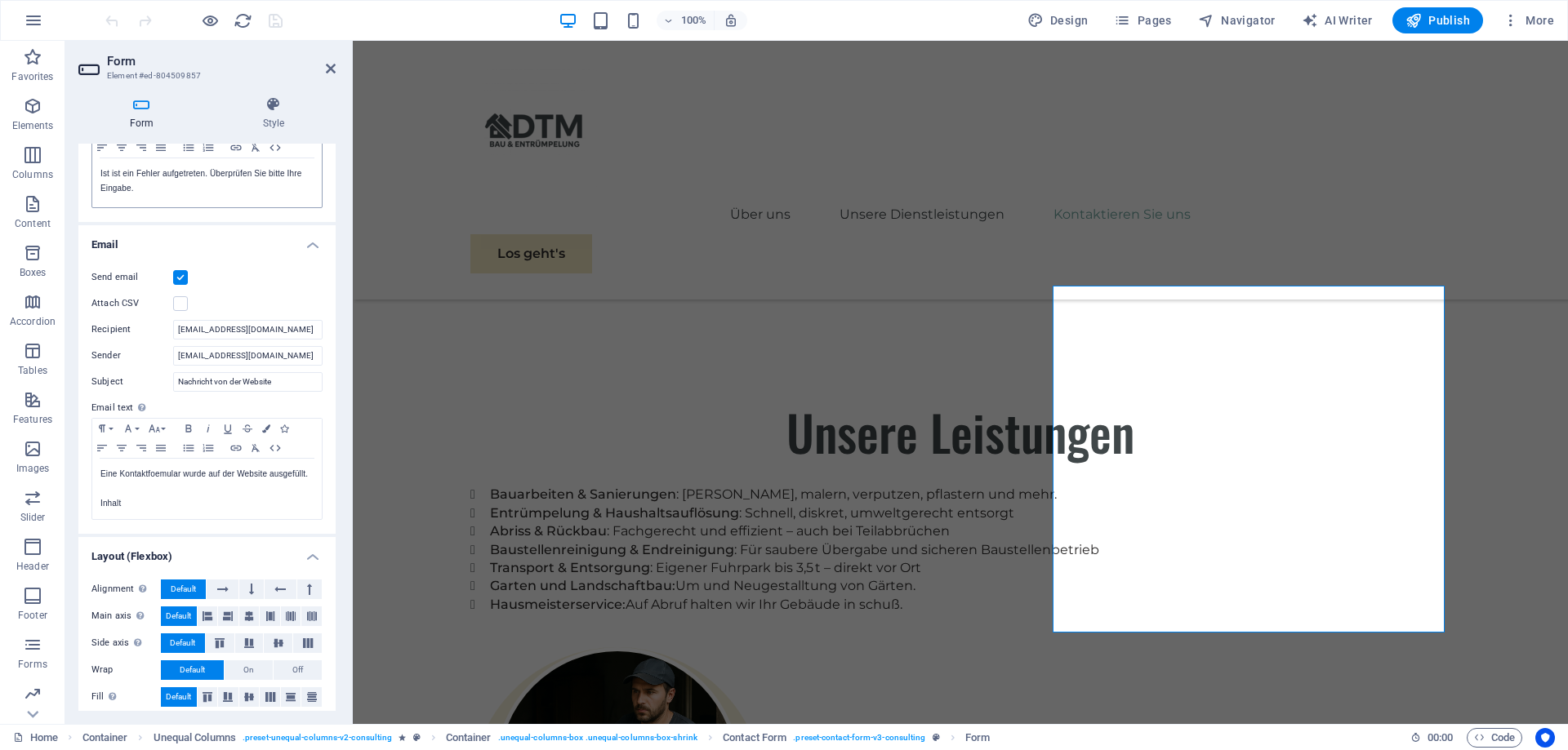
scroll to position [346, 0]
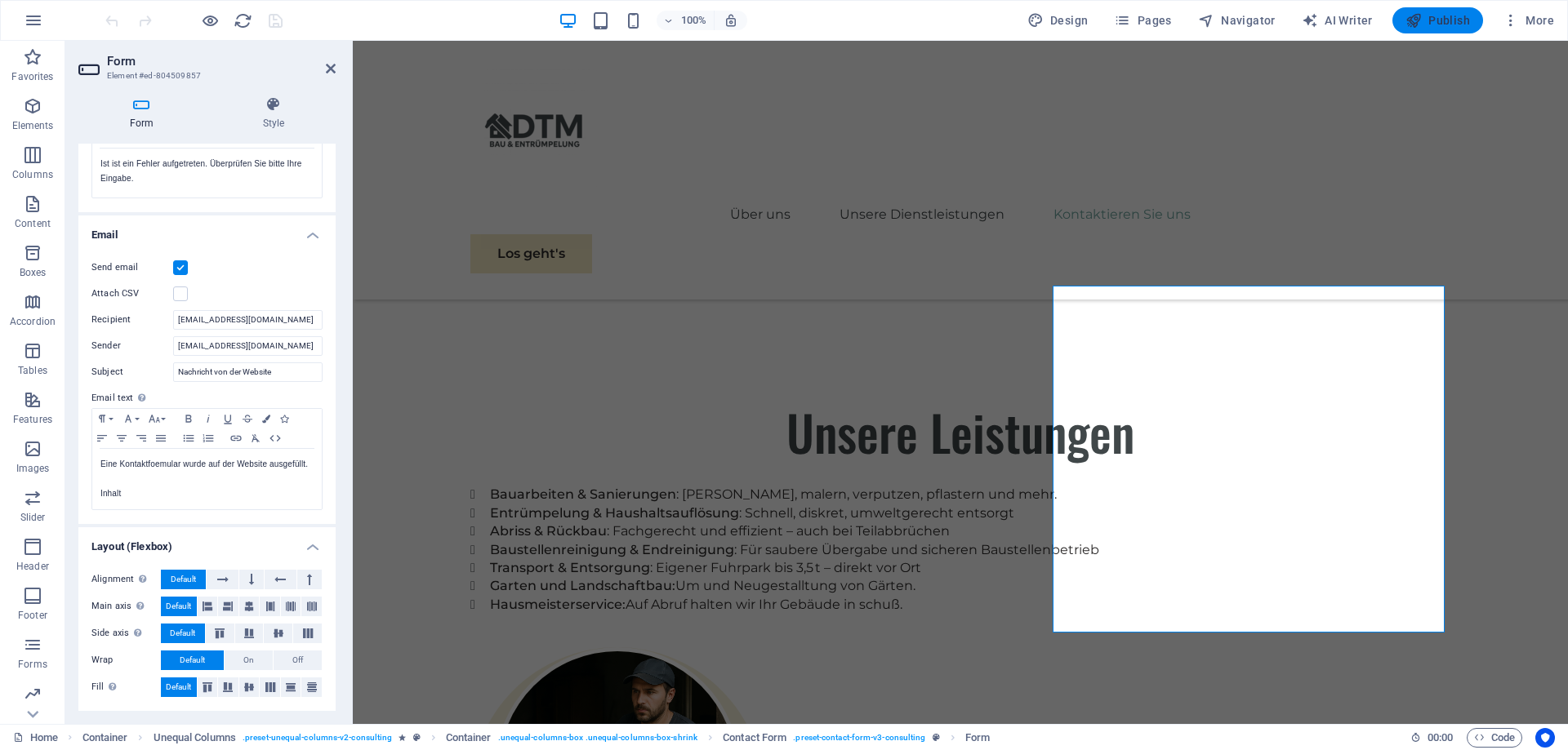
click at [1458, 22] on span "Publish" at bounding box center [1438, 21] width 65 height 16
